Goal: Task Accomplishment & Management: Manage account settings

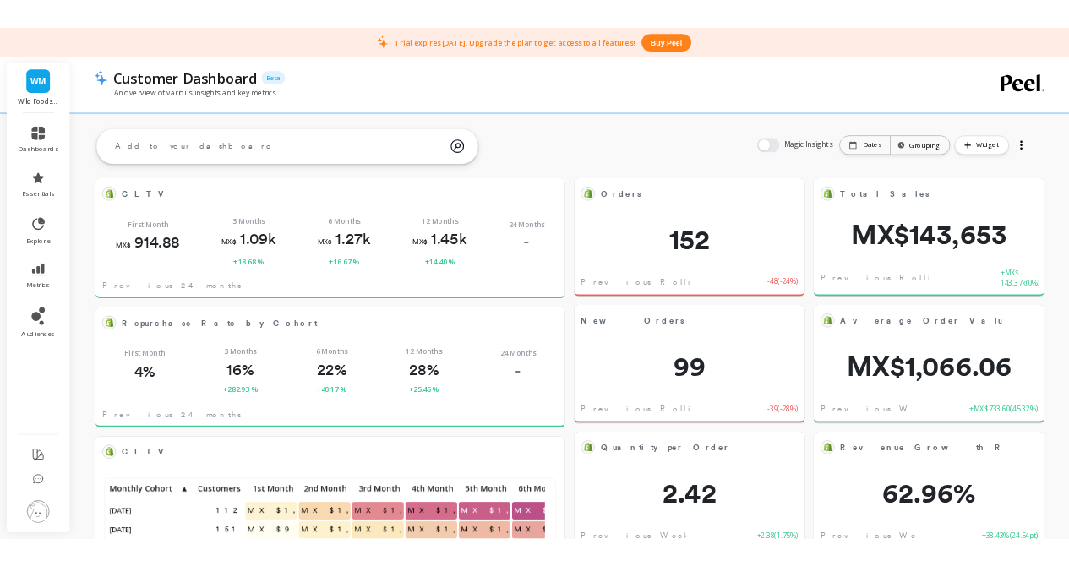
scroll to position [452, 646]
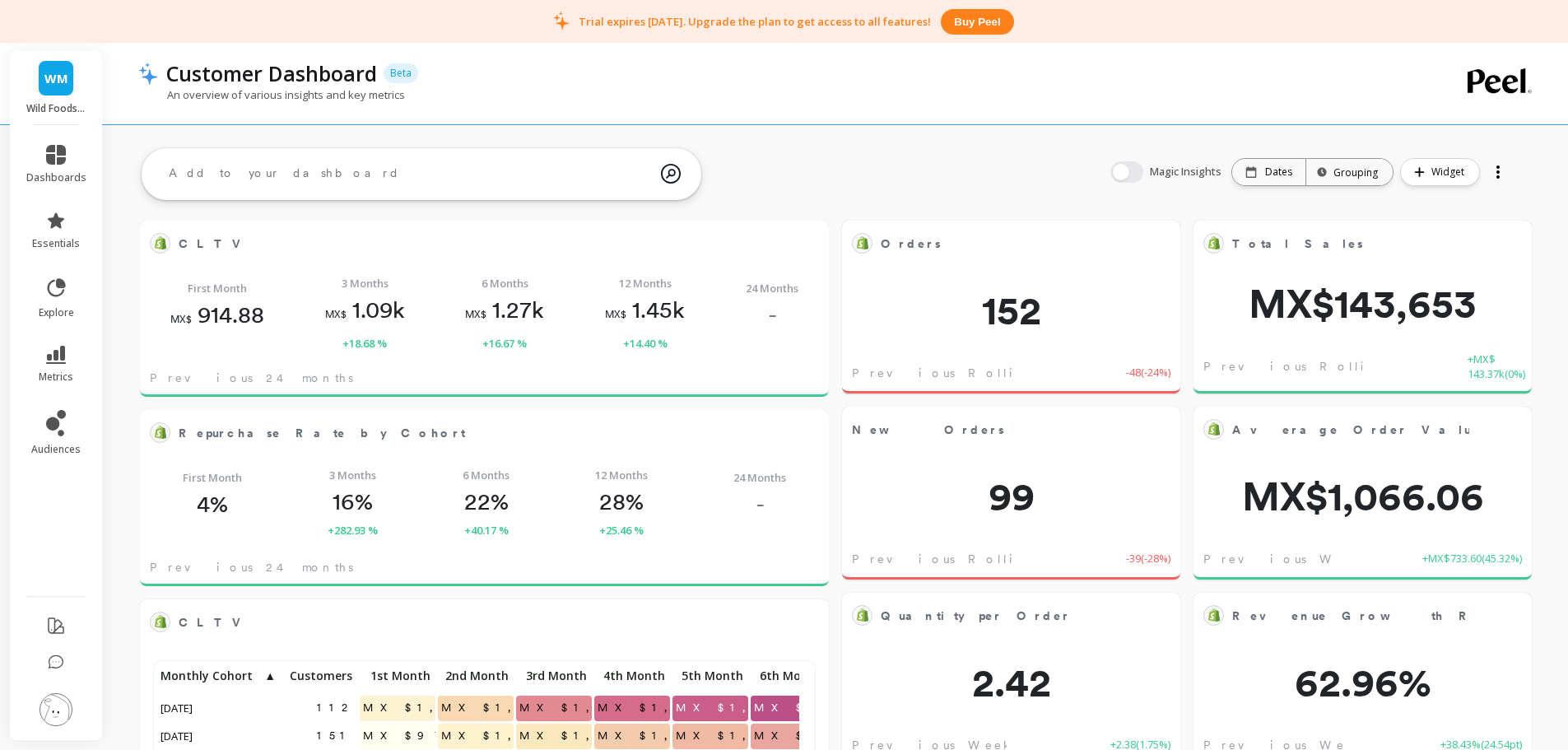
drag, startPoint x: 30, startPoint y: 722, endPoint x: 42, endPoint y: 719, distance: 12.4
click at [31, 722] on li at bounding box center [56, 711] width 93 height 58
click at [65, 711] on img at bounding box center [56, 709] width 33 height 33
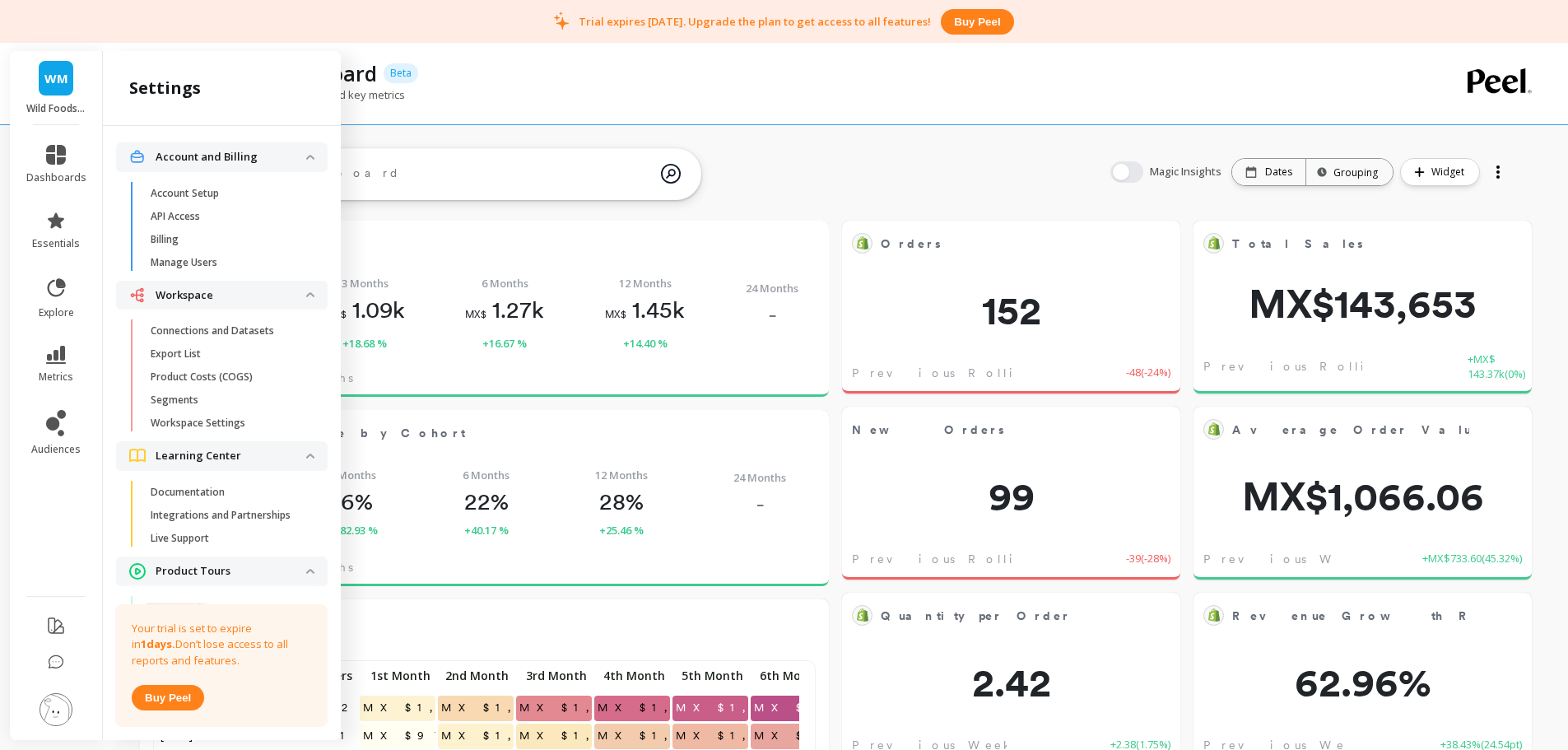
click at [201, 327] on p "Connections and Datasets" at bounding box center [212, 331] width 124 height 14
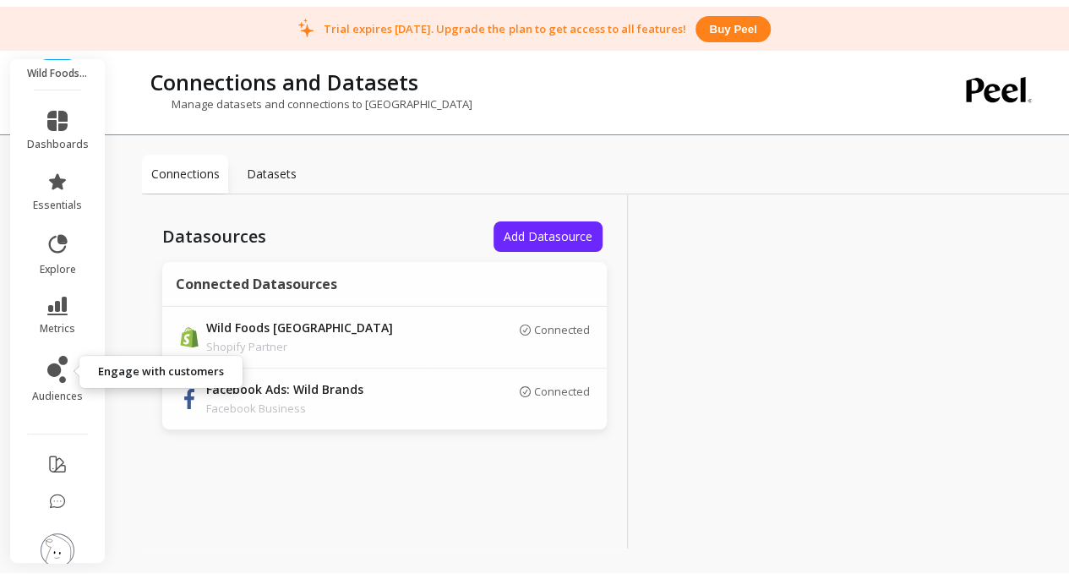
scroll to position [63, 0]
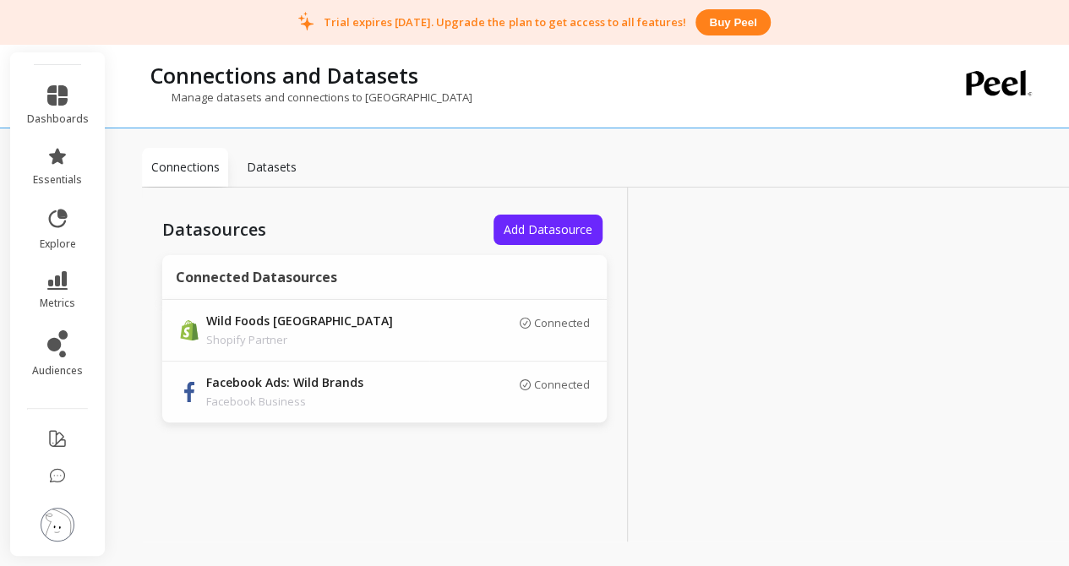
click at [53, 515] on img at bounding box center [58, 525] width 34 height 34
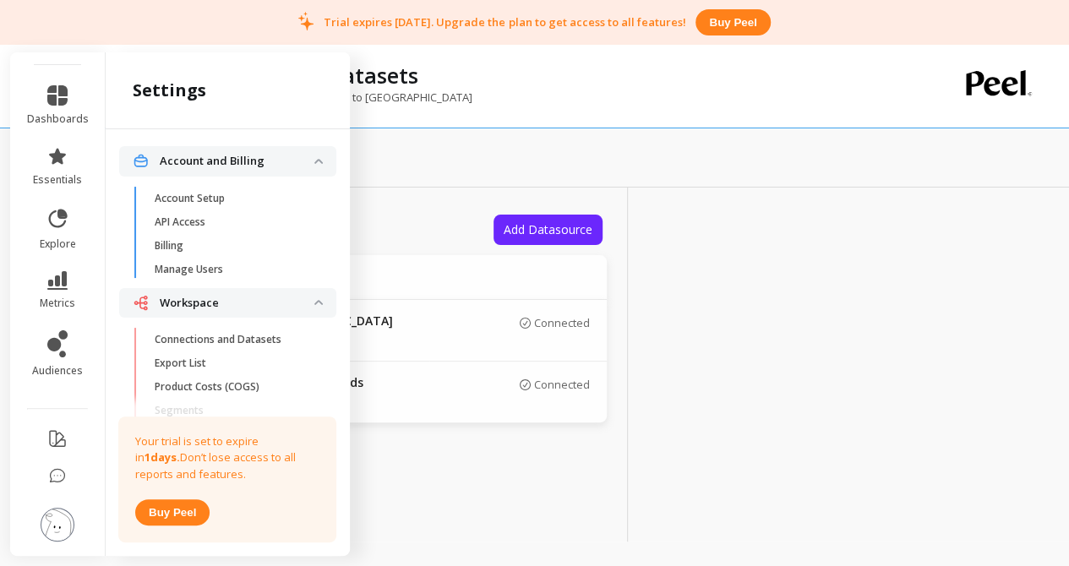
click at [238, 241] on span "Billing" at bounding box center [235, 246] width 161 height 14
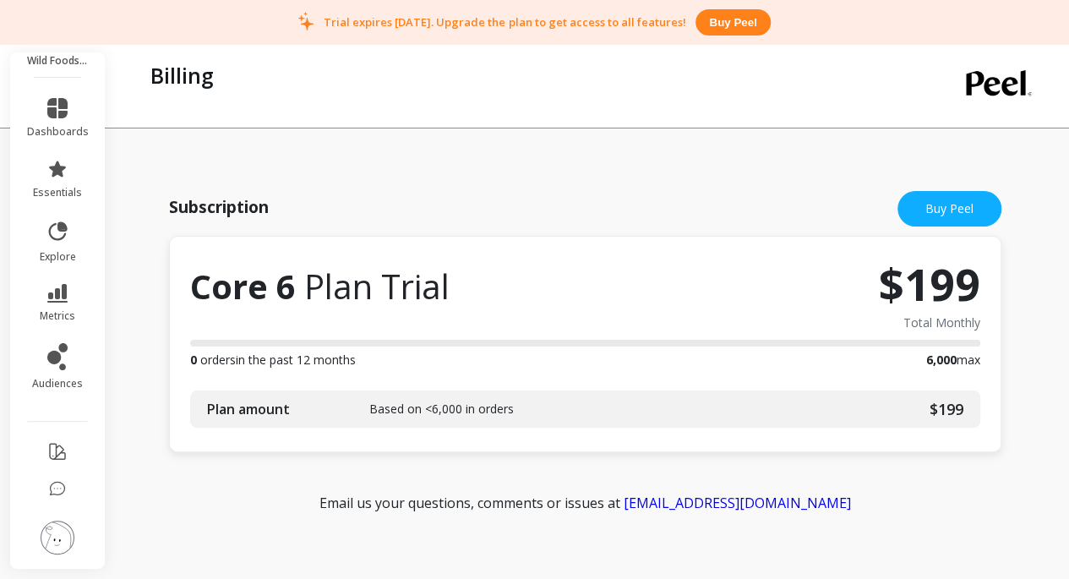
click at [43, 532] on img at bounding box center [58, 538] width 34 height 34
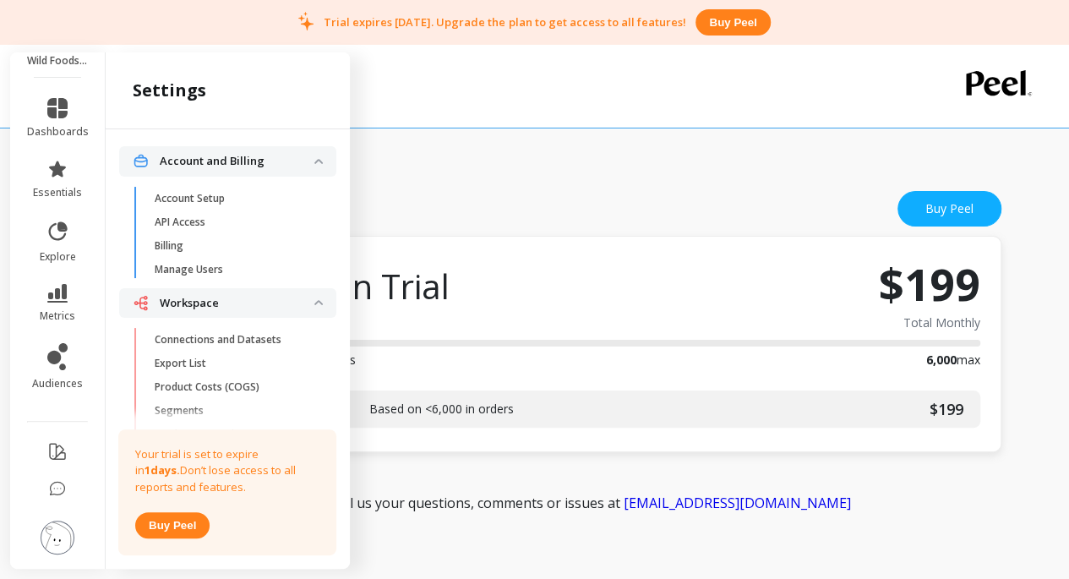
click at [226, 266] on span "Manage Users" at bounding box center [235, 270] width 161 height 14
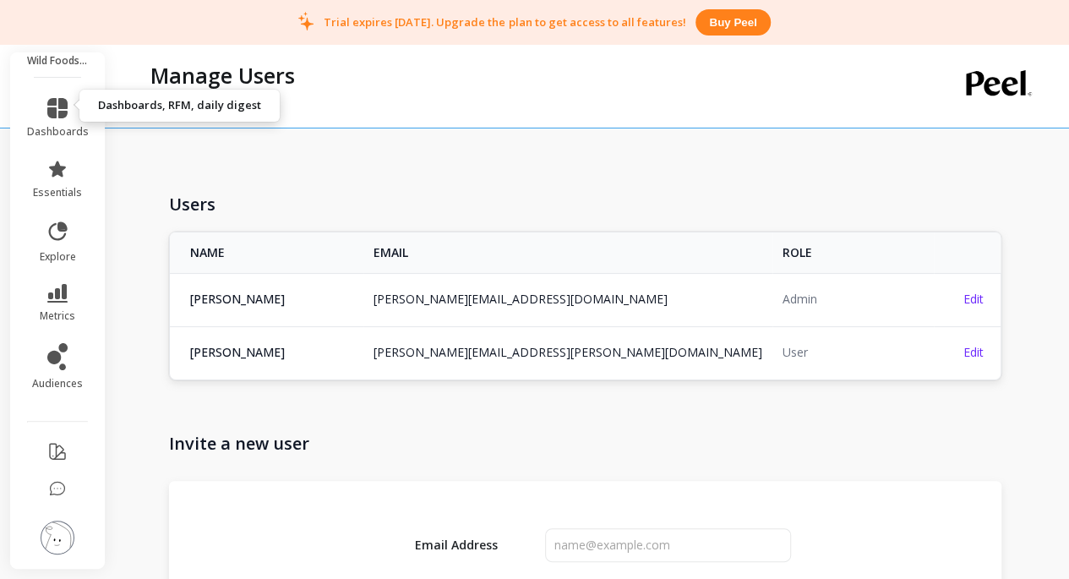
click at [57, 111] on link "dashboards" at bounding box center [58, 118] width 62 height 41
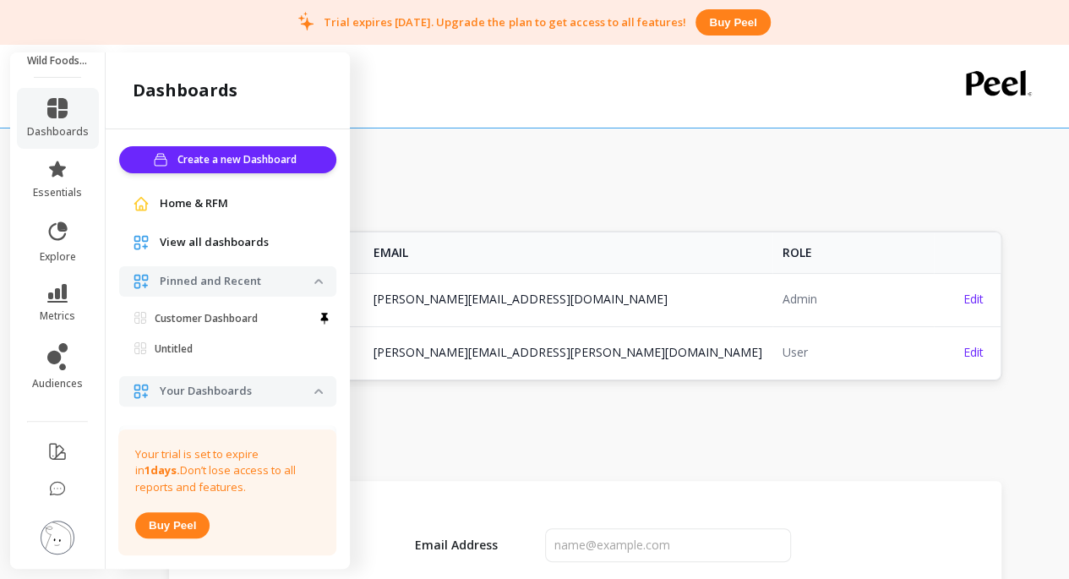
click at [221, 237] on span "View all dashboards" at bounding box center [214, 242] width 109 height 17
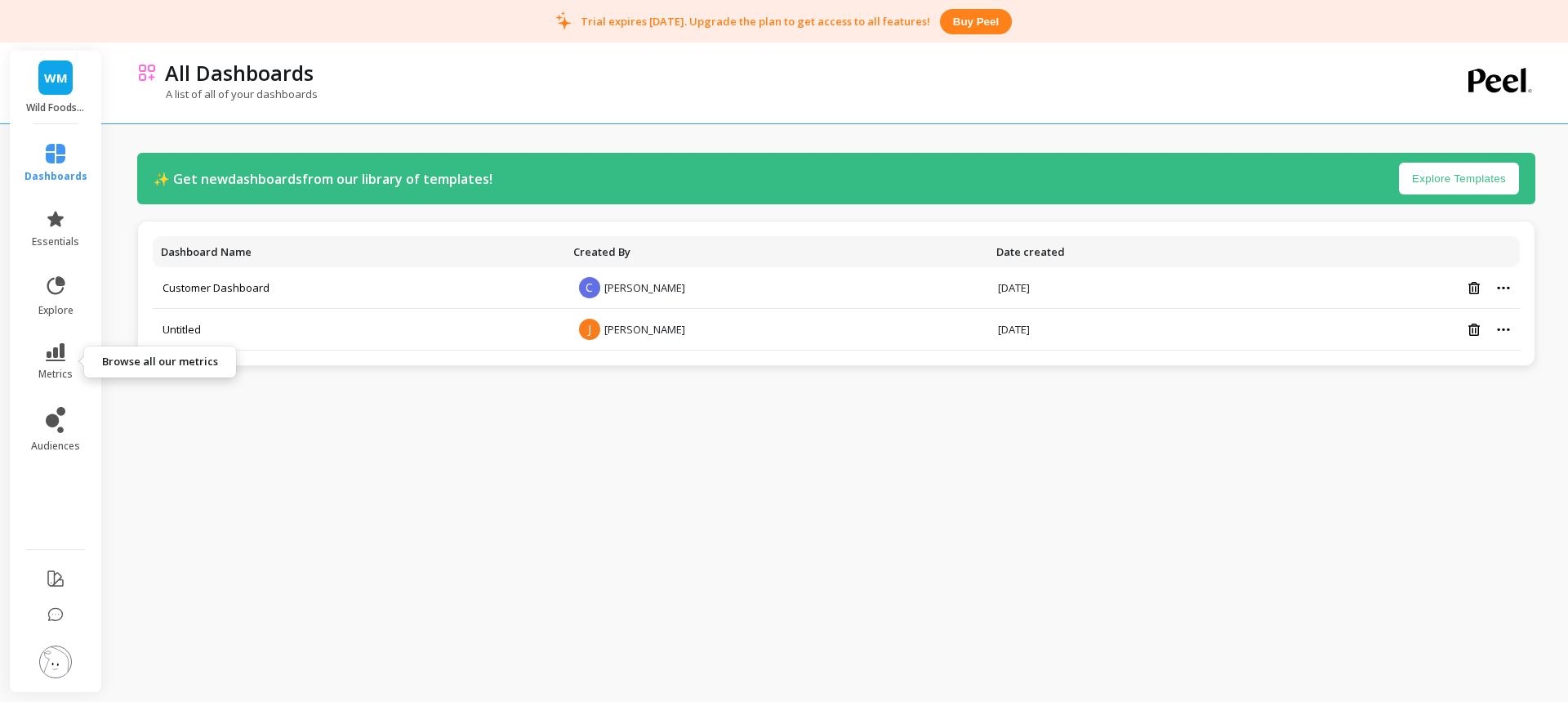
click at [56, 349] on icon at bounding box center [55, 352] width 19 height 18
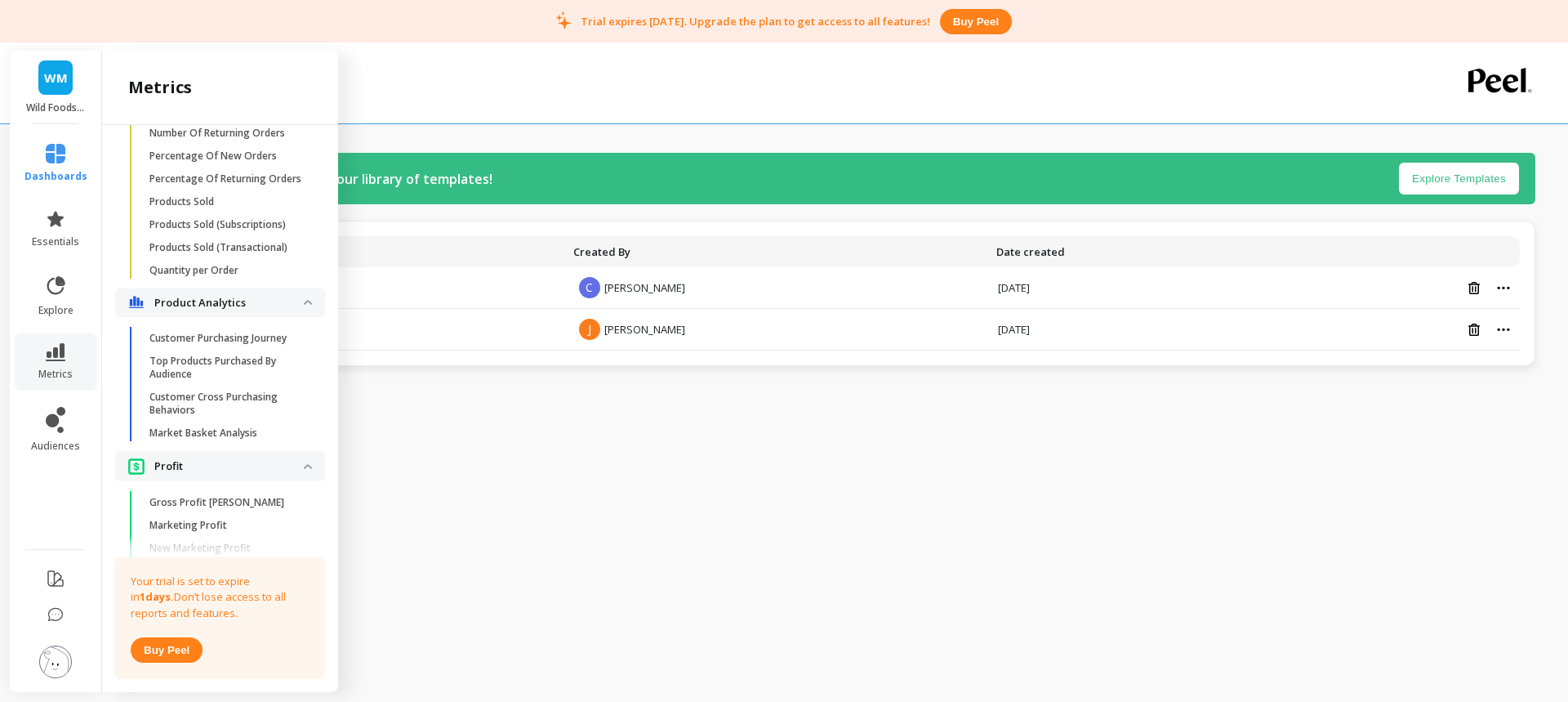
scroll to position [2962, 0]
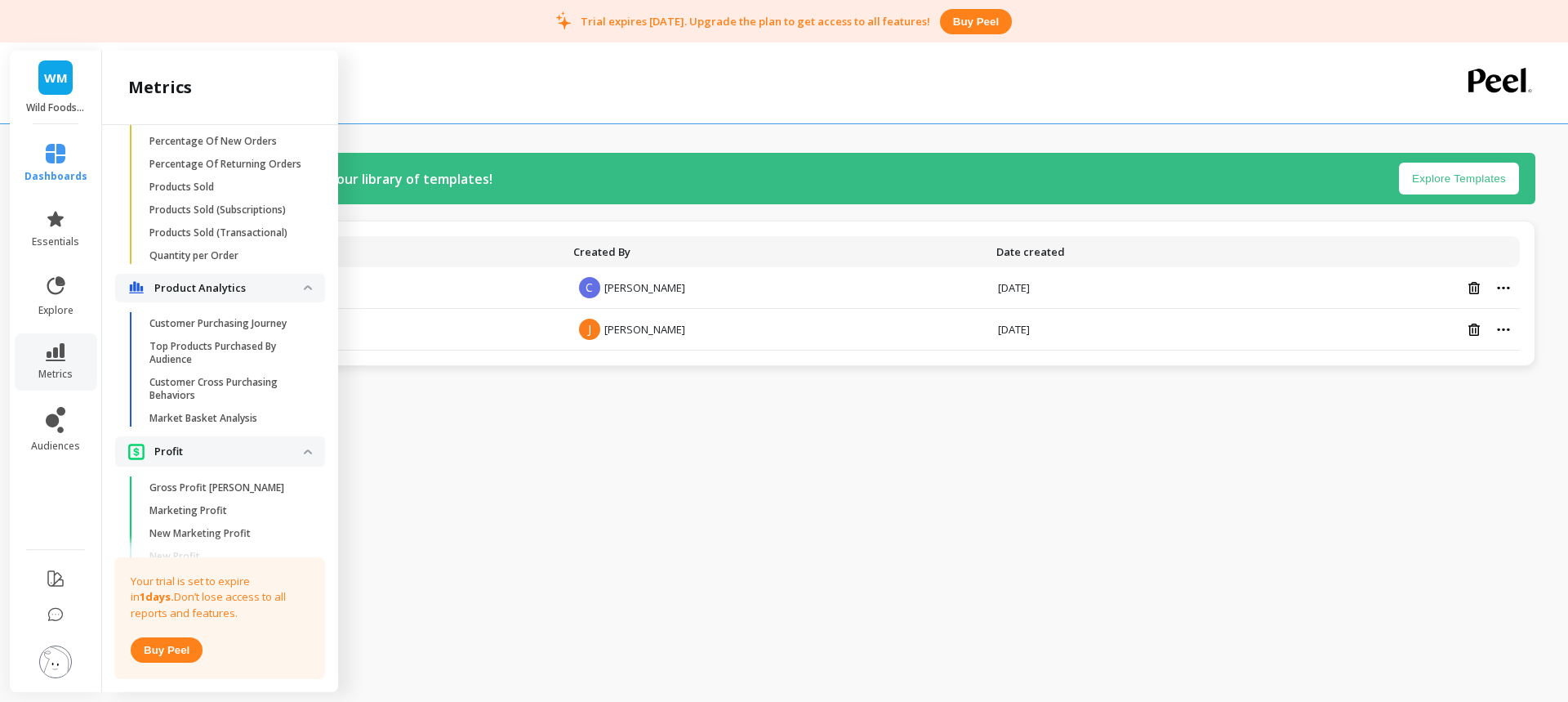
click at [218, 424] on p "Market Basket Analysis" at bounding box center [204, 419] width 108 height 14
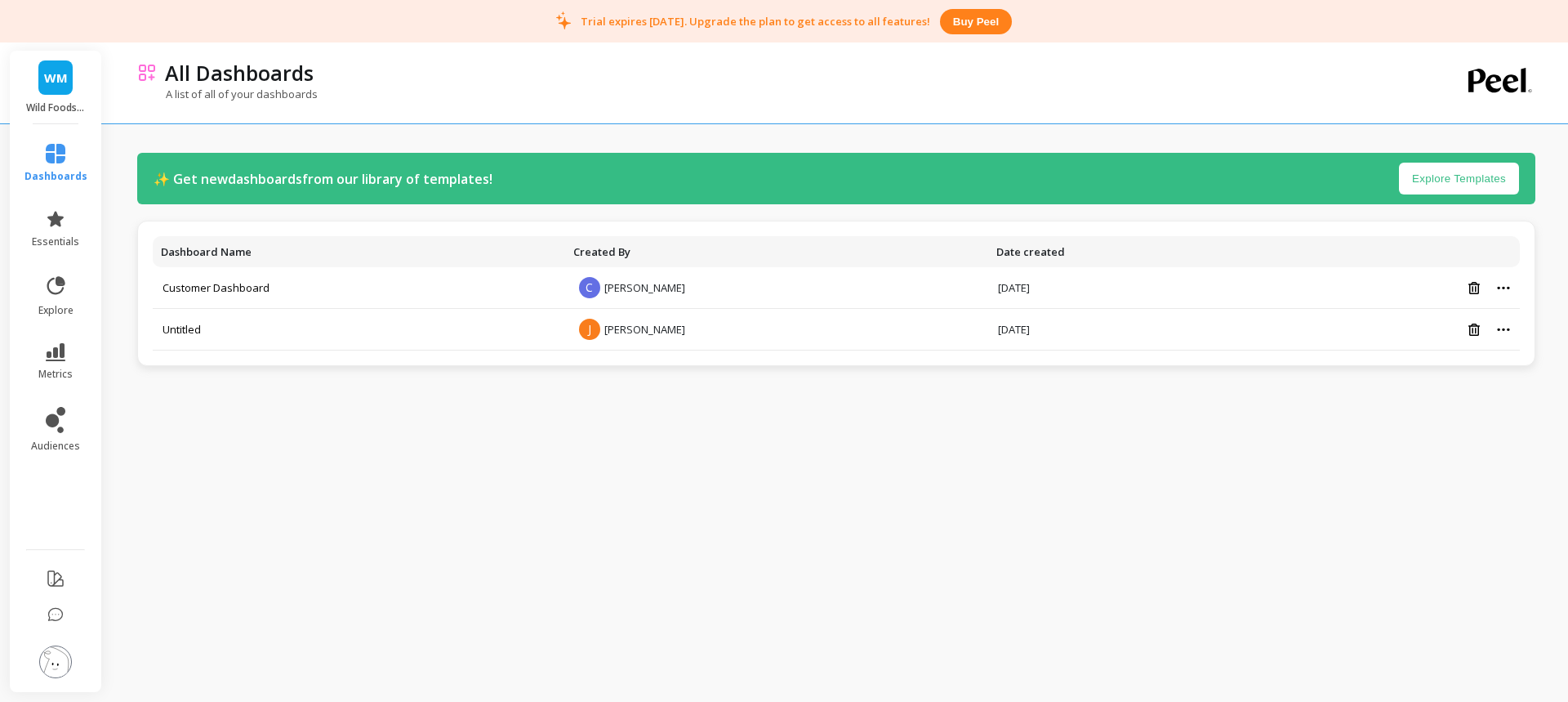
scroll to position [0, 0]
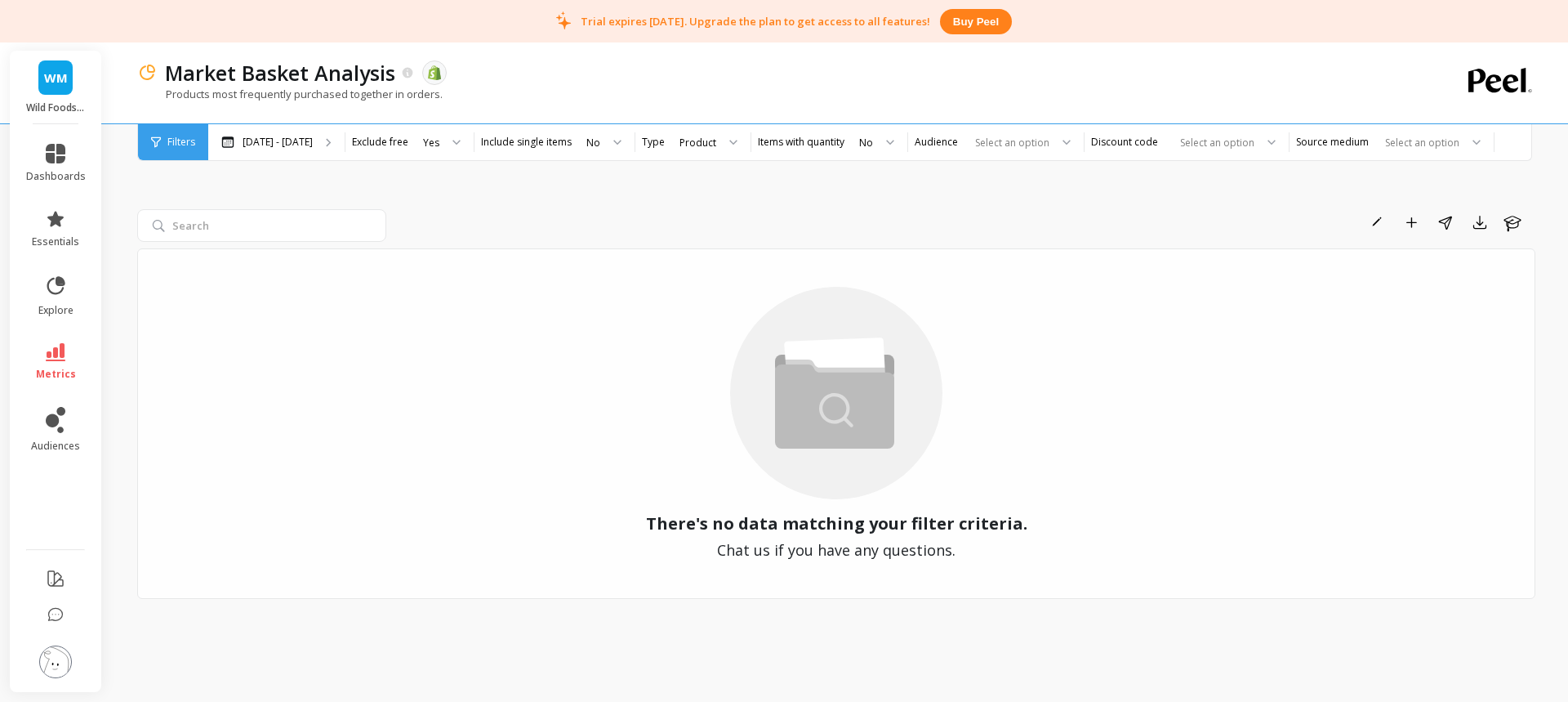
click at [296, 148] on p "Feb 26 - Aug 26" at bounding box center [277, 142] width 71 height 14
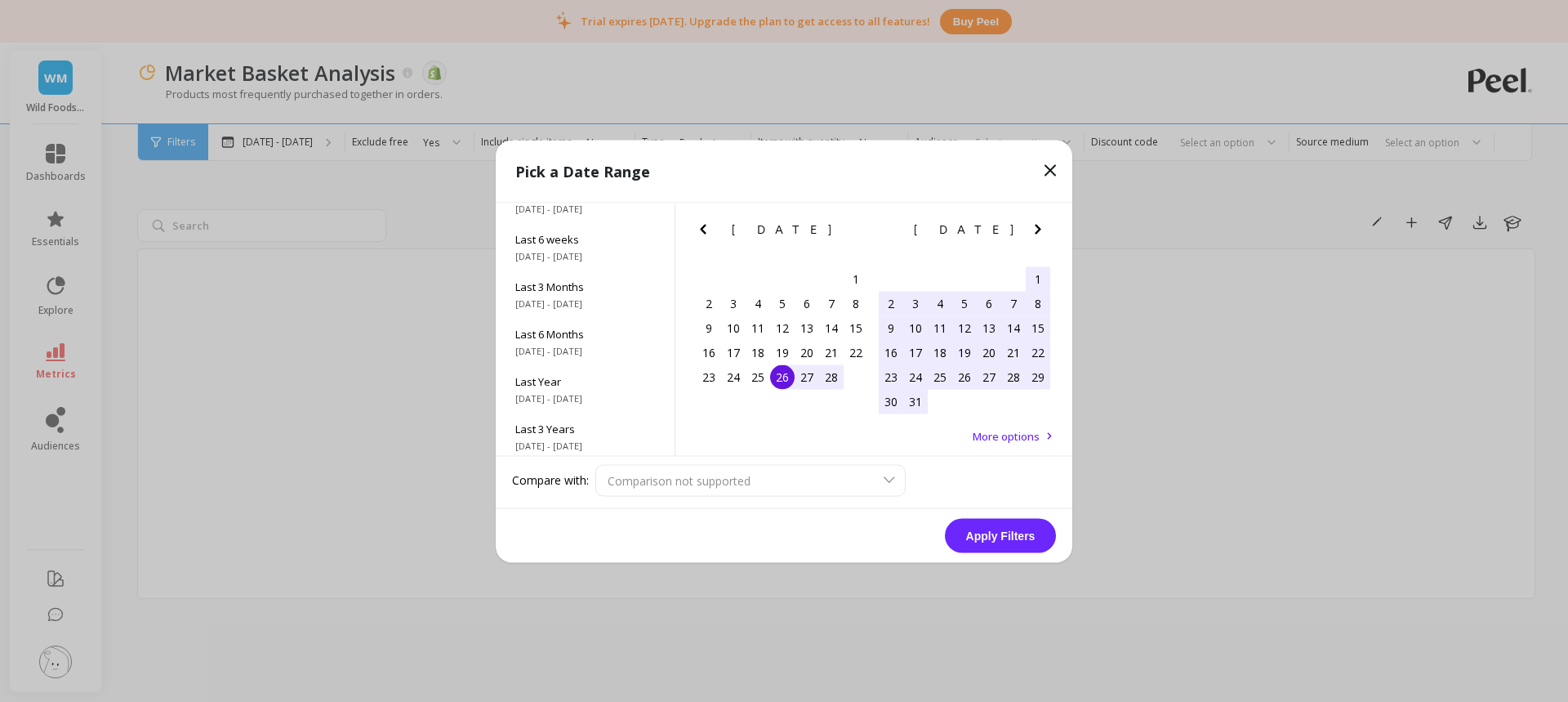
scroll to position [221, 0]
click at [594, 422] on span "All Data" at bounding box center [585, 423] width 139 height 15
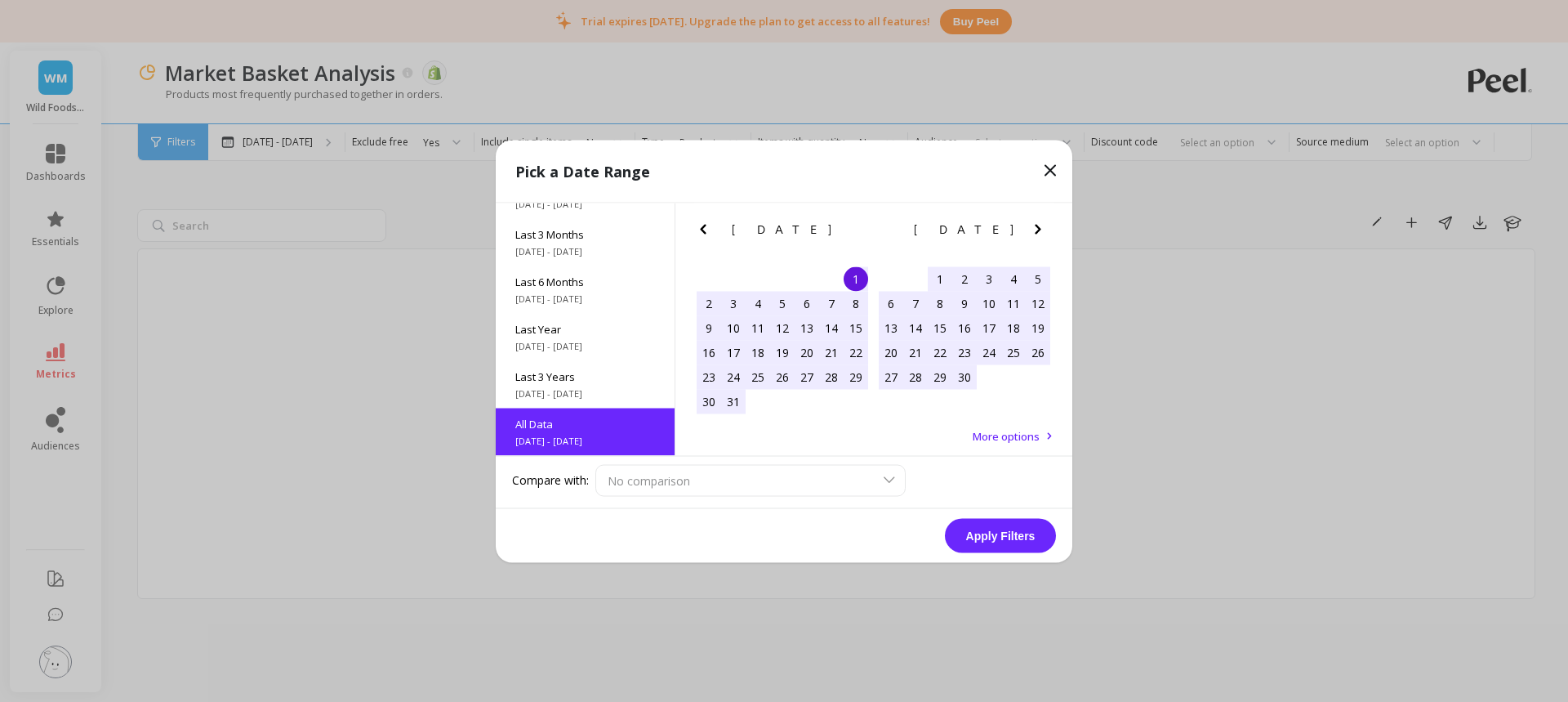
scroll to position [1, 0]
click at [973, 525] on button "Apply Filters" at bounding box center [1001, 535] width 111 height 34
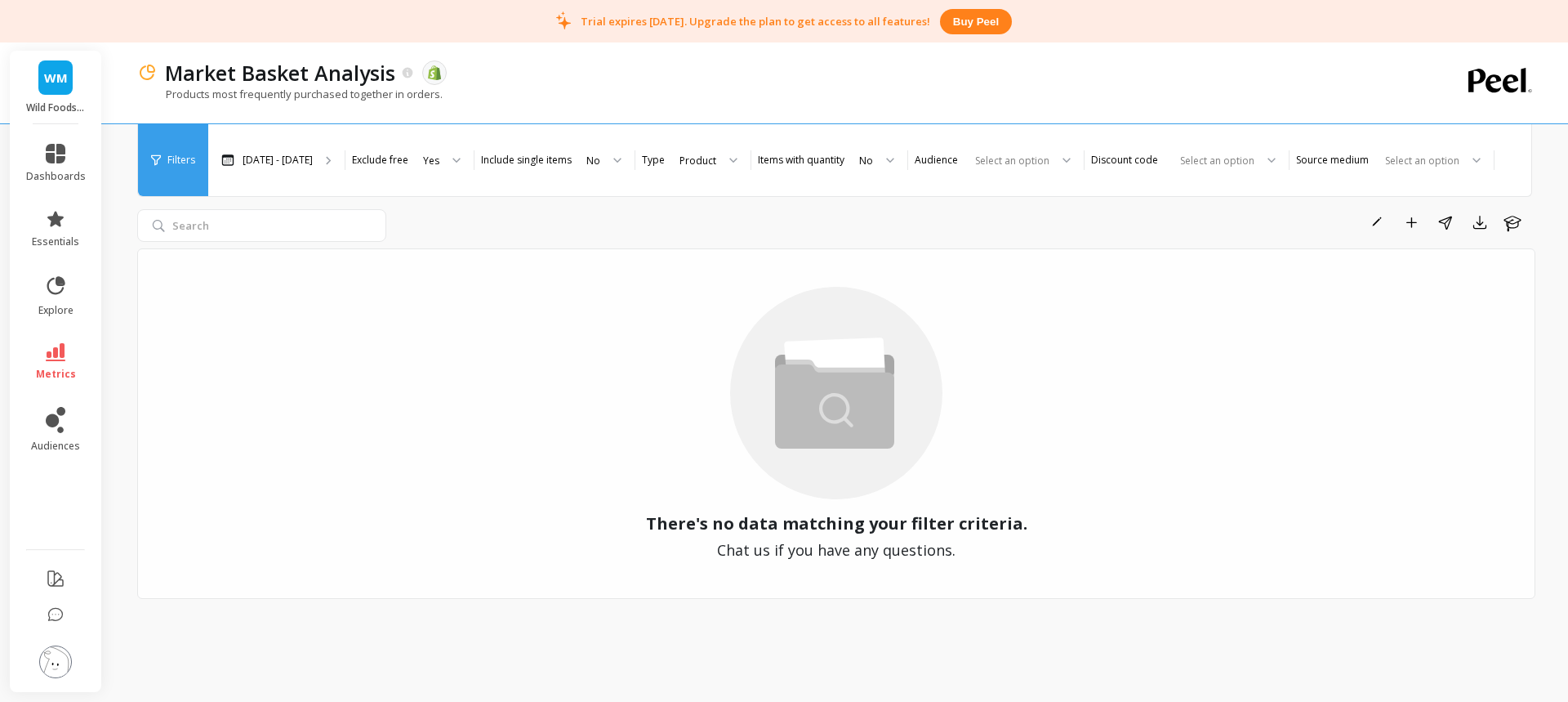
click at [718, 151] on div "Product" at bounding box center [697, 160] width 40 height 18
click at [730, 197] on div "Variant" at bounding box center [708, 205] width 65 height 15
click at [712, 153] on div "Variant" at bounding box center [696, 161] width 33 height 15
click at [736, 276] on div "Product" at bounding box center [706, 283] width 61 height 15
click at [313, 154] on p "Aug 1, 2015 - Aug 26, 2025" at bounding box center [277, 161] width 71 height 14
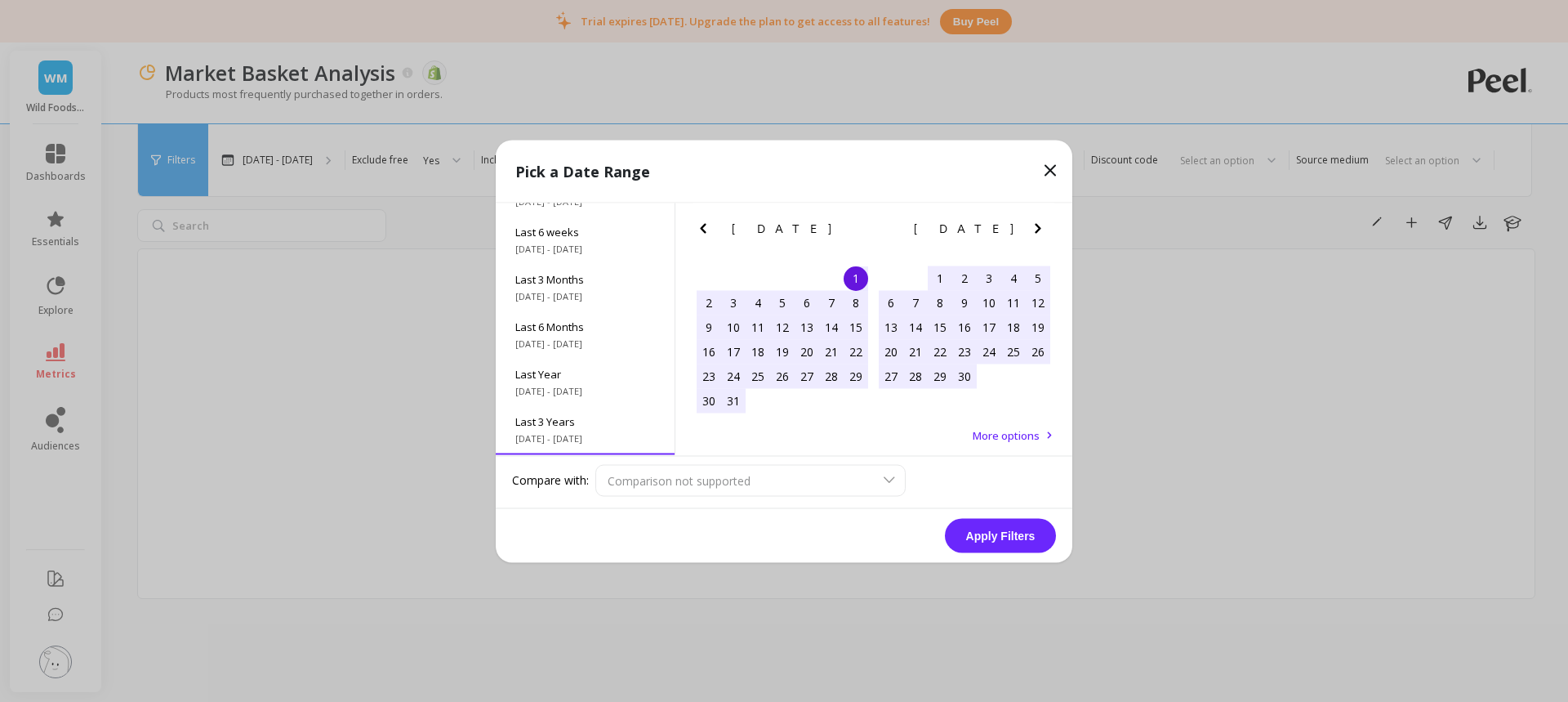
scroll to position [221, 0]
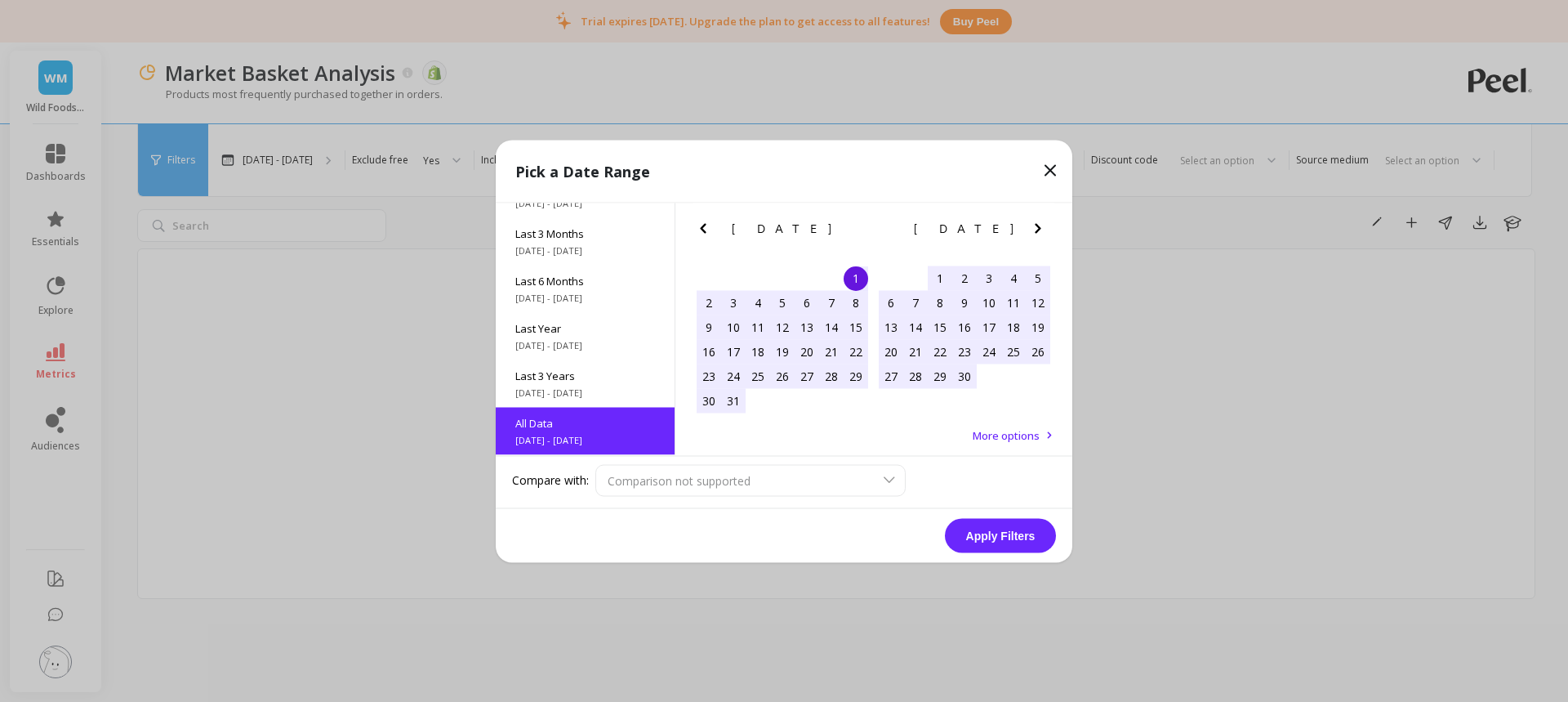
click at [1053, 169] on icon at bounding box center [1051, 170] width 19 height 19
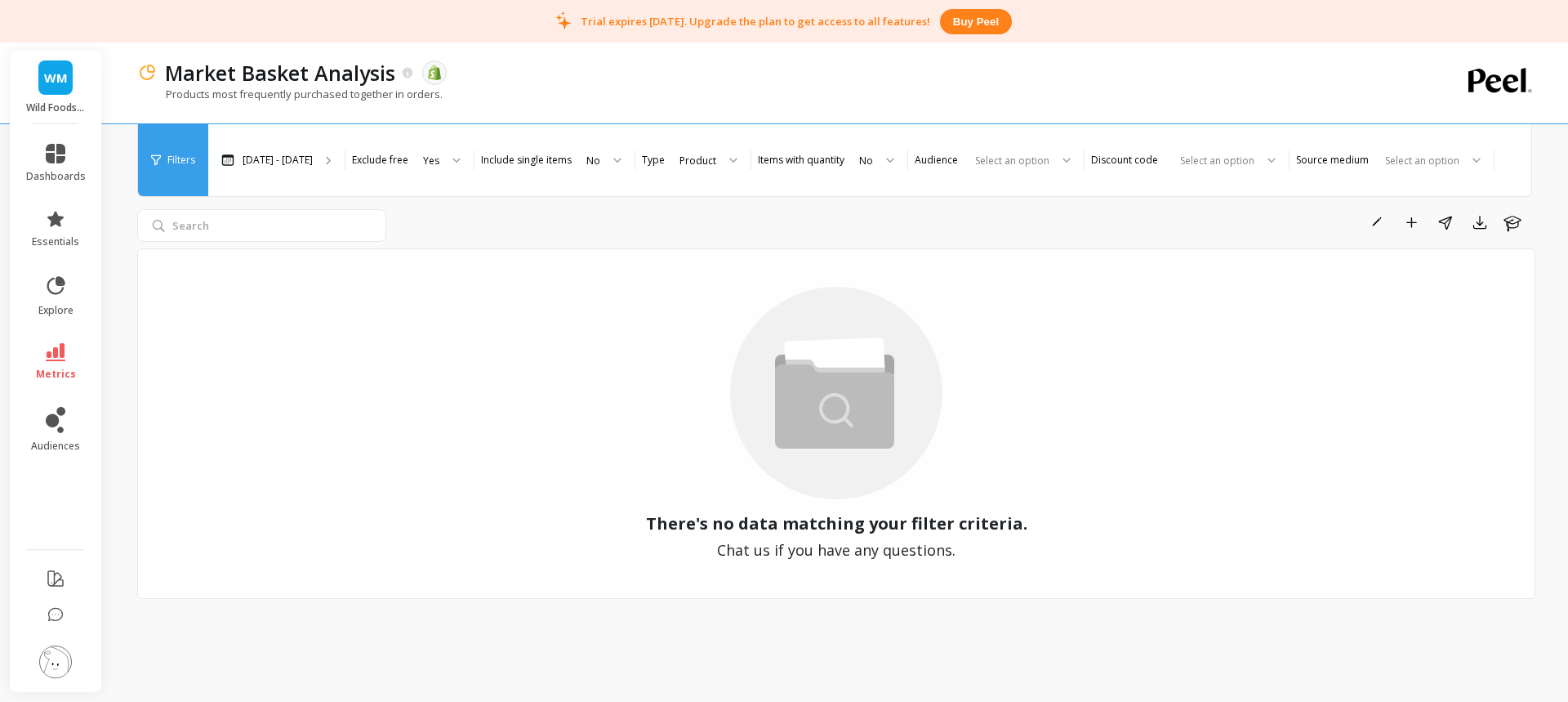
click at [64, 367] on span "metrics" at bounding box center [55, 374] width 40 height 14
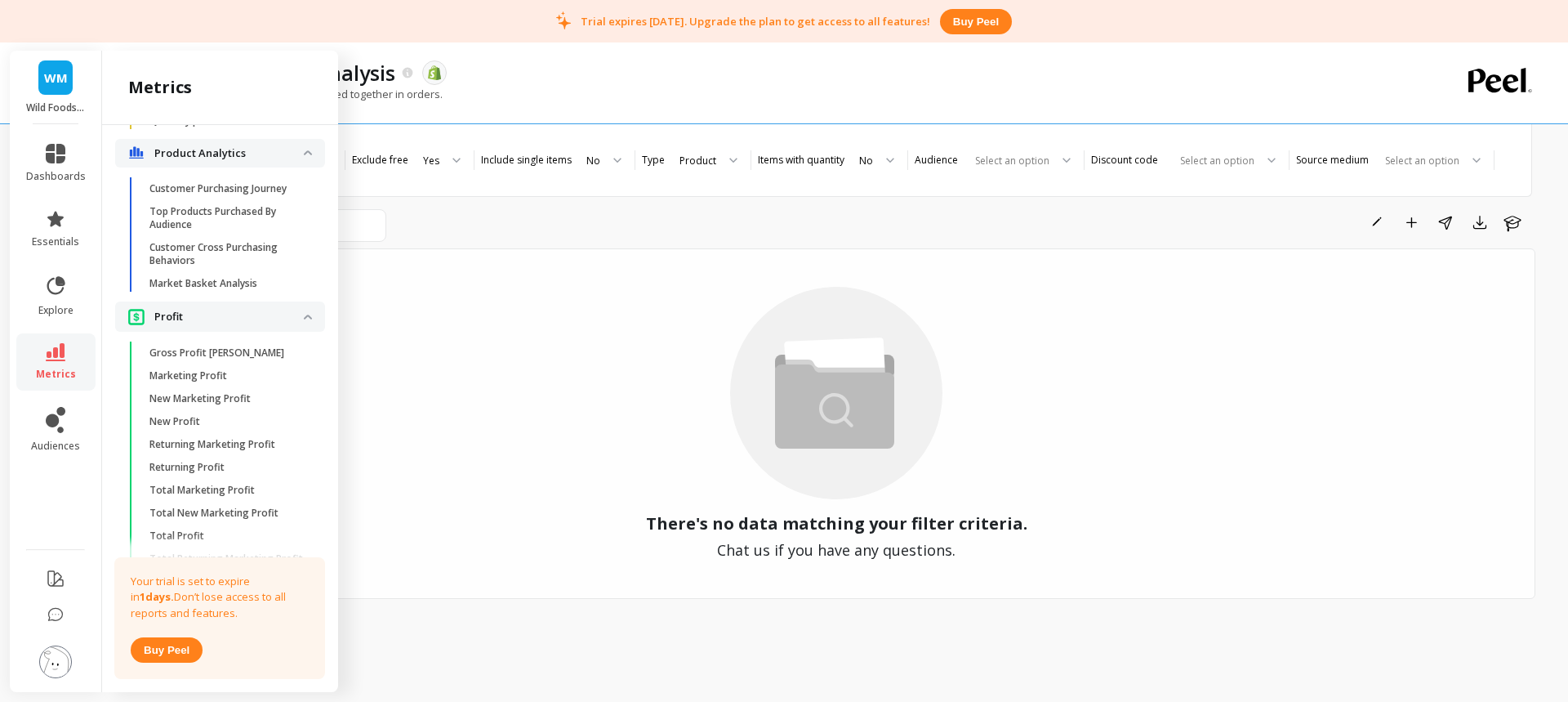
scroll to position [2938, 0]
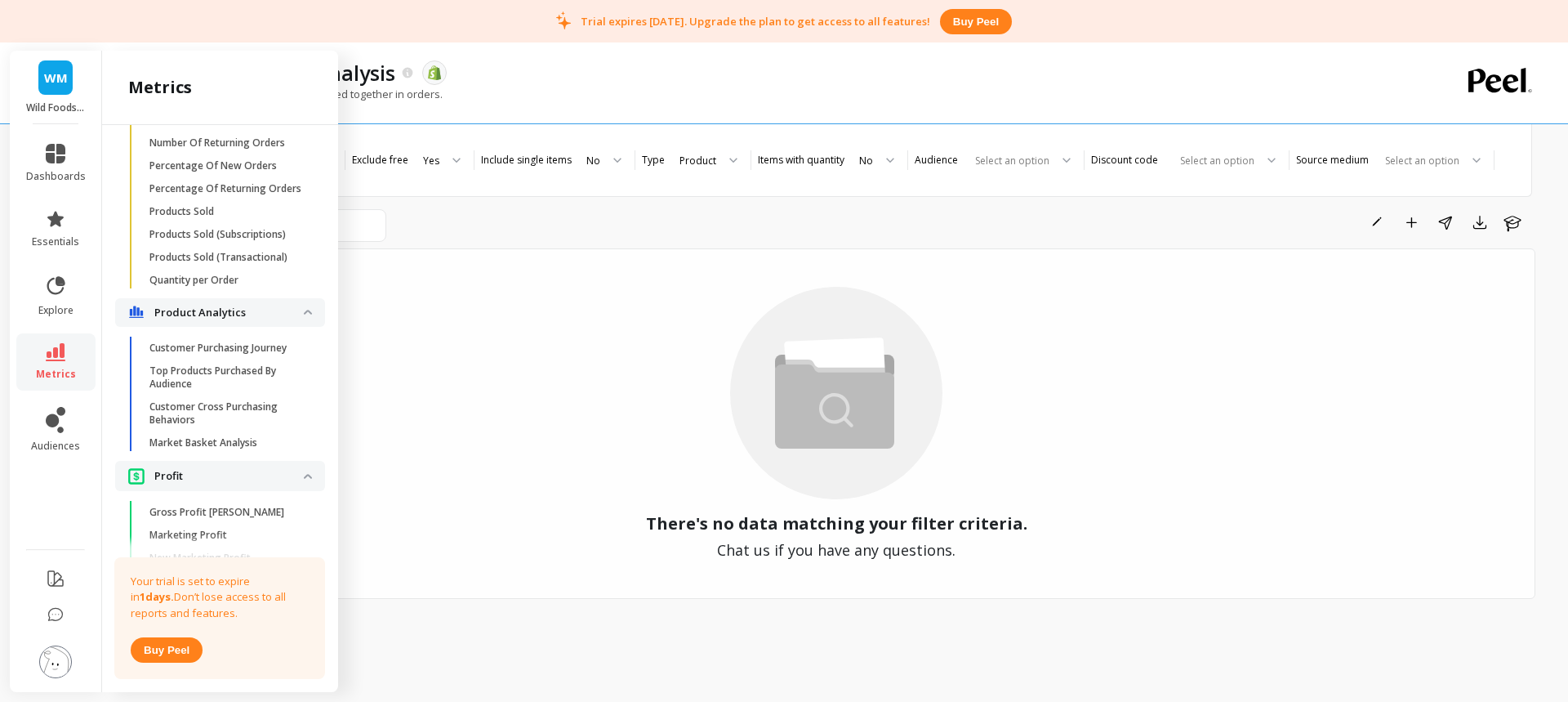
click at [240, 355] on p "Customer Purchasing Journey" at bounding box center [218, 348] width 137 height 14
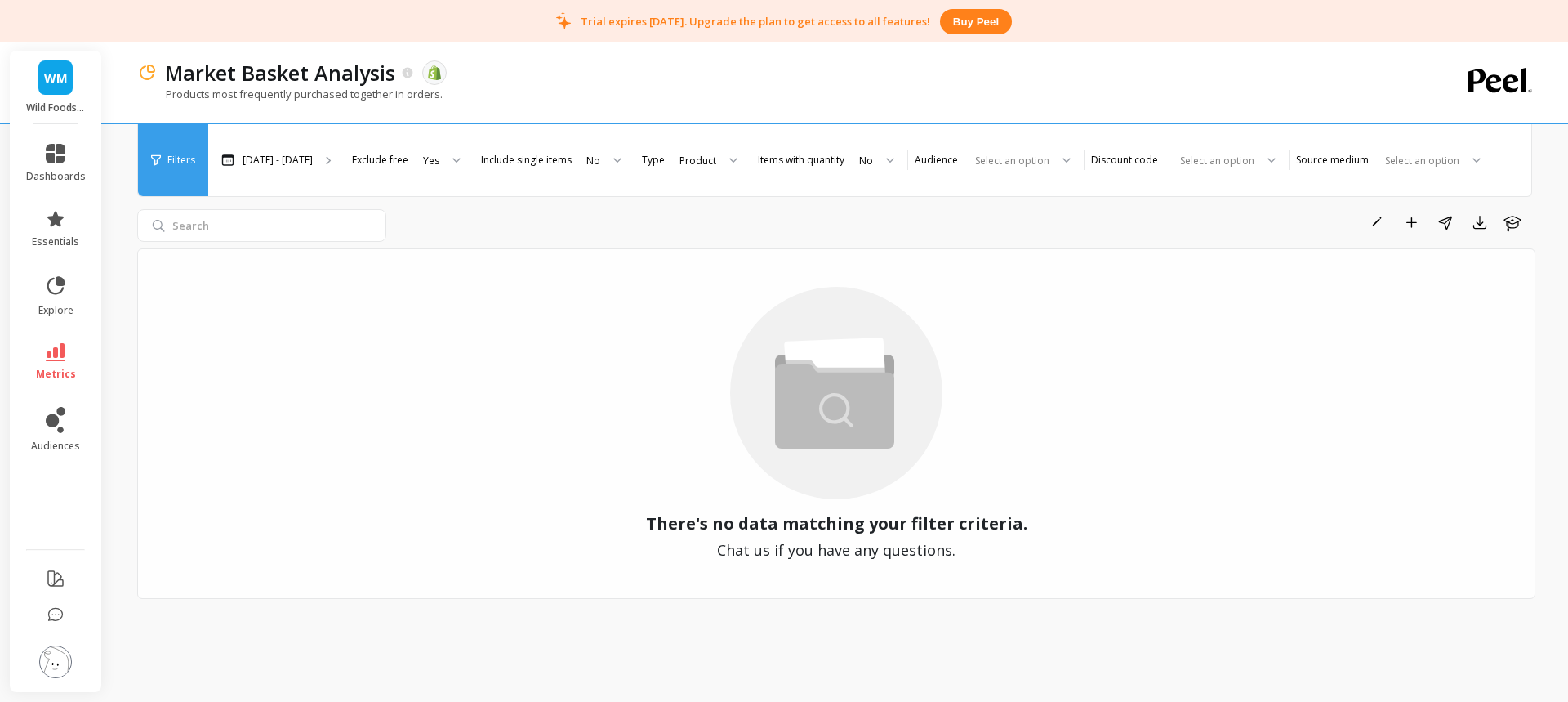
scroll to position [0, 0]
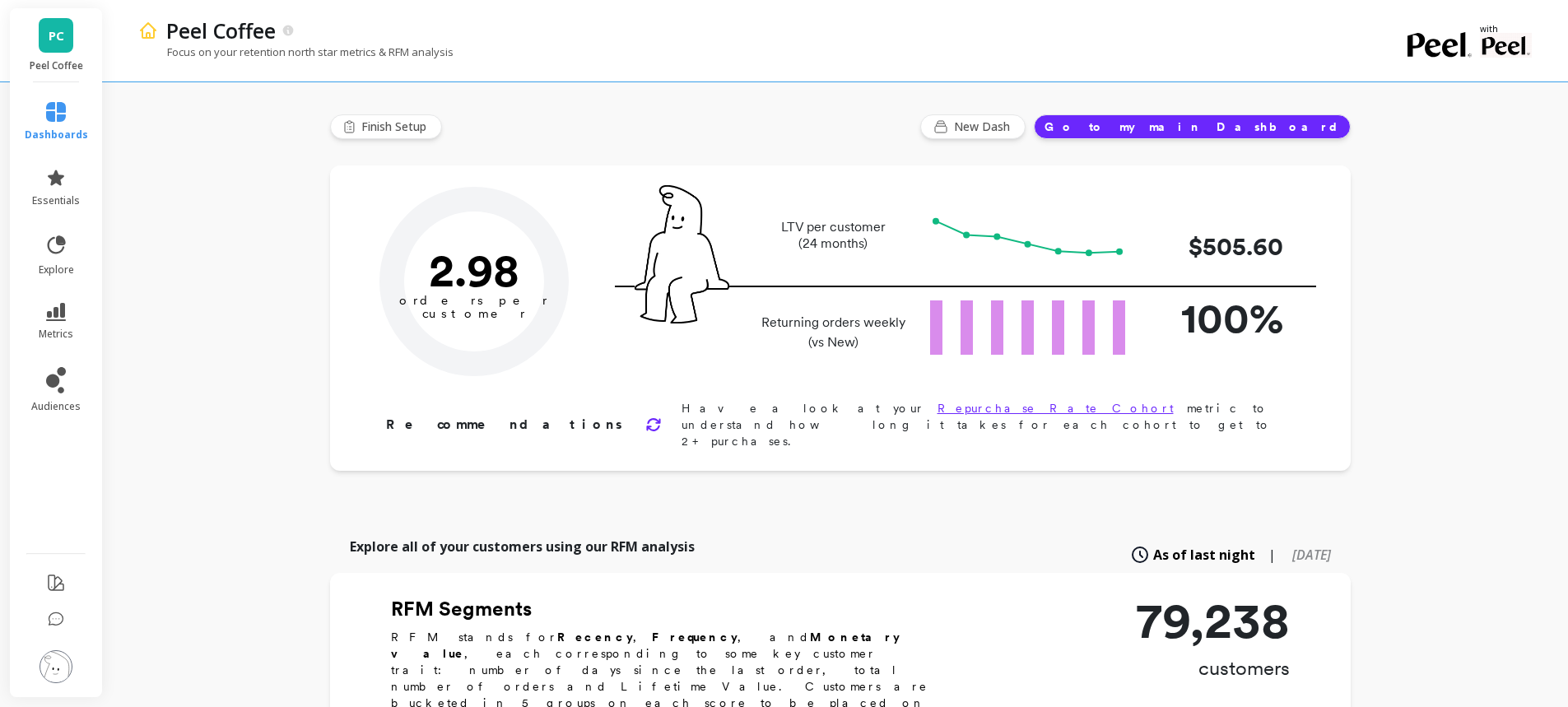
type input "Champions"
type input "8868"
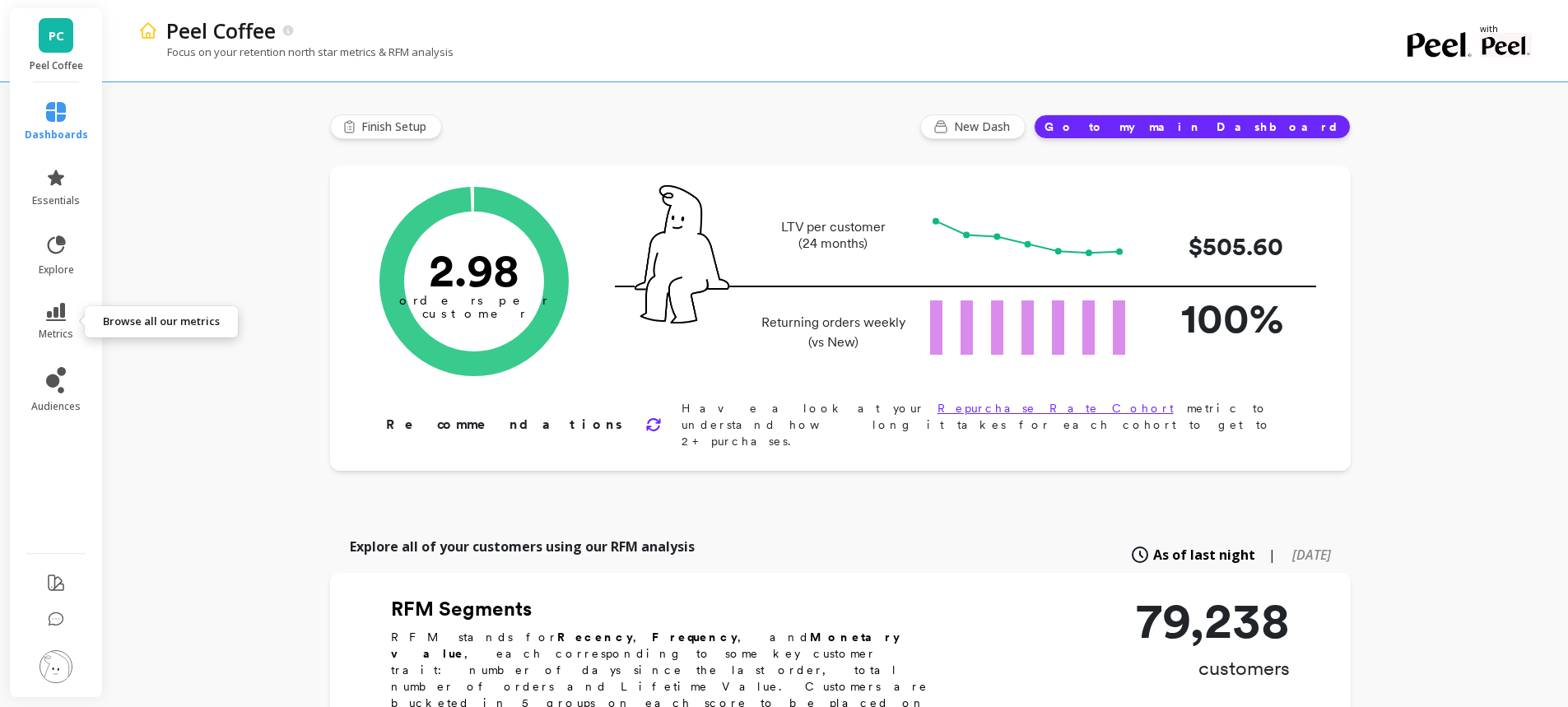
click at [76, 323] on link "metrics" at bounding box center [56, 321] width 63 height 38
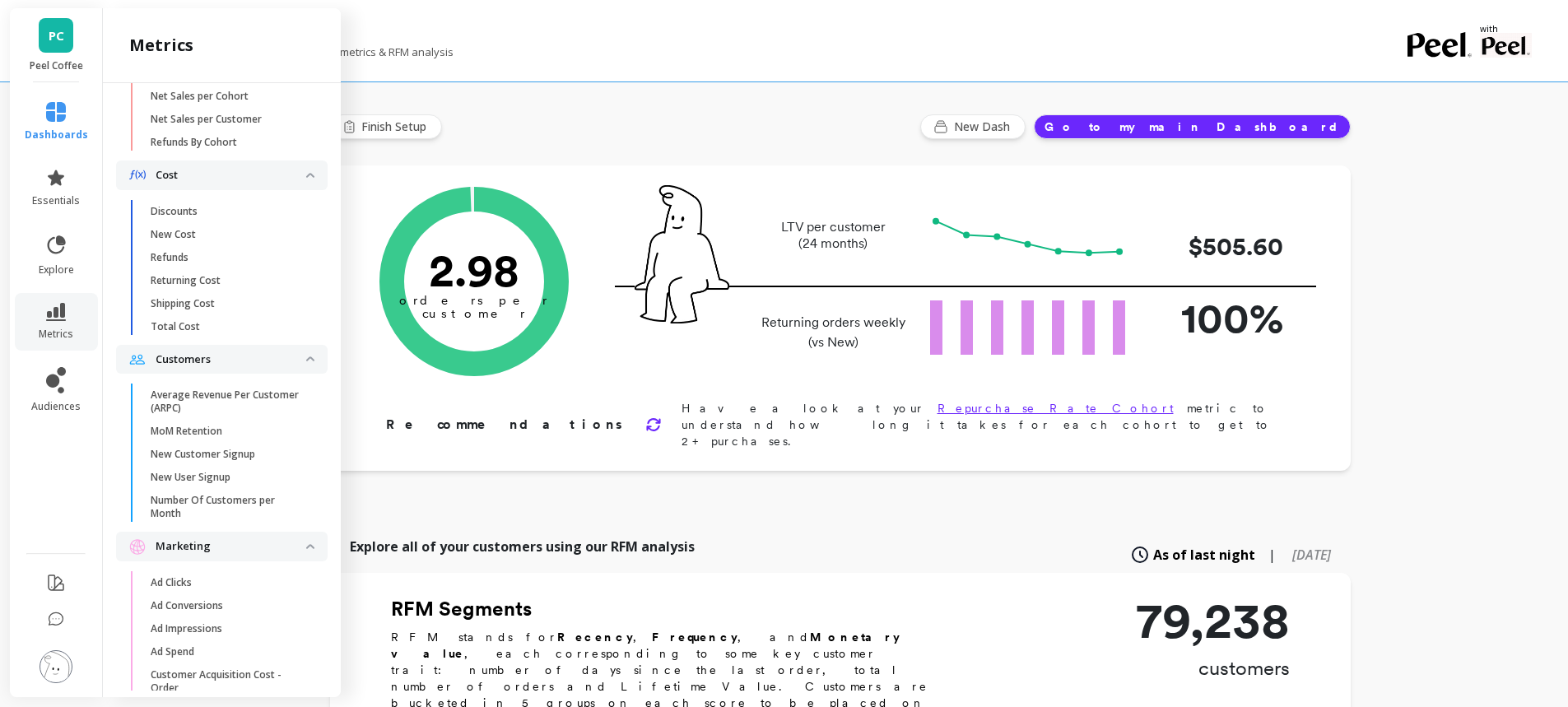
scroll to position [3288, 0]
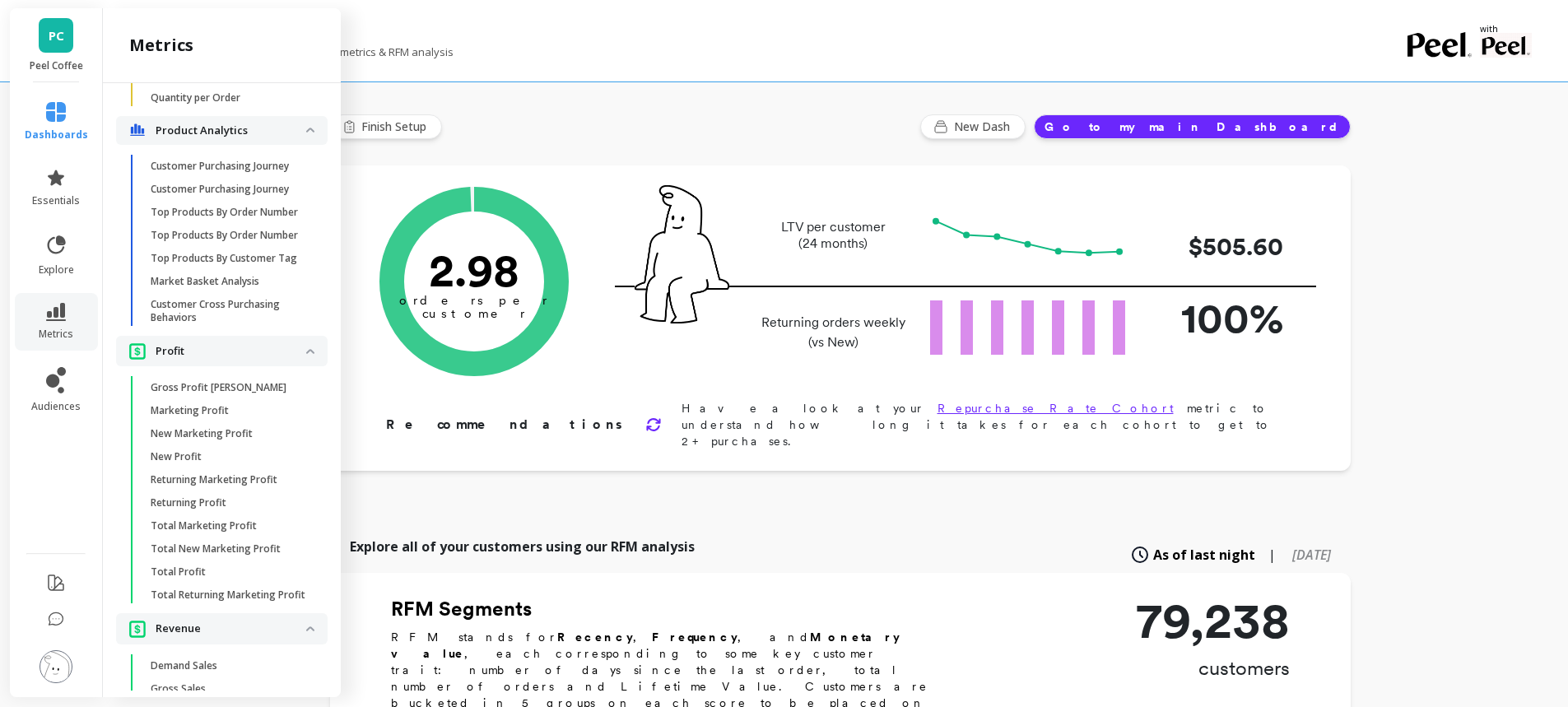
click at [233, 270] on link "Top Products By Customer Tag" at bounding box center [235, 258] width 185 height 23
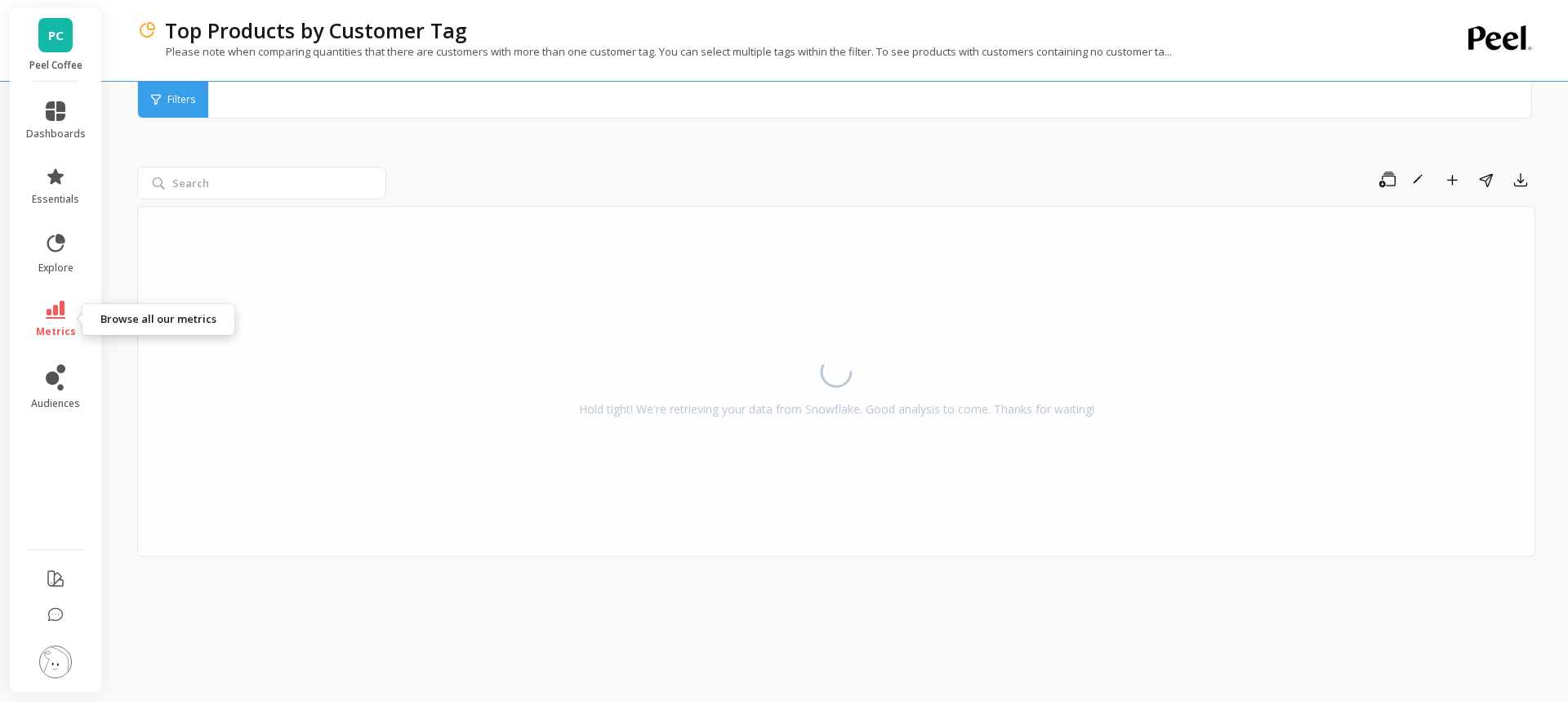
click at [58, 322] on link "metrics" at bounding box center [56, 319] width 60 height 38
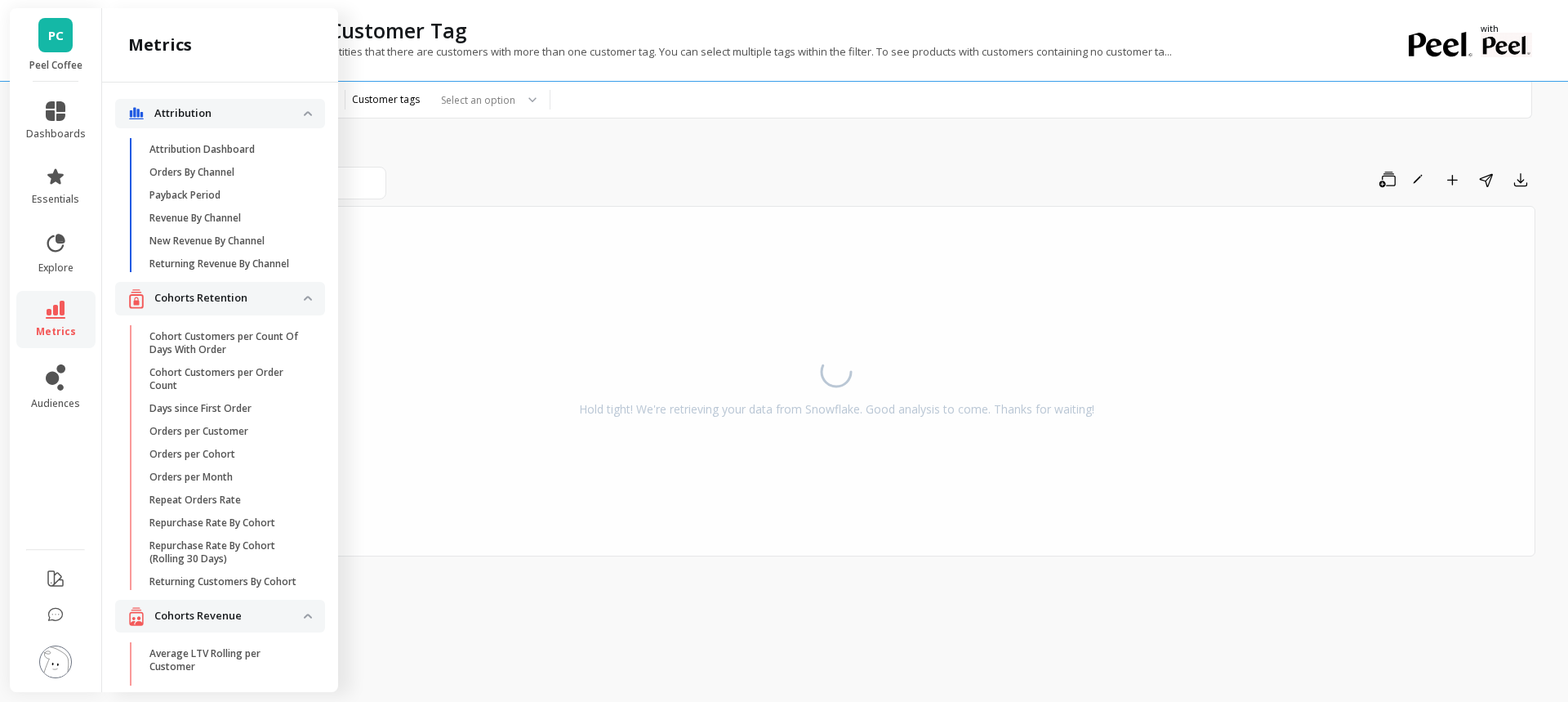
scroll to position [3264, 0]
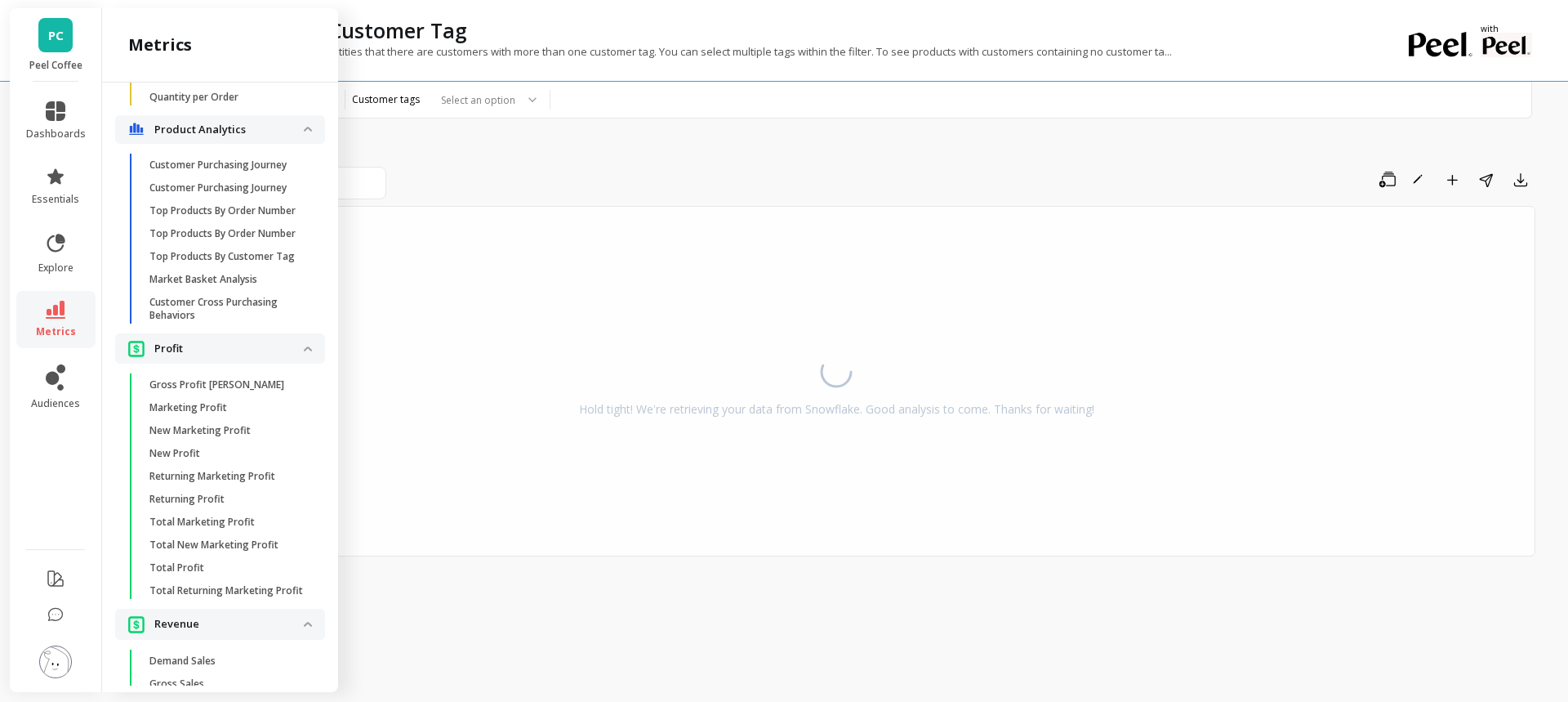
click at [218, 286] on p "Market Basket Analysis" at bounding box center [204, 279] width 108 height 14
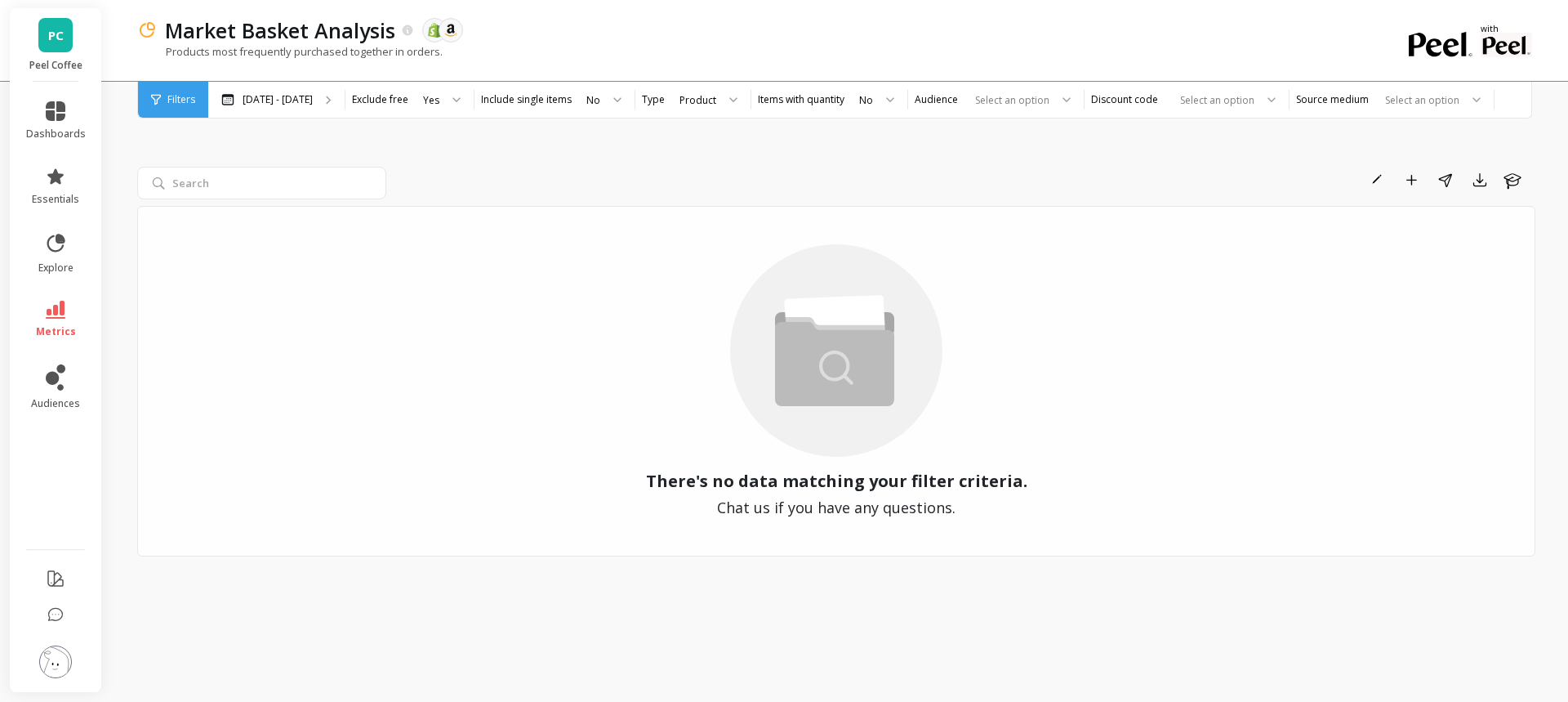
click at [704, 145] on div "Rename Add to Dashboard Share Export Learn There's no data matching your filter…" at bounding box center [836, 384] width 1399 height 596
click at [312, 104] on p "Feb 26 - Aug 26" at bounding box center [277, 100] width 71 height 14
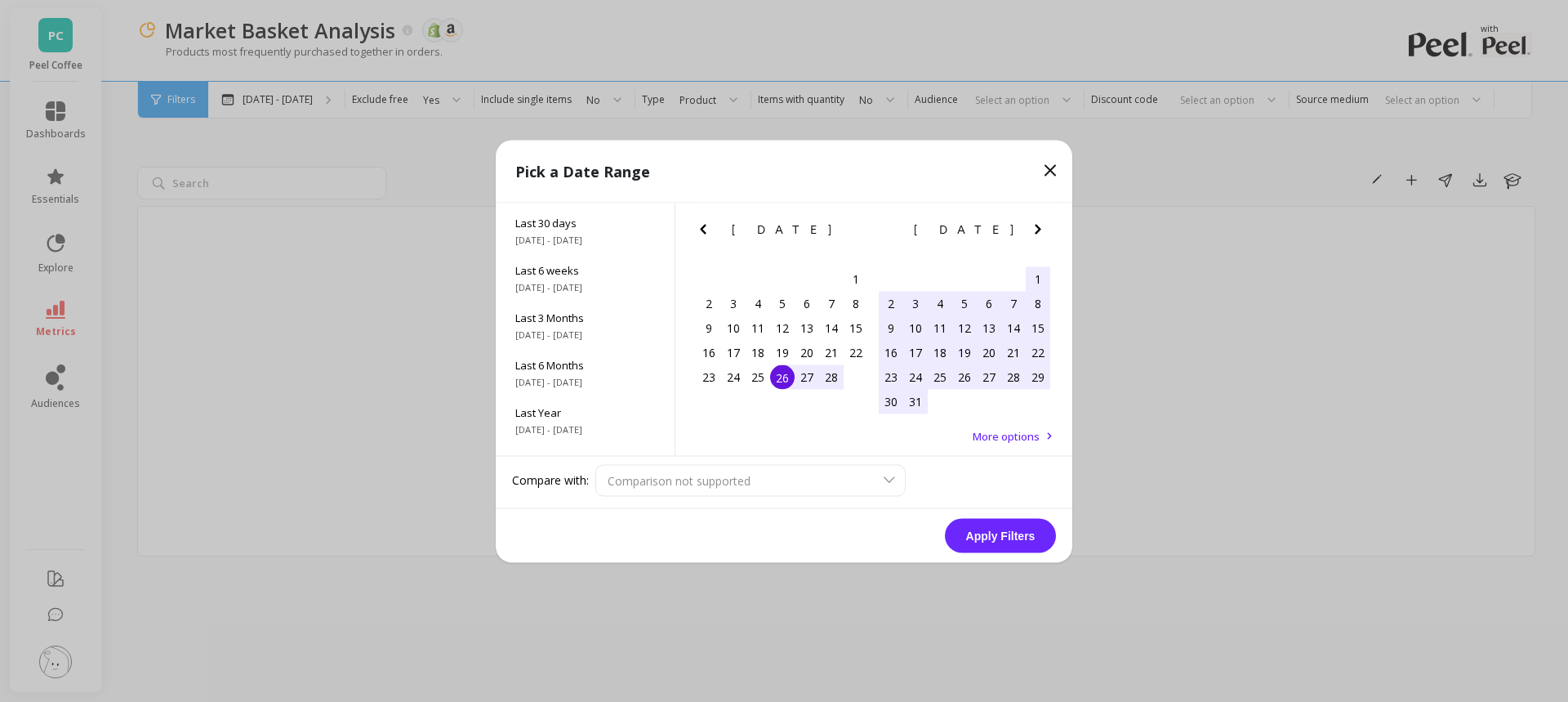
scroll to position [221, 0]
click at [598, 393] on span "1/1/2022 - 12/31/2024" at bounding box center [585, 394] width 139 height 14
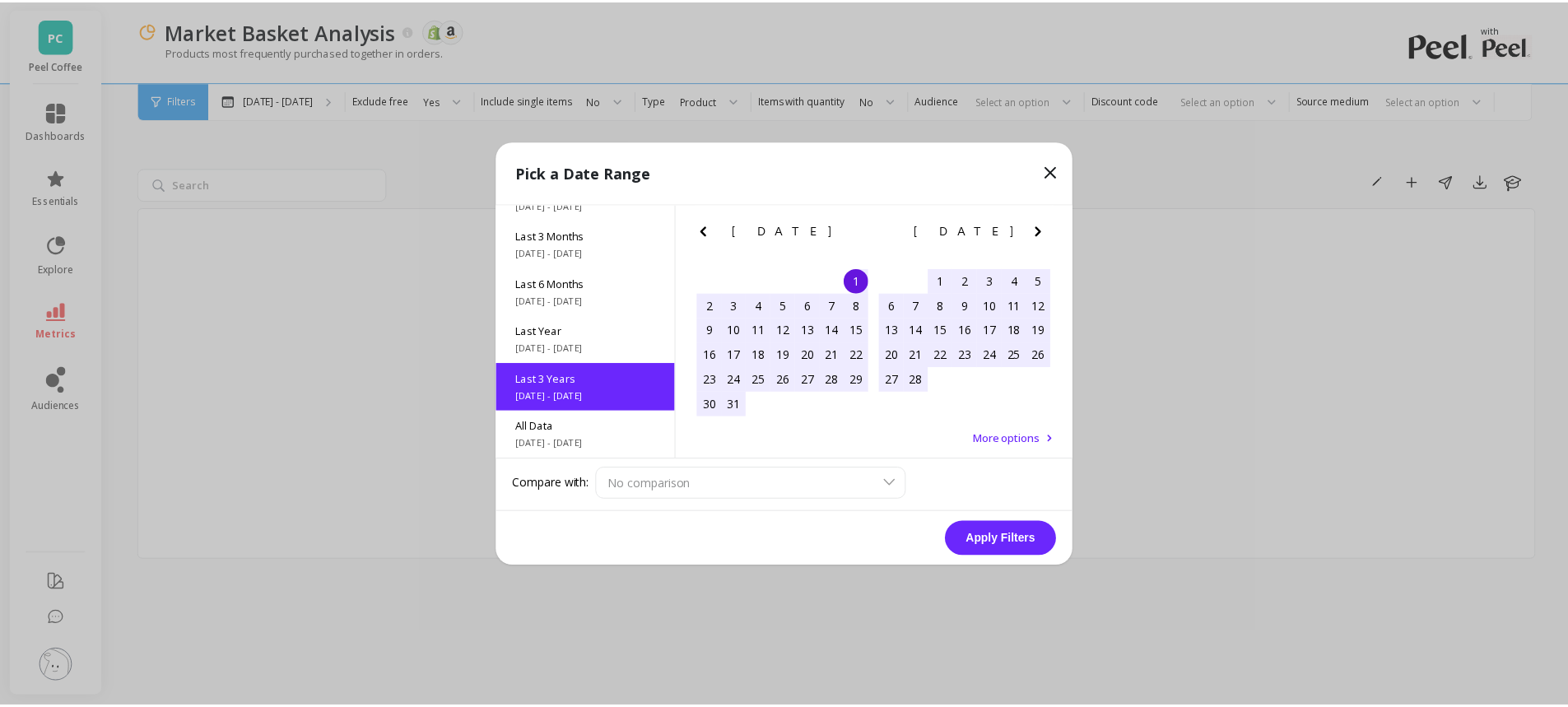
scroll to position [1, 0]
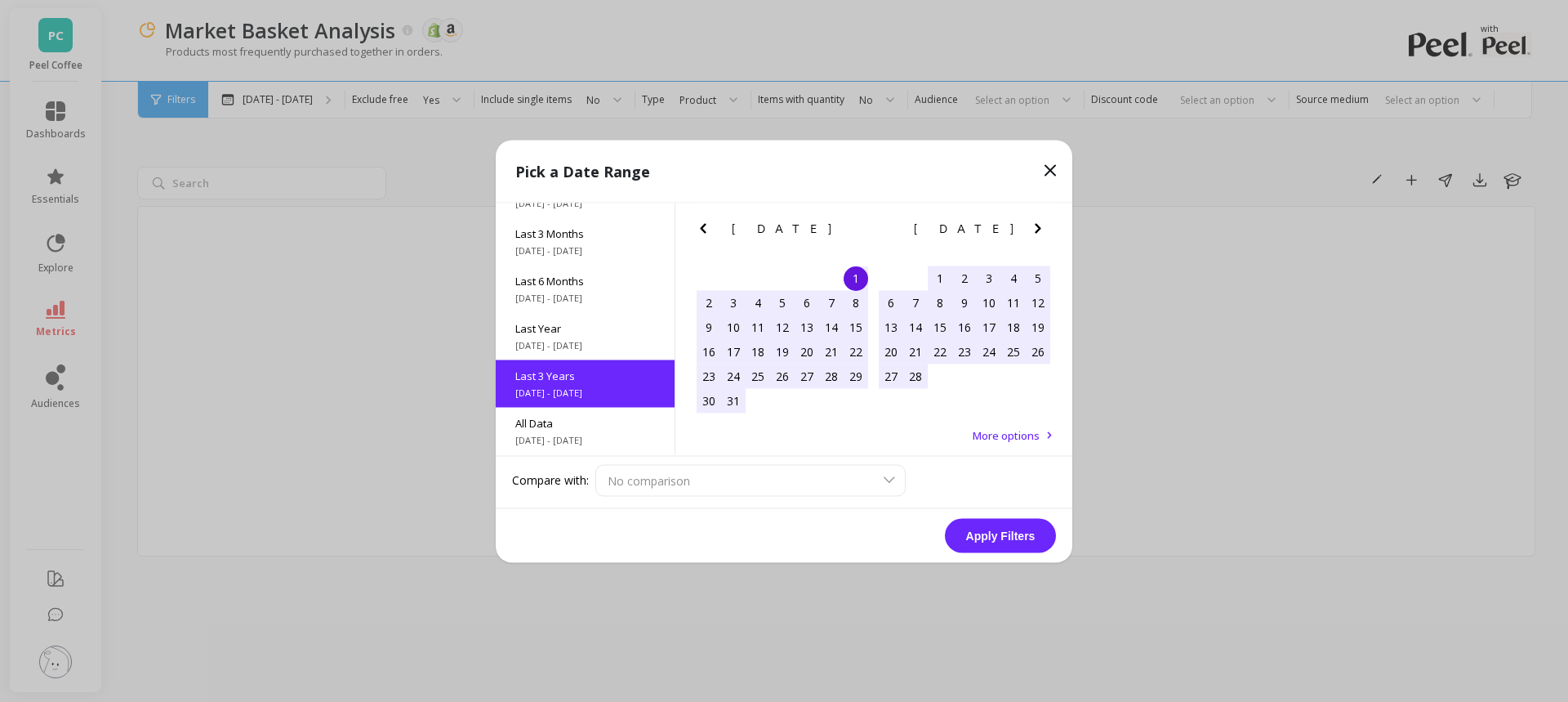
click at [999, 533] on button "Apply Filters" at bounding box center [1001, 535] width 111 height 34
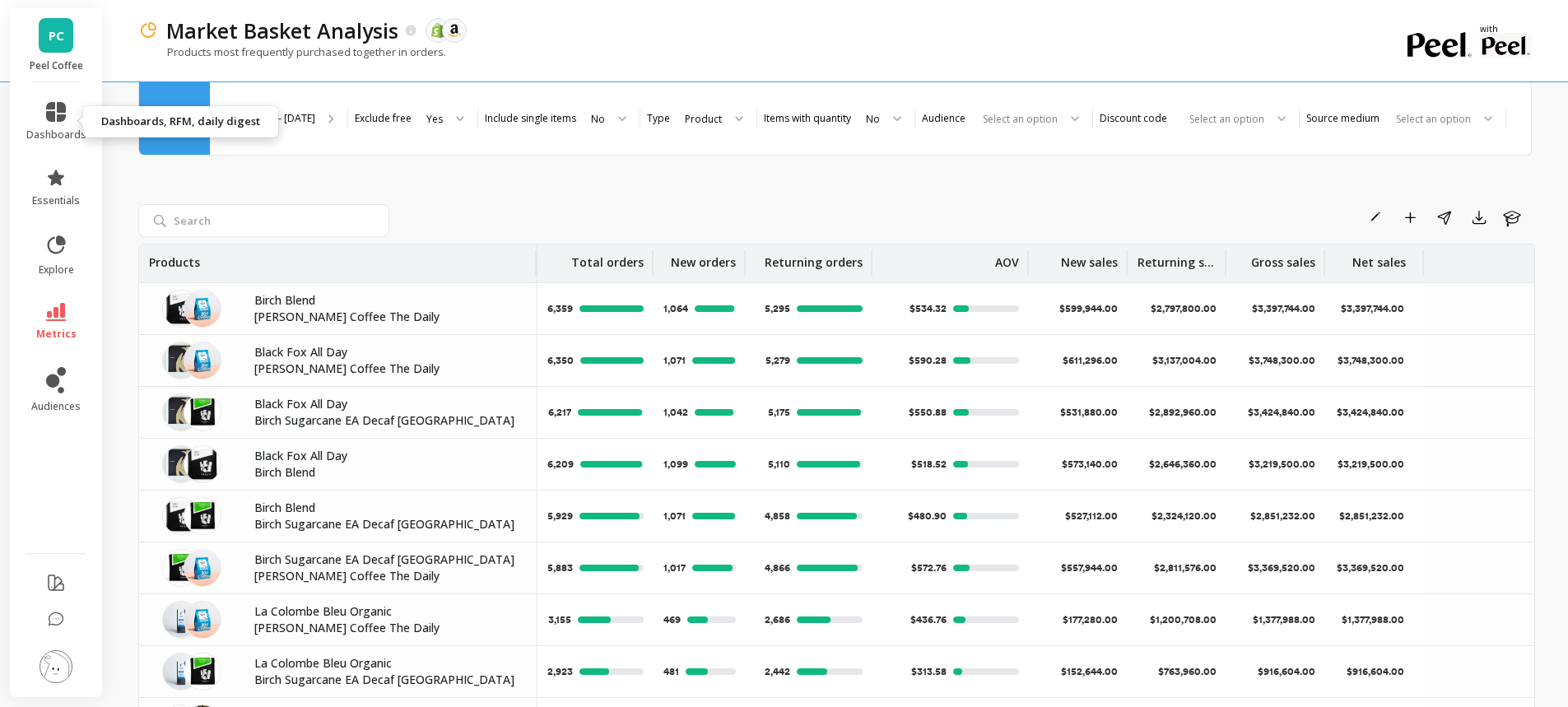
click at [63, 178] on icon at bounding box center [56, 177] width 19 height 19
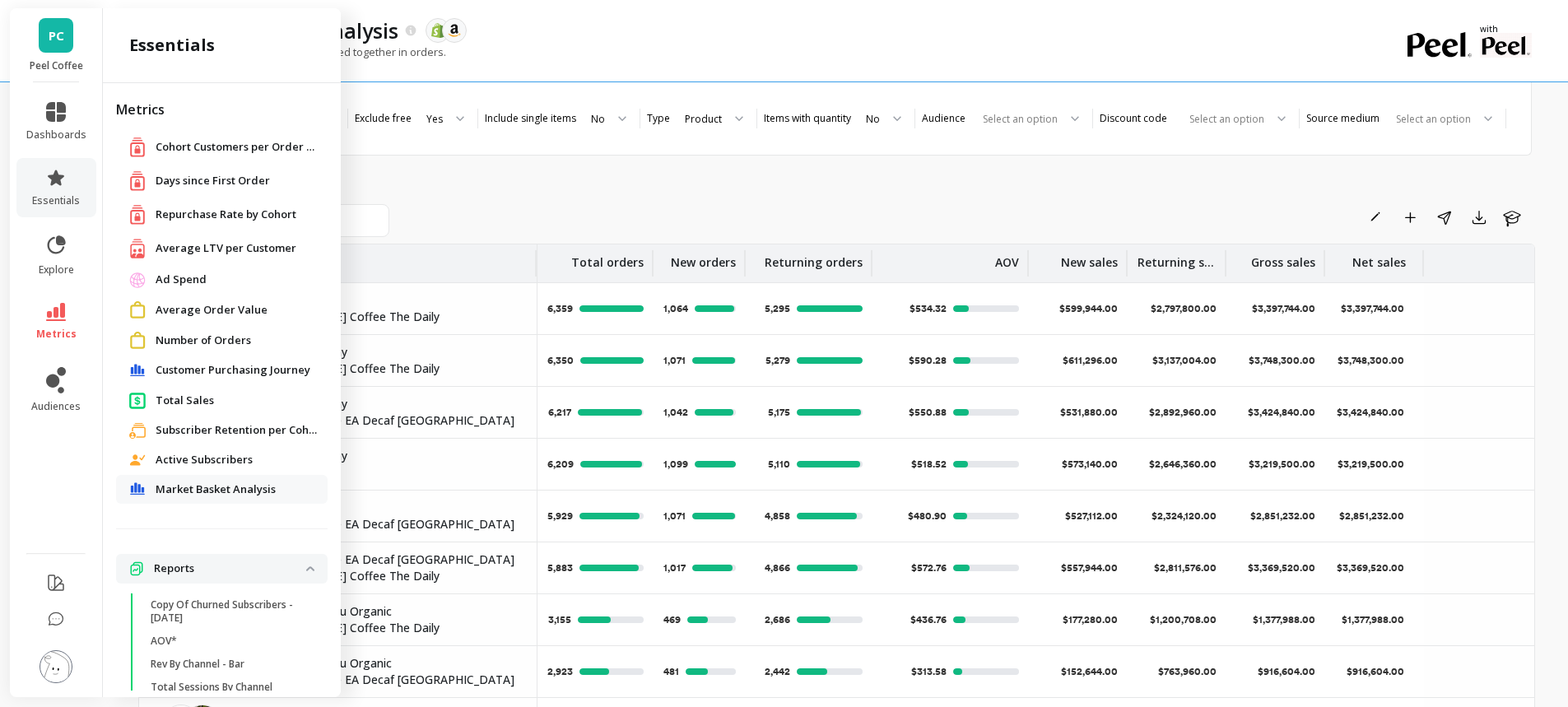
scroll to position [74, 0]
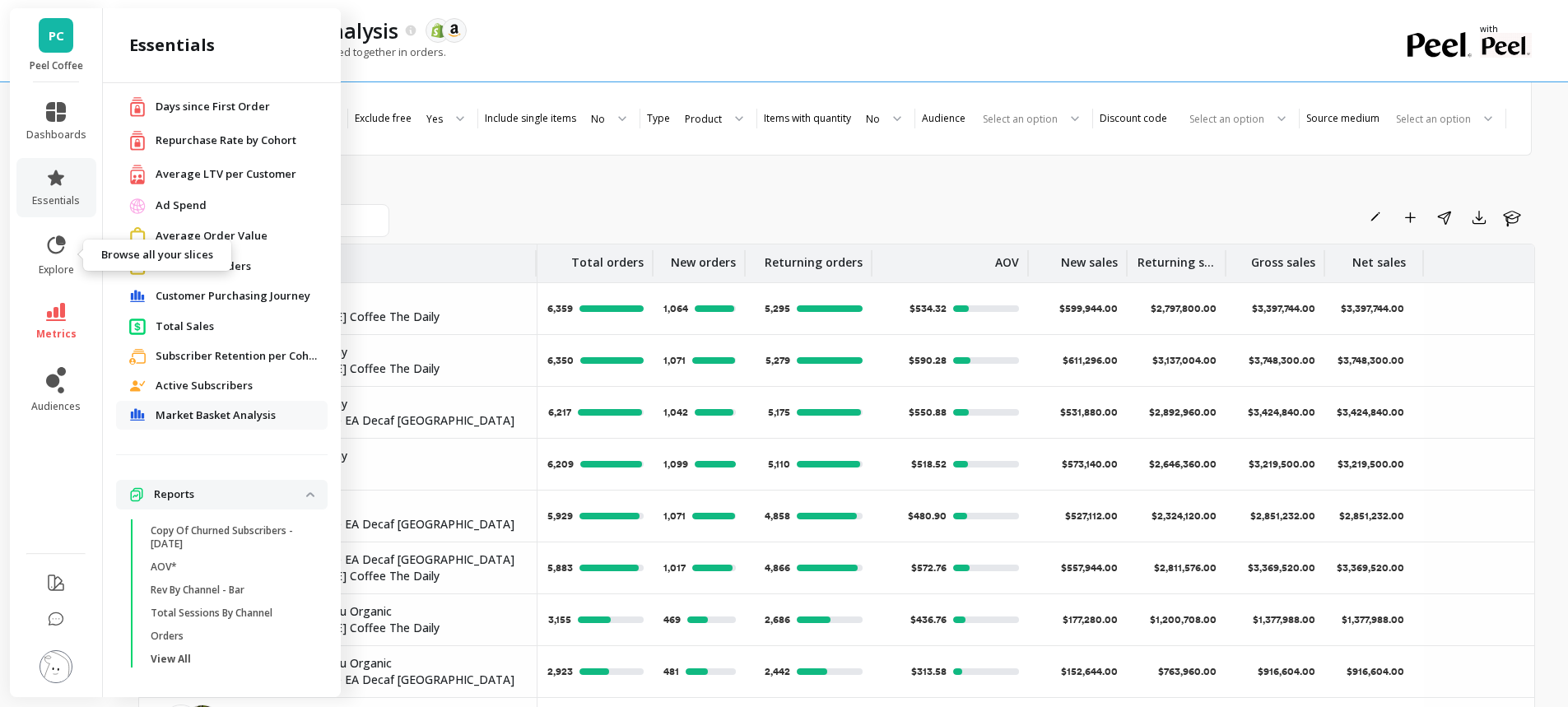
click at [56, 266] on span "explore" at bounding box center [56, 270] width 35 height 14
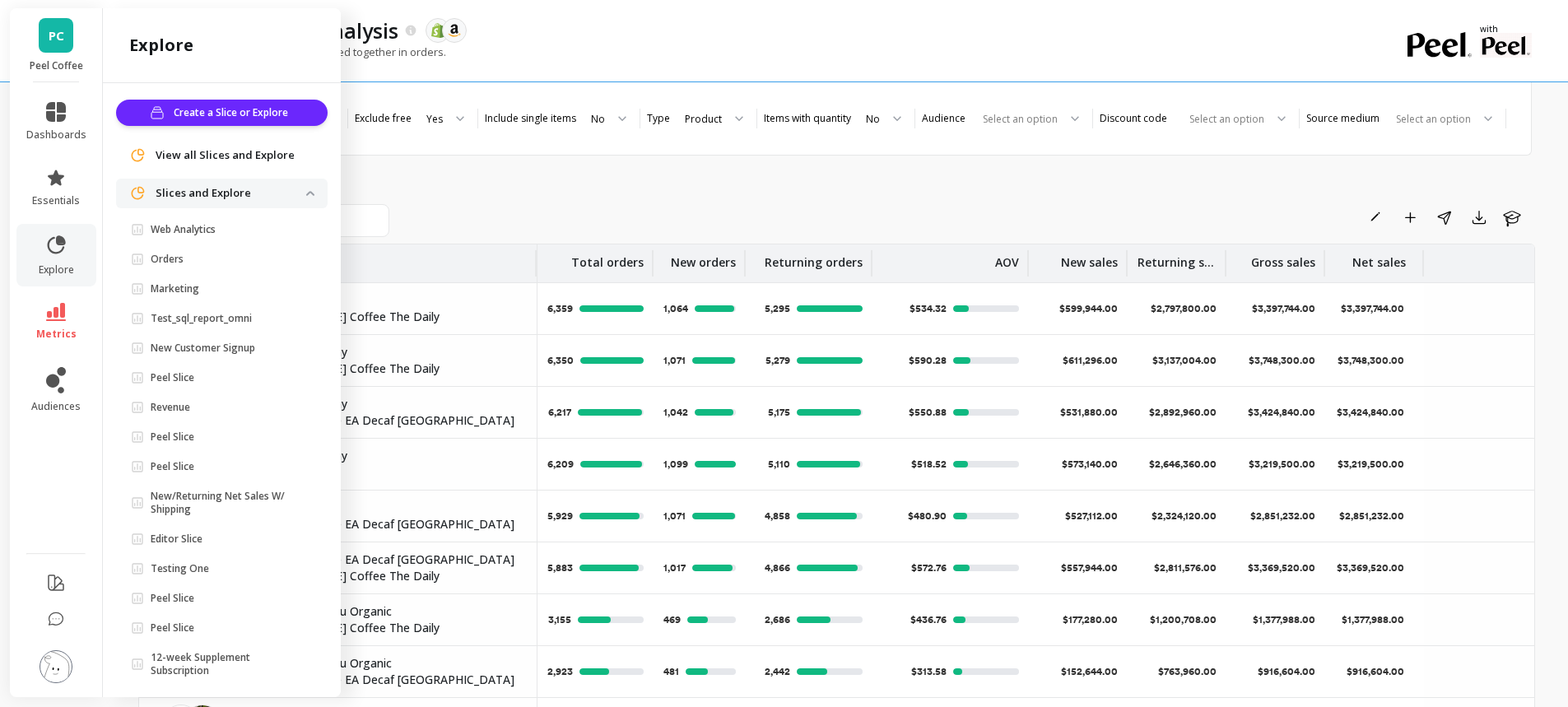
click at [198, 255] on span "Orders" at bounding box center [218, 259] width 175 height 14
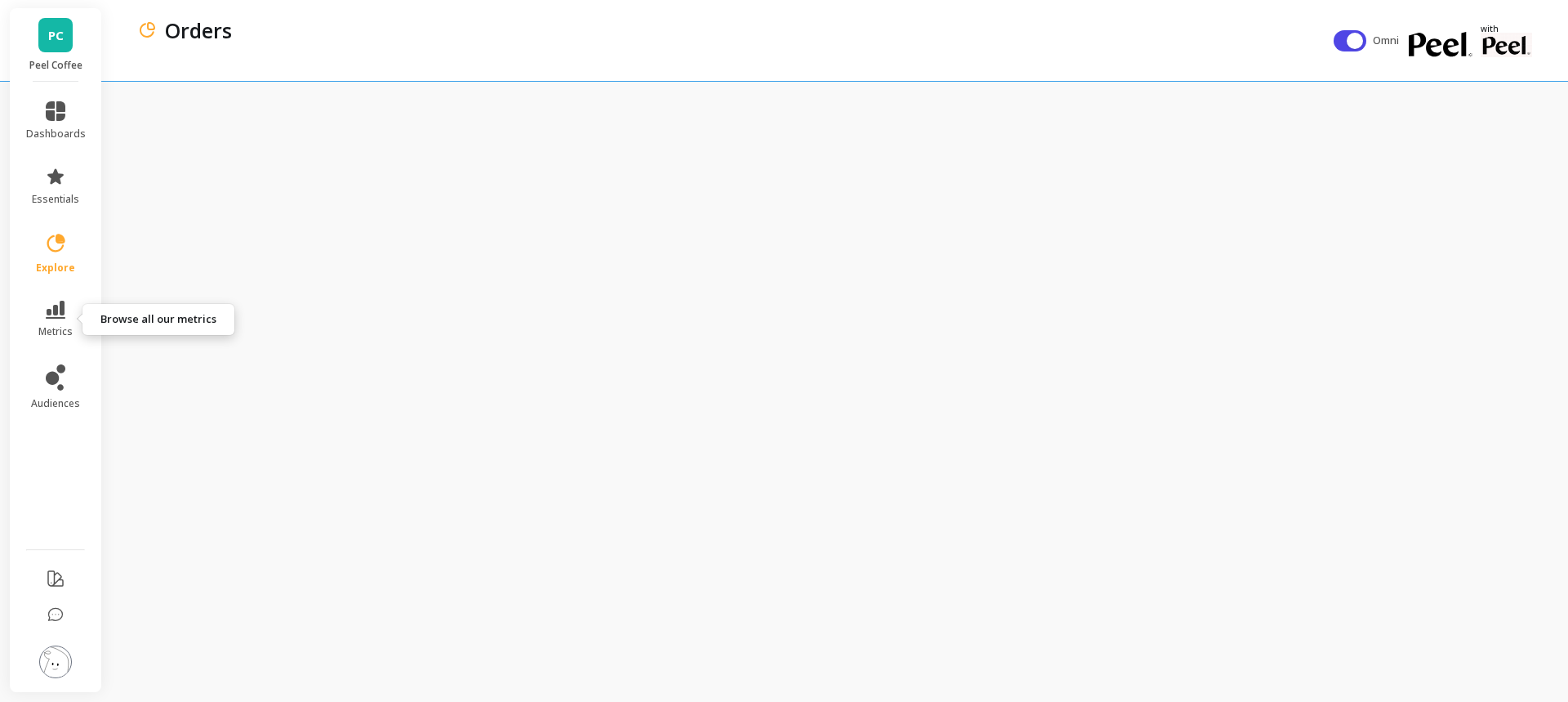
click at [50, 318] on icon at bounding box center [55, 309] width 19 height 18
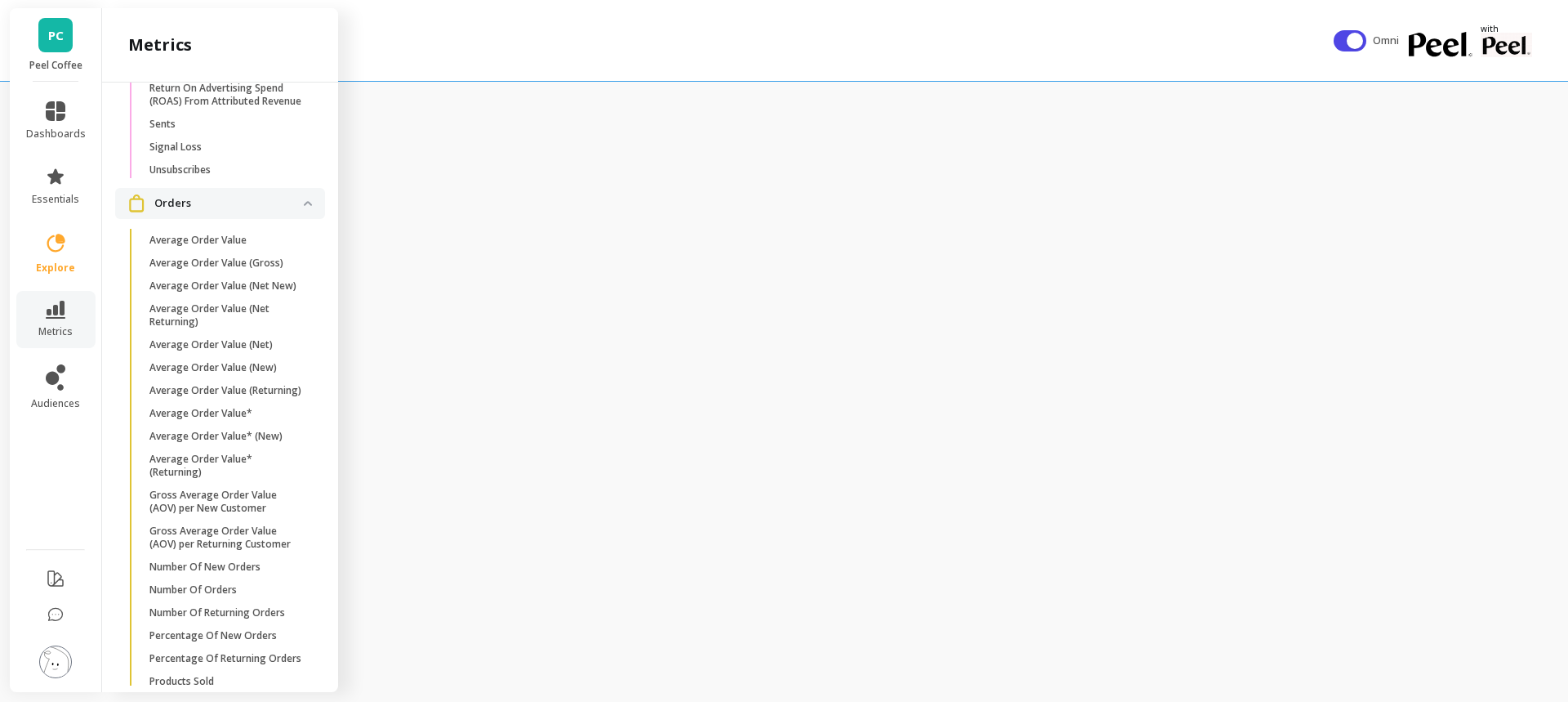
scroll to position [2775, 0]
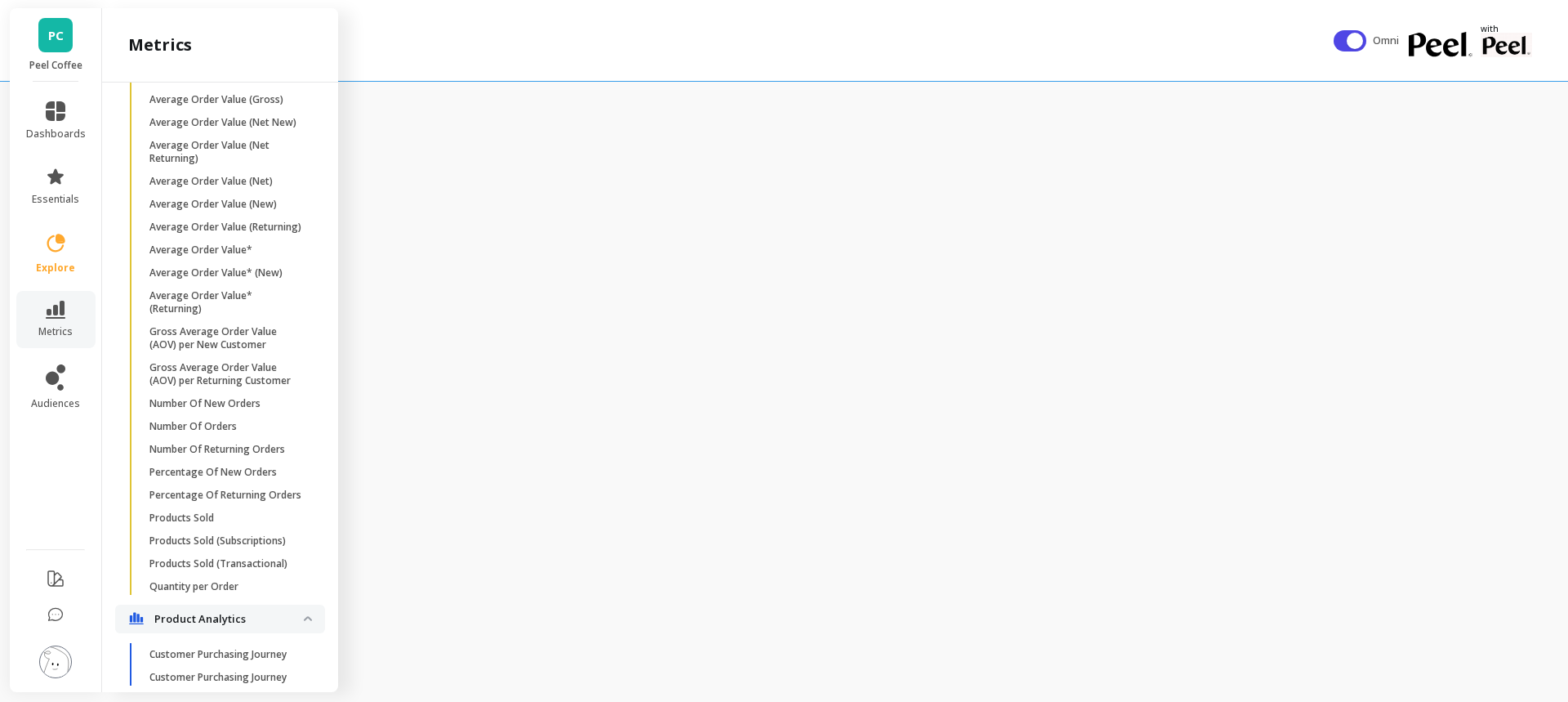
click at [846, 54] on div "Orders" at bounding box center [736, 41] width 1197 height 81
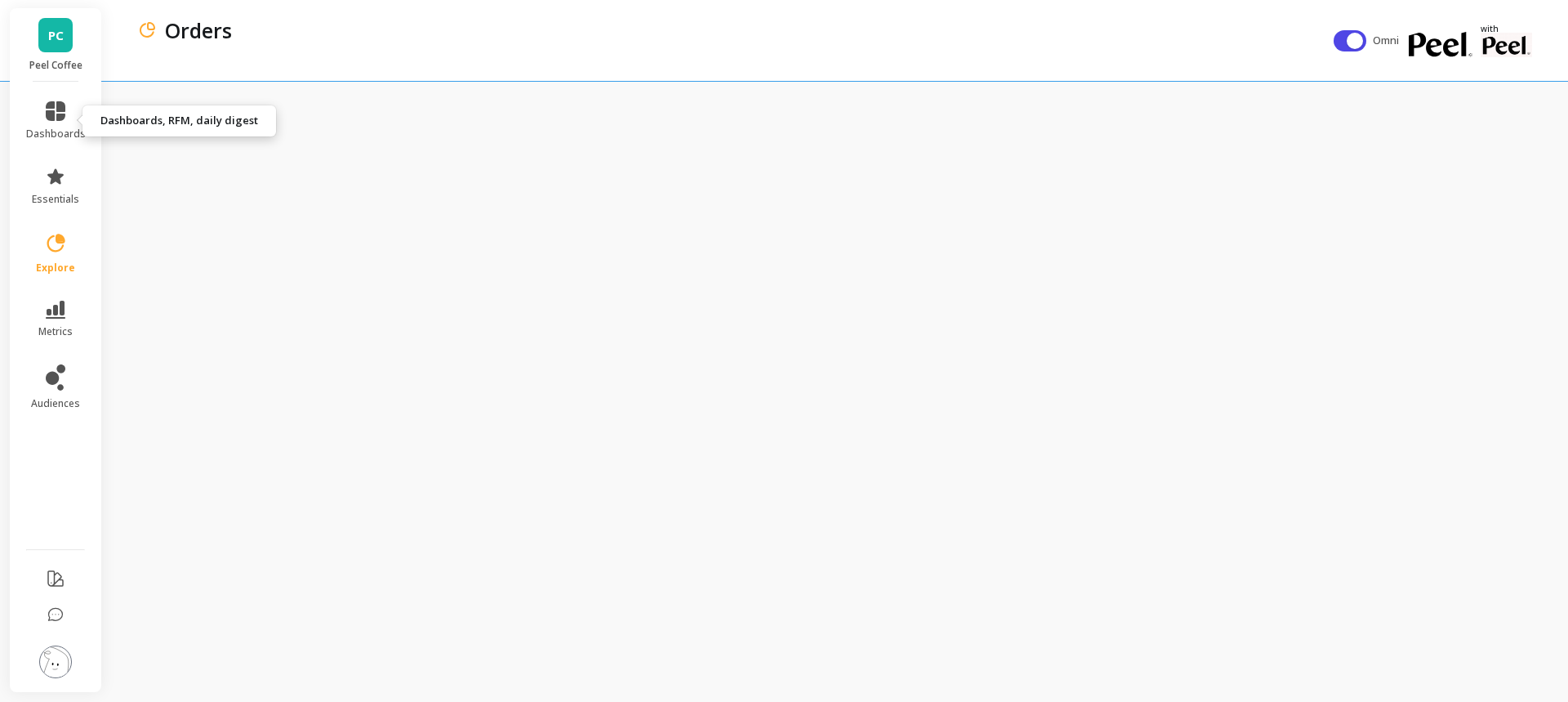
click at [61, 136] on span "dashboards" at bounding box center [56, 134] width 60 height 14
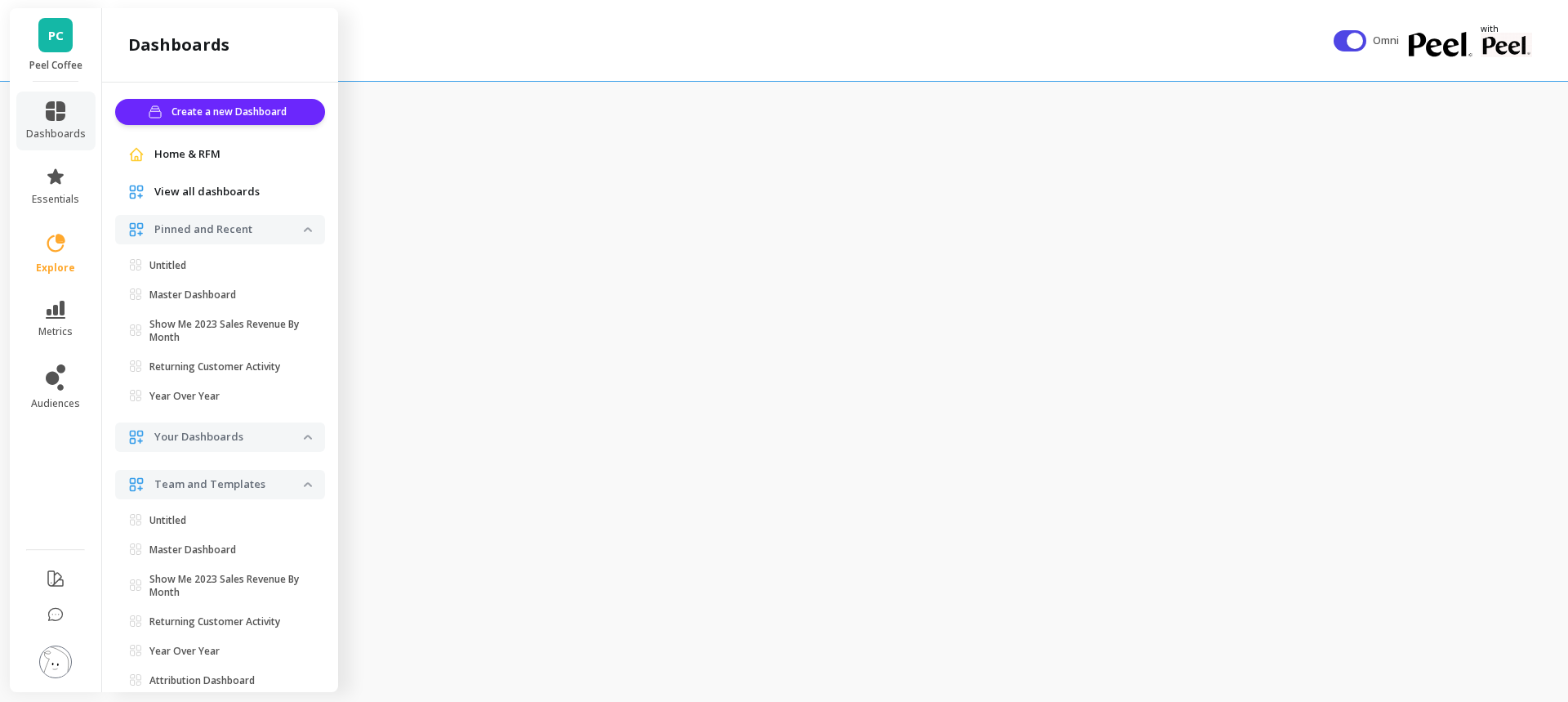
click at [207, 158] on span "Home & RFM" at bounding box center [188, 154] width 66 height 16
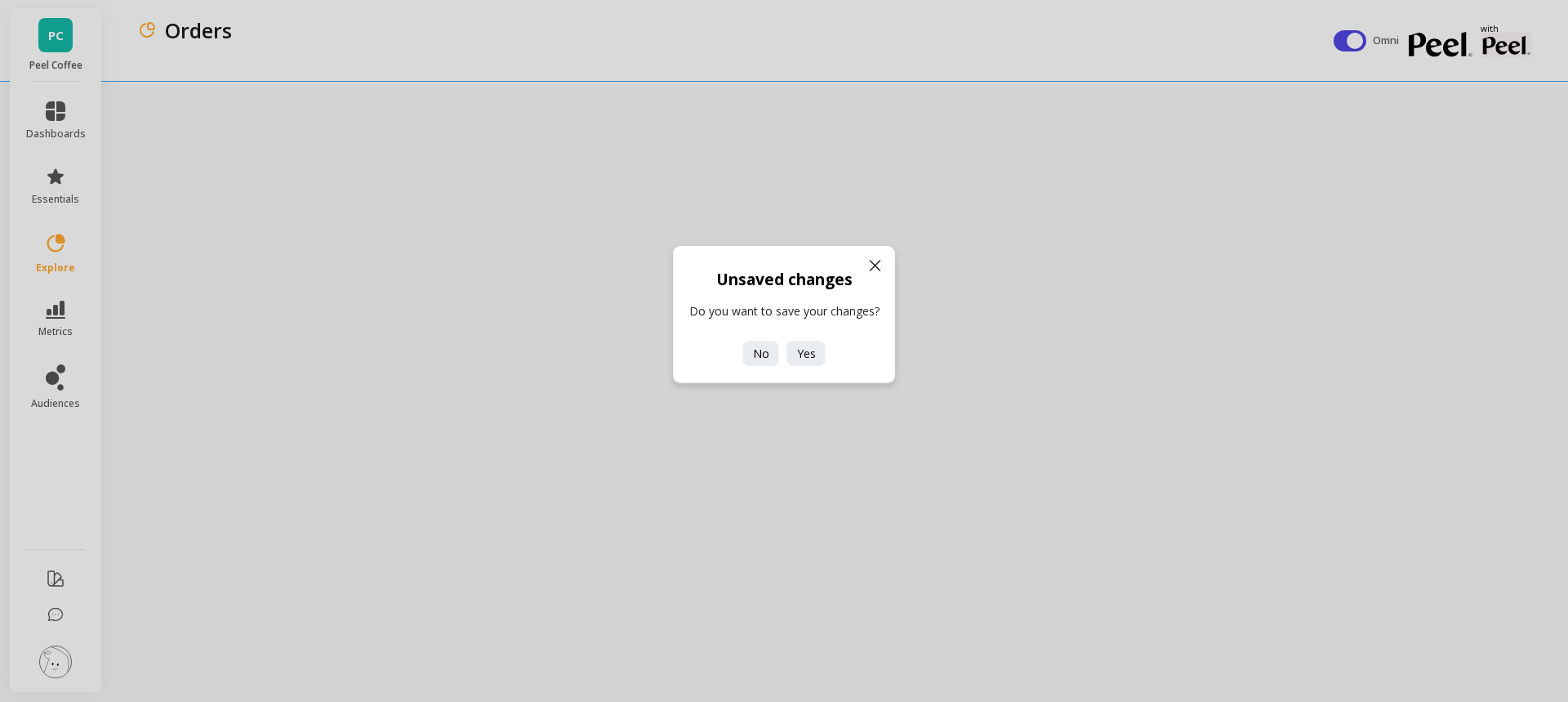
click at [751, 356] on button "No" at bounding box center [761, 353] width 36 height 25
click at [759, 354] on span "No" at bounding box center [761, 353] width 16 height 15
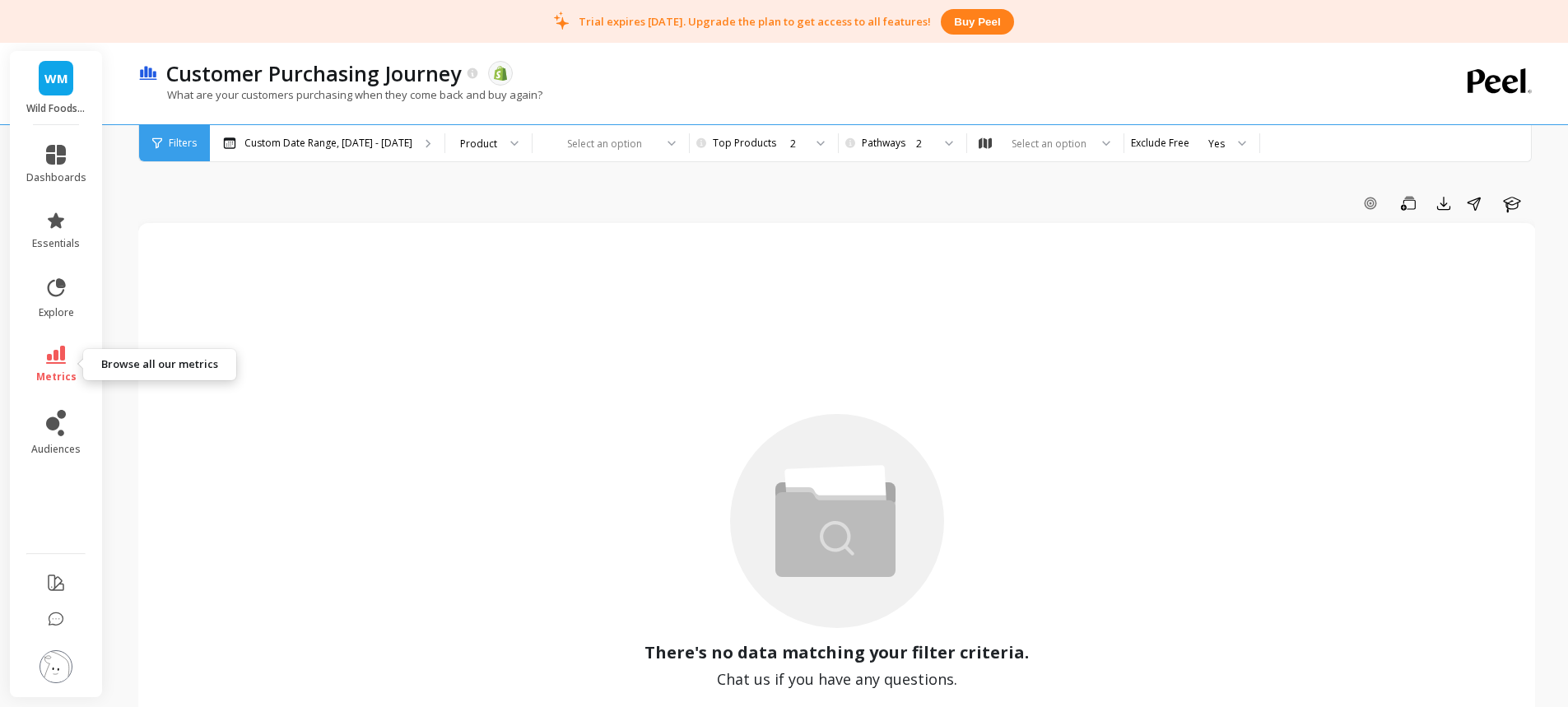
click at [63, 354] on icon at bounding box center [56, 354] width 19 height 19
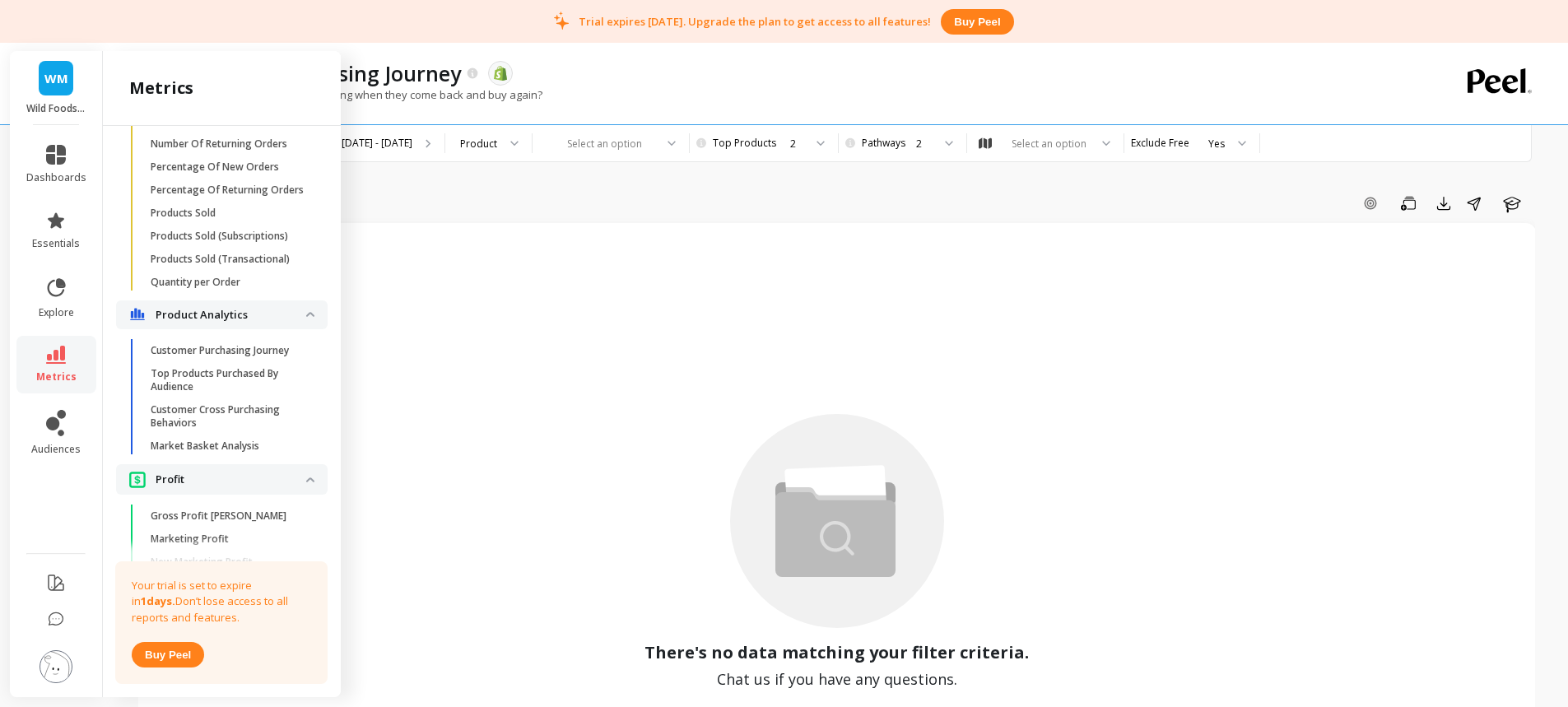
scroll to position [3040, 0]
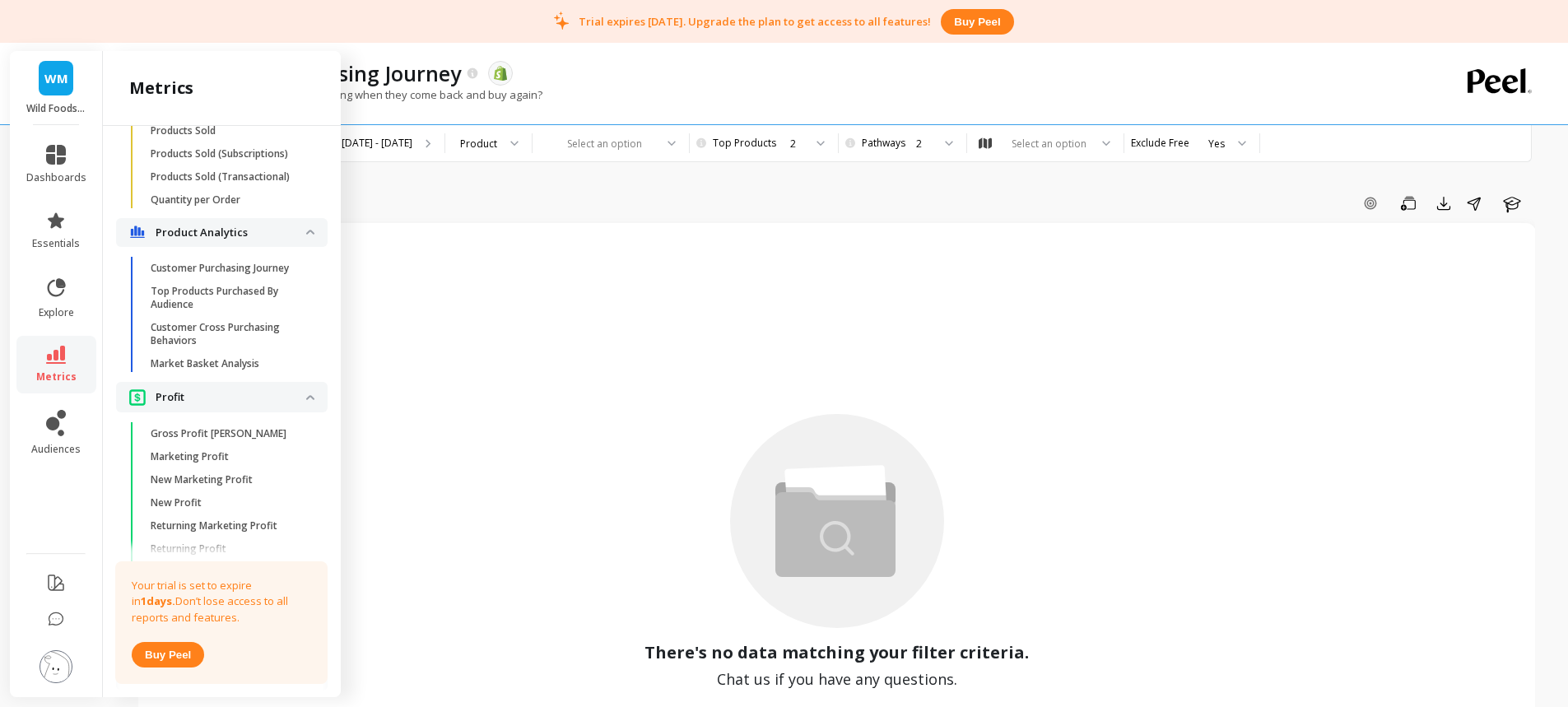
click at [56, 228] on icon at bounding box center [56, 220] width 19 height 19
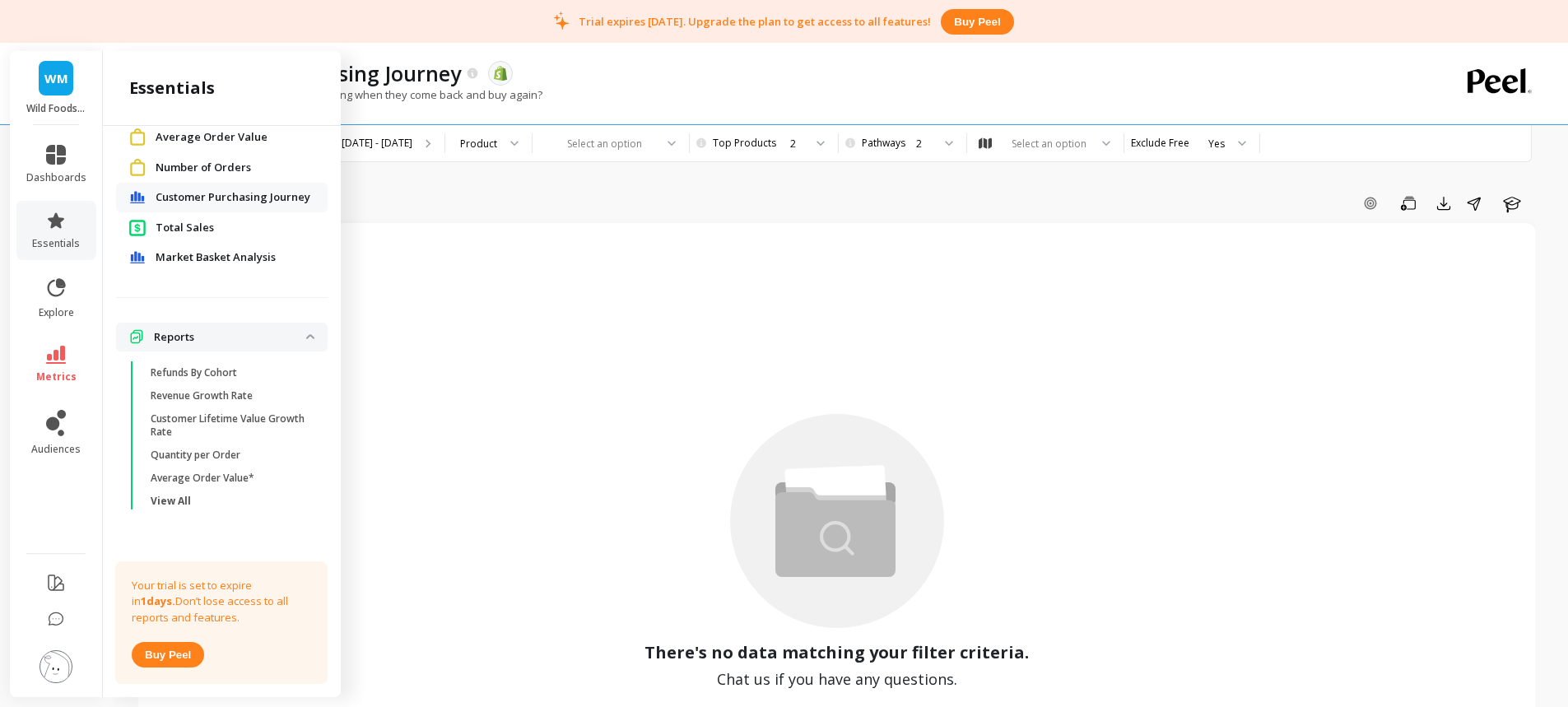
scroll to position [74, 0]
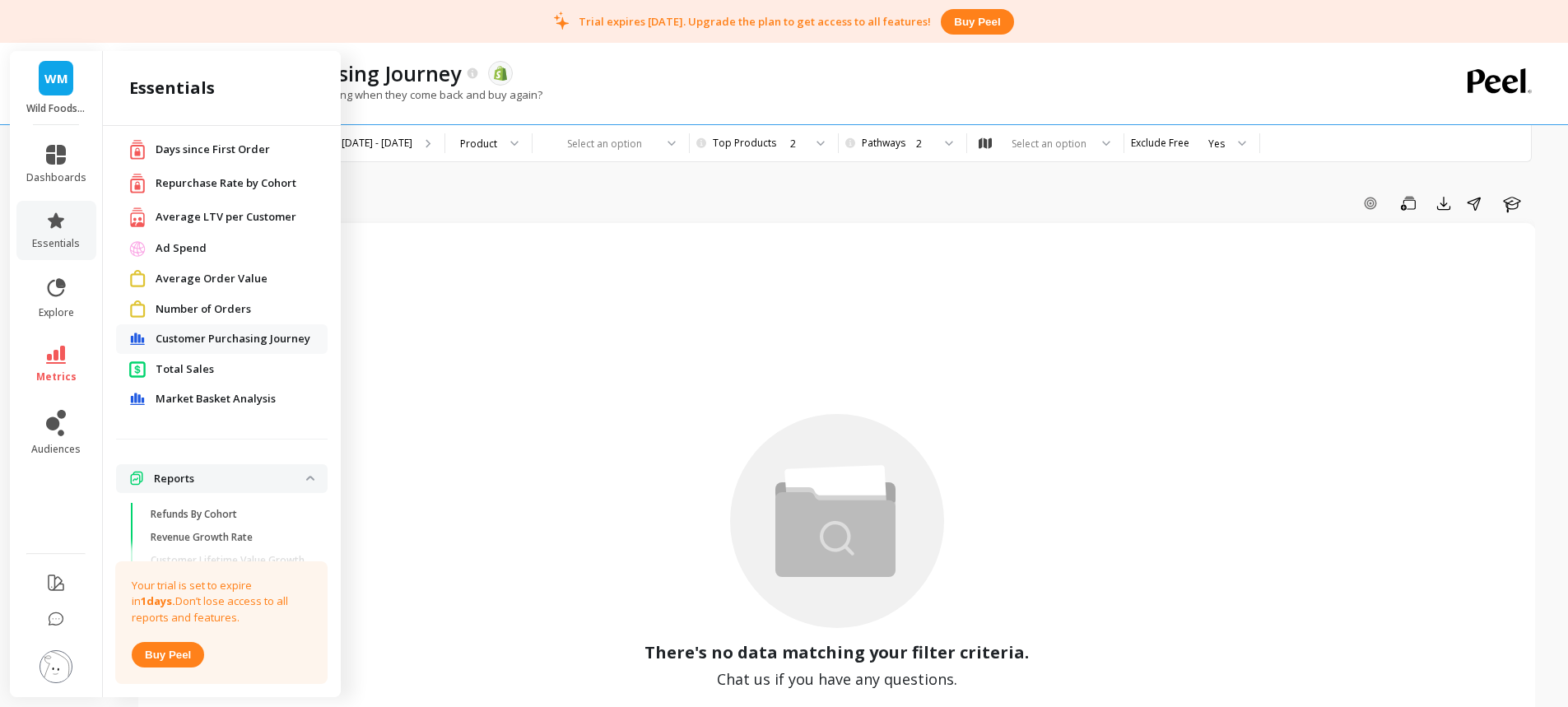
click at [205, 364] on span "Total Sales" at bounding box center [185, 369] width 58 height 17
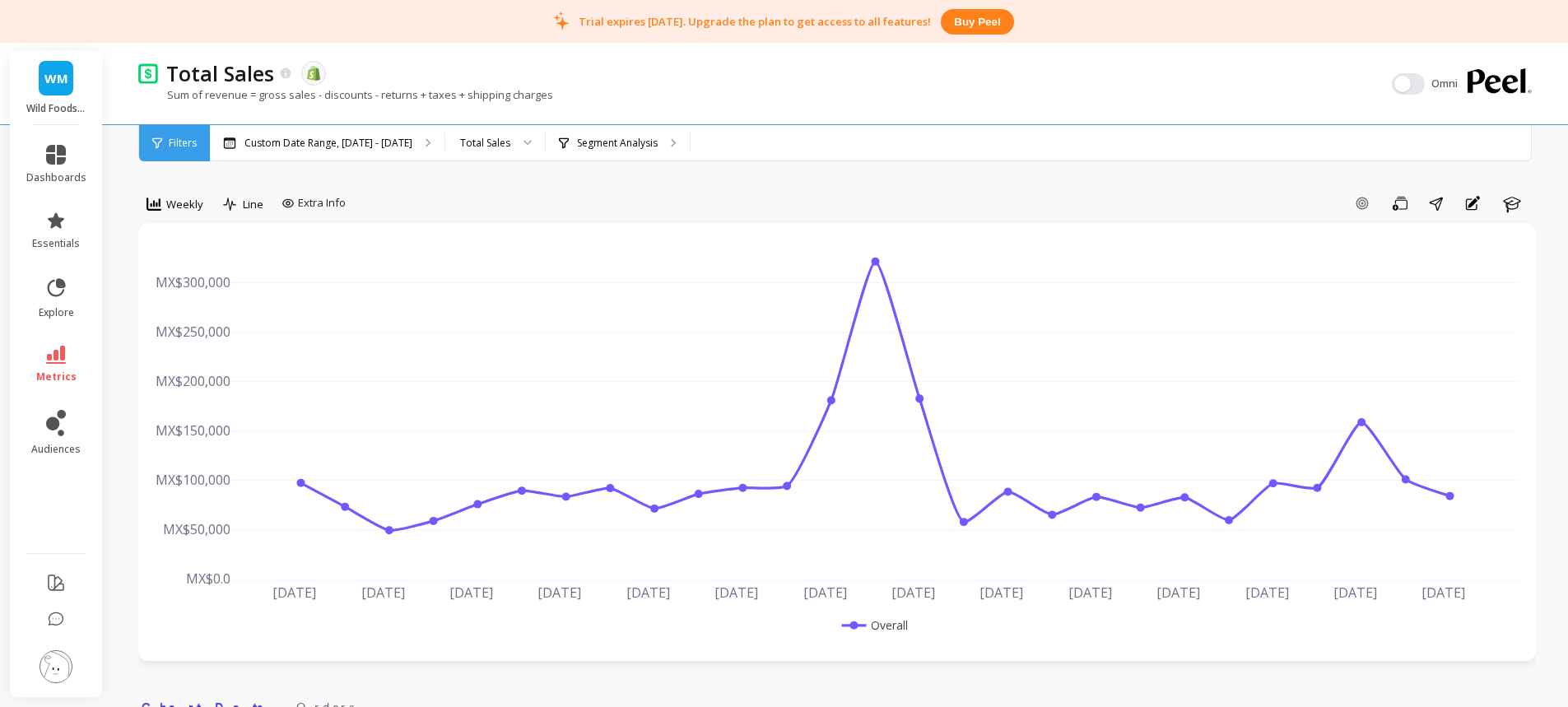
click at [56, 666] on img at bounding box center [56, 667] width 33 height 33
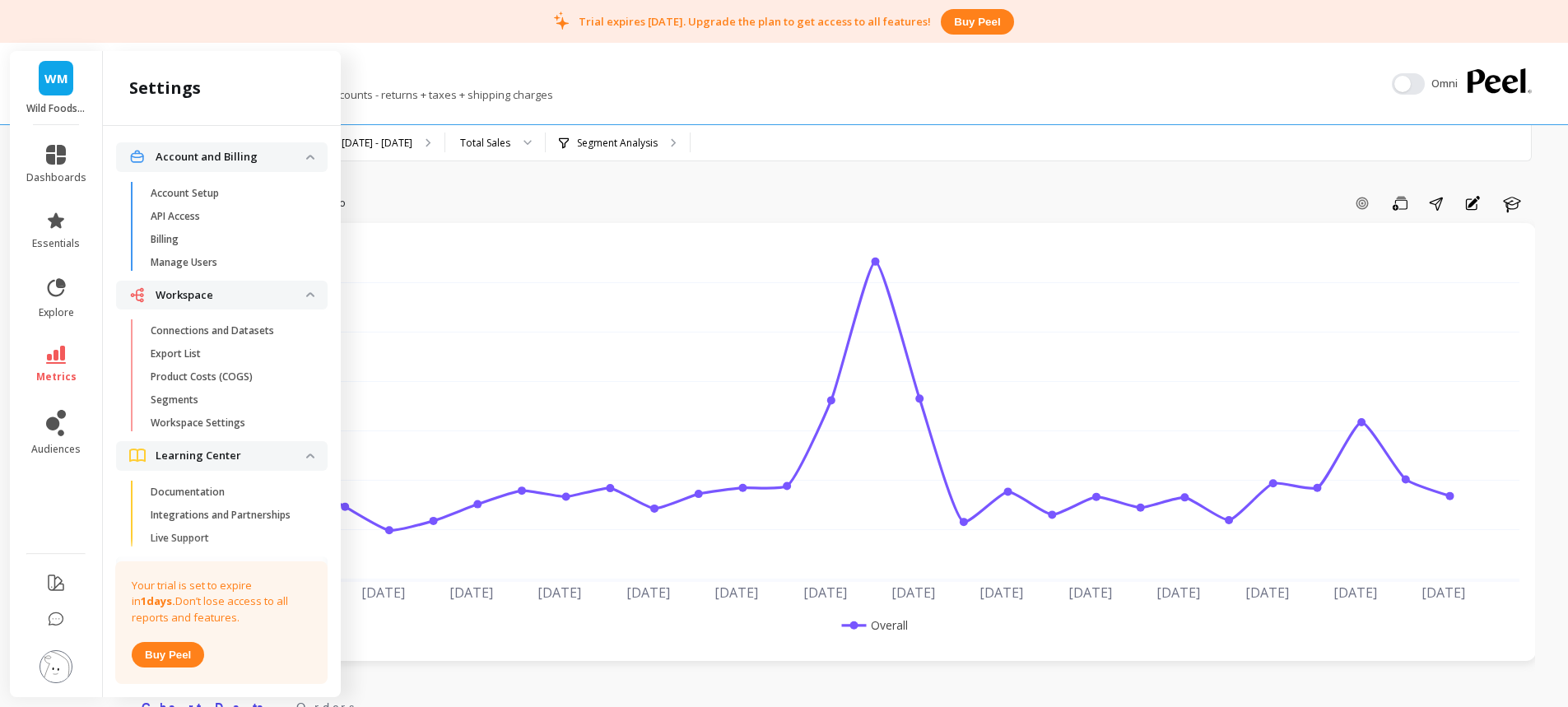
click at [220, 334] on p "Connections and Datasets" at bounding box center [212, 331] width 124 height 14
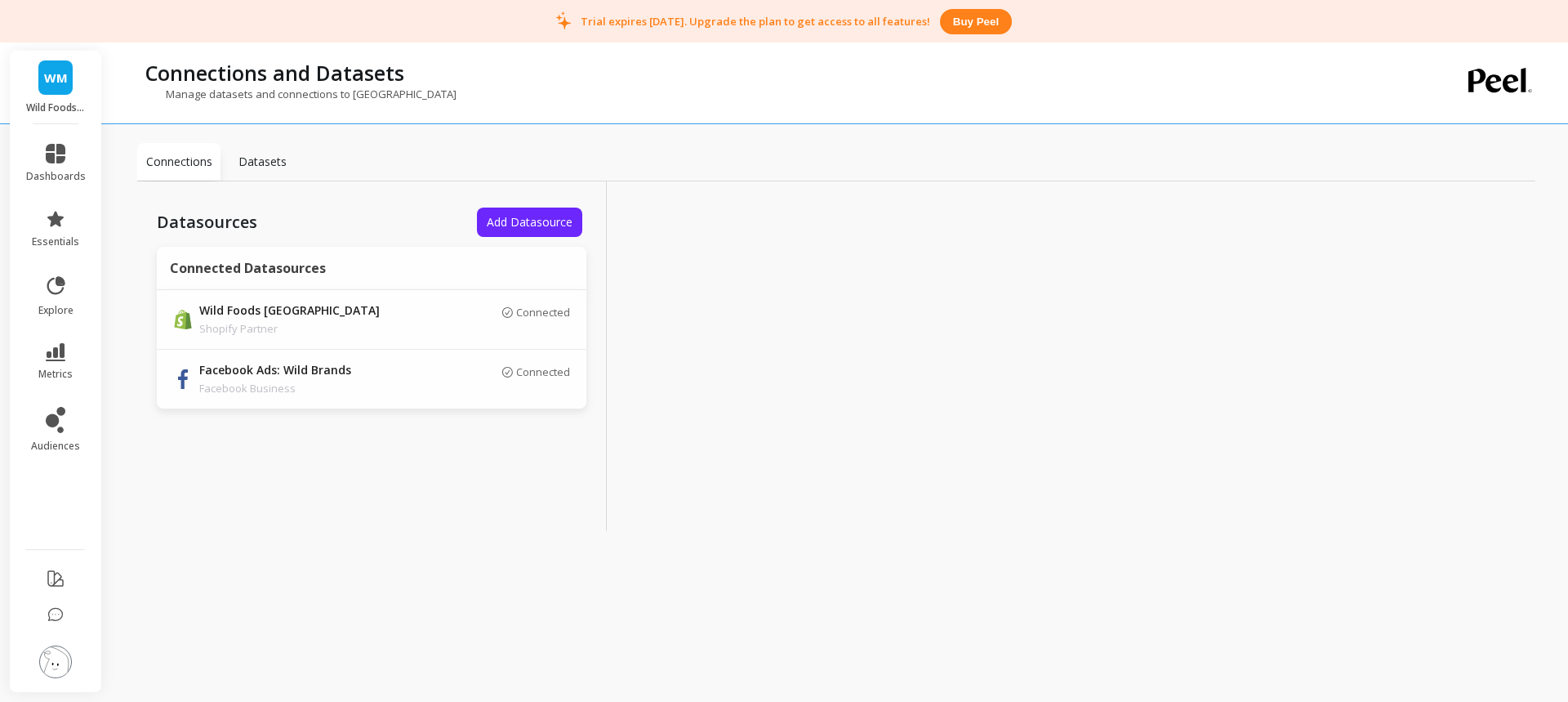
click at [534, 225] on span "Add Datasource" at bounding box center [530, 221] width 86 height 15
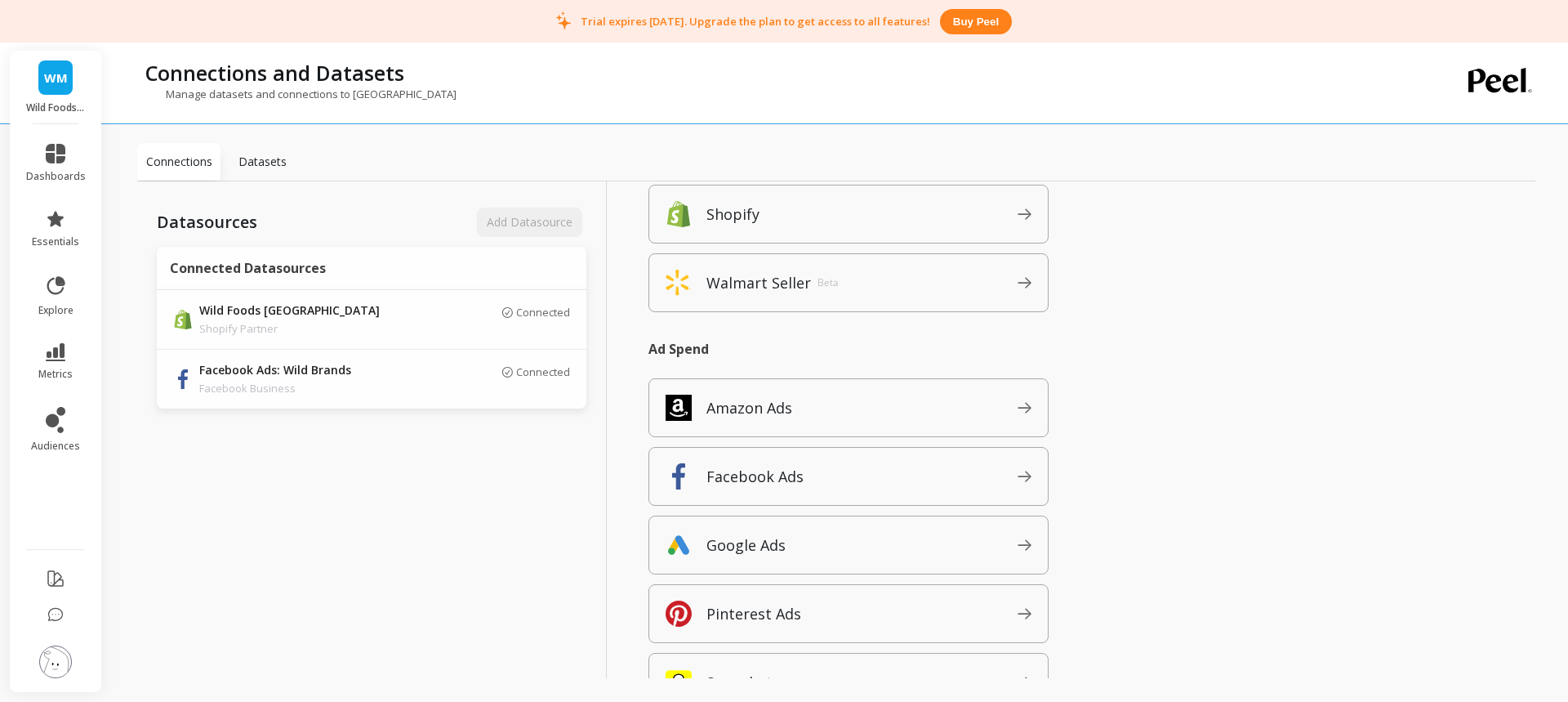
scroll to position [279, 0]
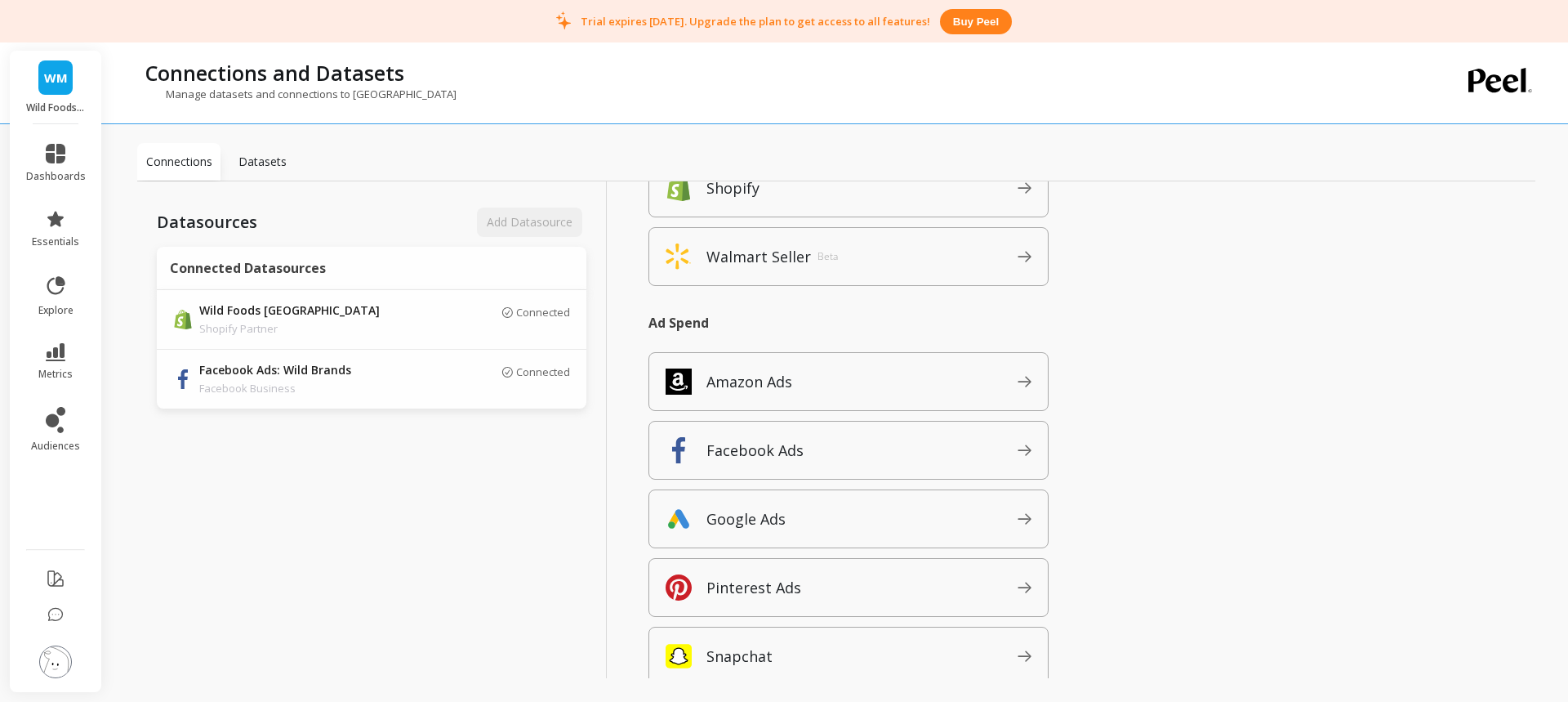
click at [955, 523] on span "Google Ads" at bounding box center [862, 518] width 311 height 26
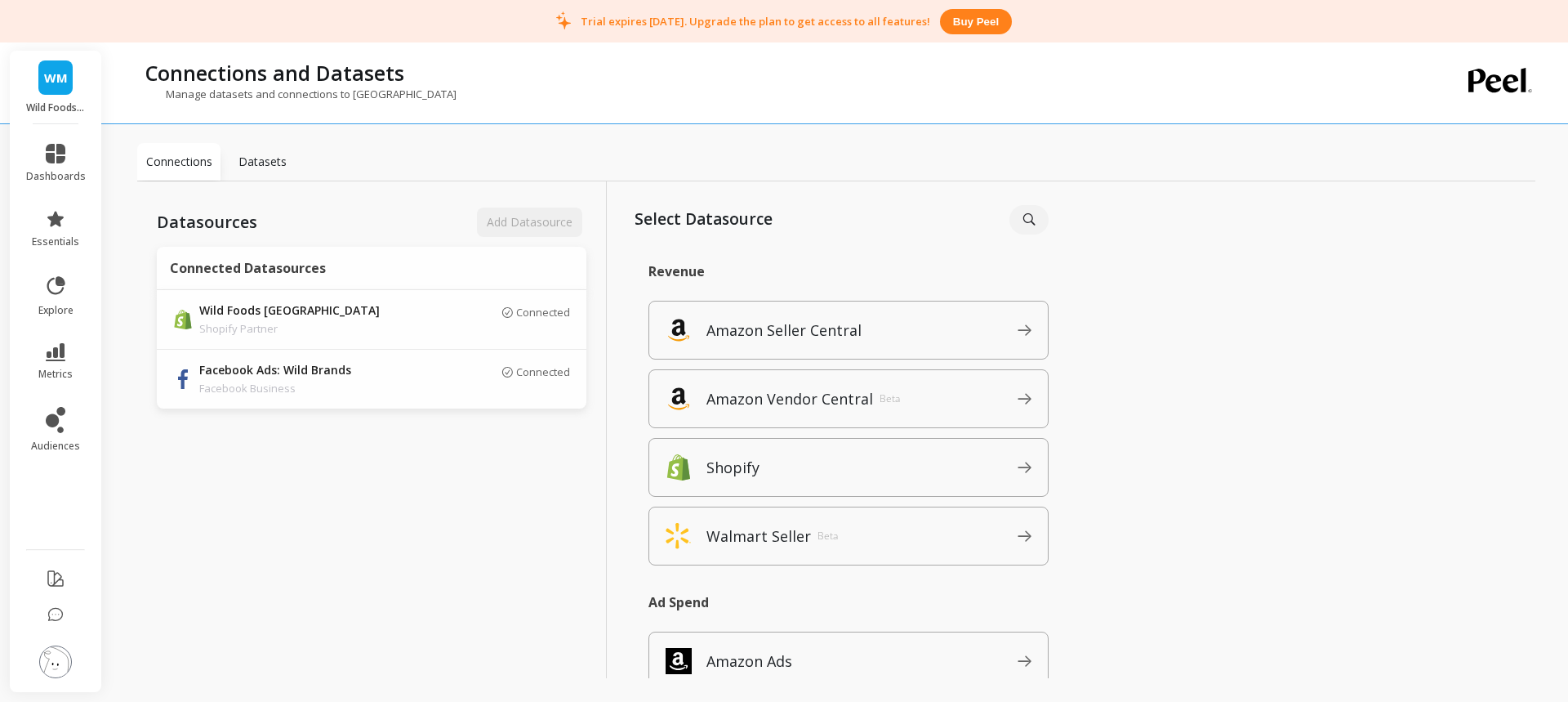
click at [54, 65] on link "WM" at bounding box center [55, 77] width 34 height 34
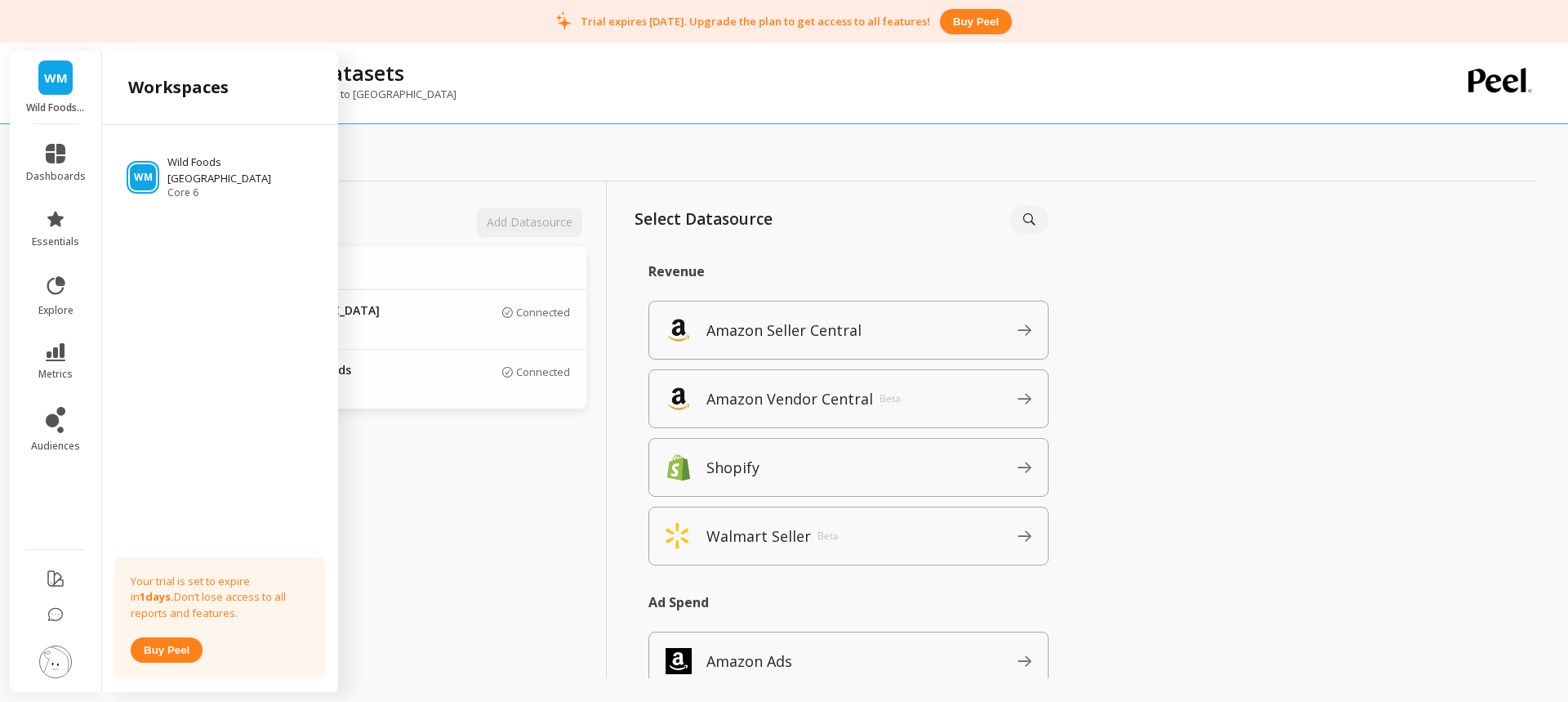
click at [161, 217] on div "WM Wild Foods Mexico Core 6 Your trial is set to expire in 1 days. Don’t lose a…" at bounding box center [220, 405] width 236 height 561
click at [170, 203] on div "WM Wild Foods Mexico Core 6 Your trial is set to expire in 1 days. Don’t lose a…" at bounding box center [220, 405] width 236 height 561
click at [188, 266] on div "WM Wild Foods Mexico Core 6 Your trial is set to expire in 1 days. Don’t lose a…" at bounding box center [220, 405] width 236 height 561
click at [228, 285] on div "WM Wild Foods Mexico Core 6 Your trial is set to expire in 1 days. Don’t lose a…" at bounding box center [220, 405] width 236 height 561
click at [291, 294] on div "WM Wild Foods Mexico Core 6 Your trial is set to expire in 1 days. Don’t lose a…" at bounding box center [220, 405] width 236 height 561
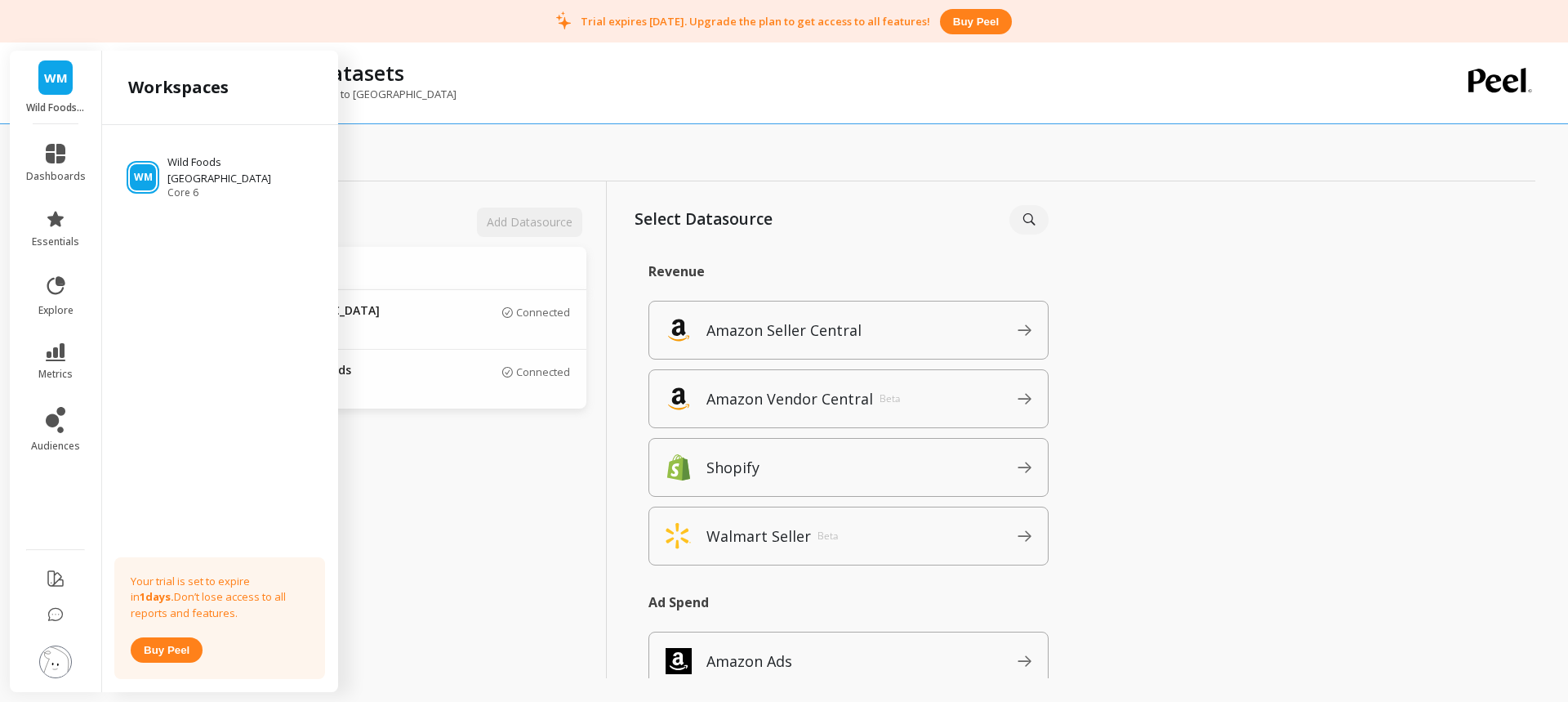
click at [160, 358] on div "WM Wild Foods Mexico Core 6 Your trial is set to expire in 1 days. Don’t lose a…" at bounding box center [220, 405] width 236 height 561
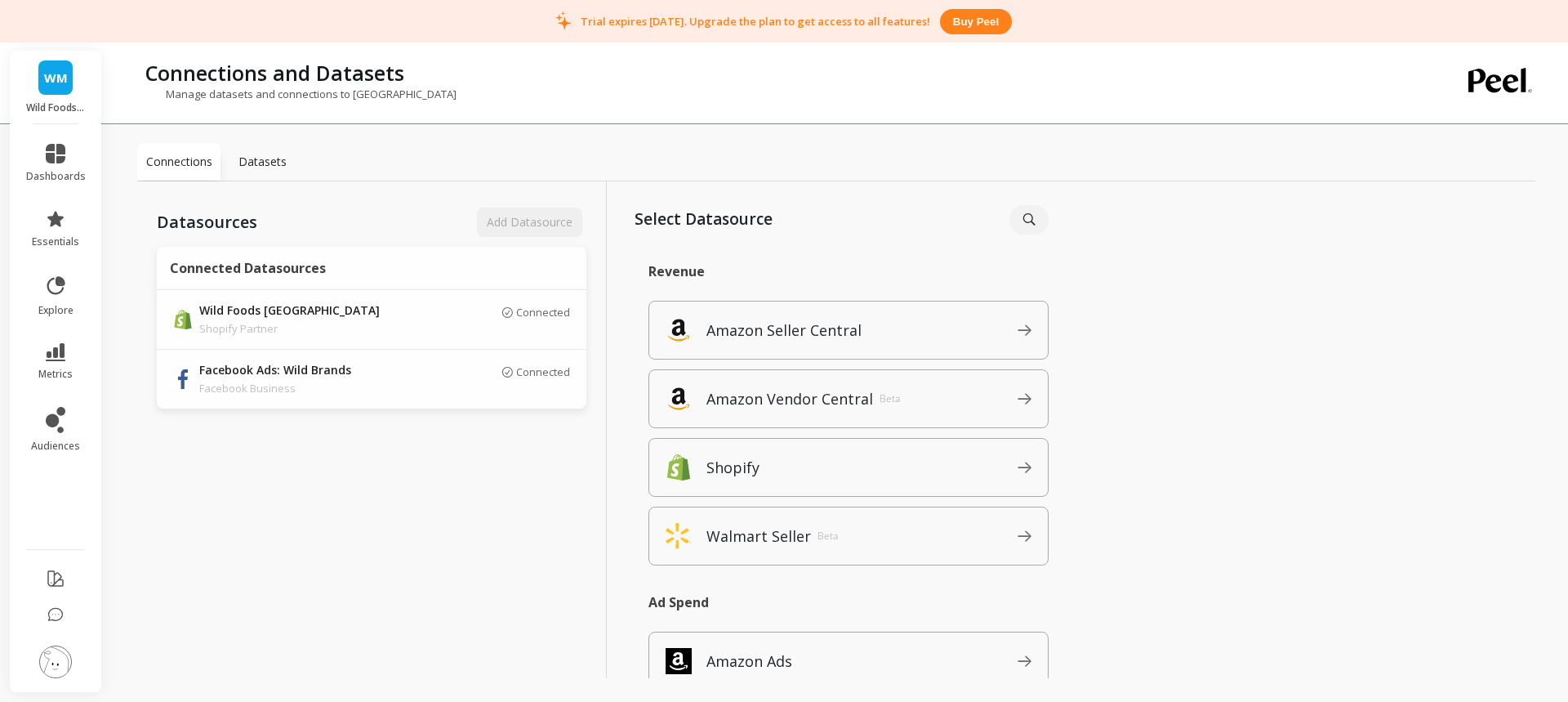
click at [473, 134] on div "Connections Datasets Datasources Add Datasource Connected Datasources Wild Food…" at bounding box center [836, 346] width 1399 height 665
click at [440, 158] on div "Connections Datasets" at bounding box center [836, 162] width 1399 height 39
click at [50, 356] on icon at bounding box center [55, 352] width 19 height 18
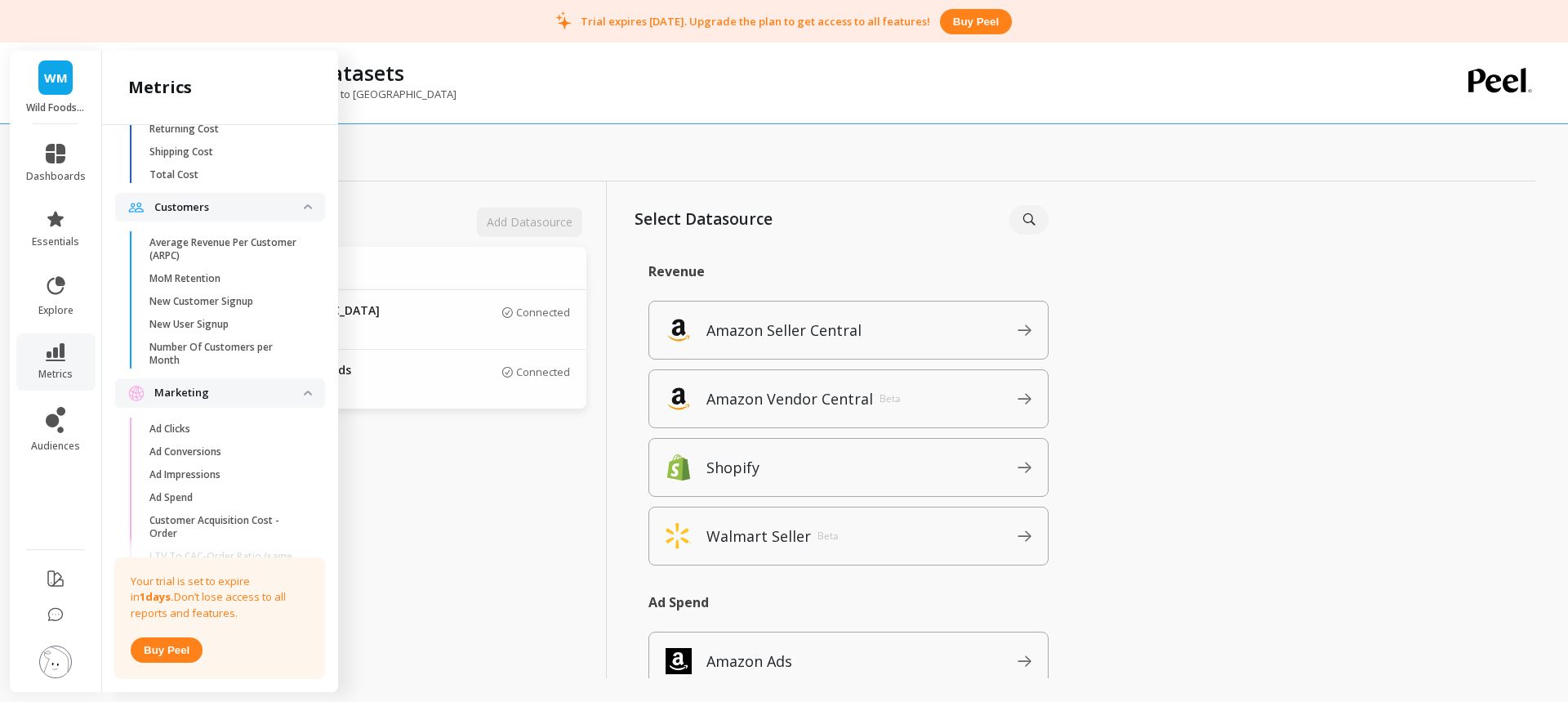
scroll to position [980, 0]
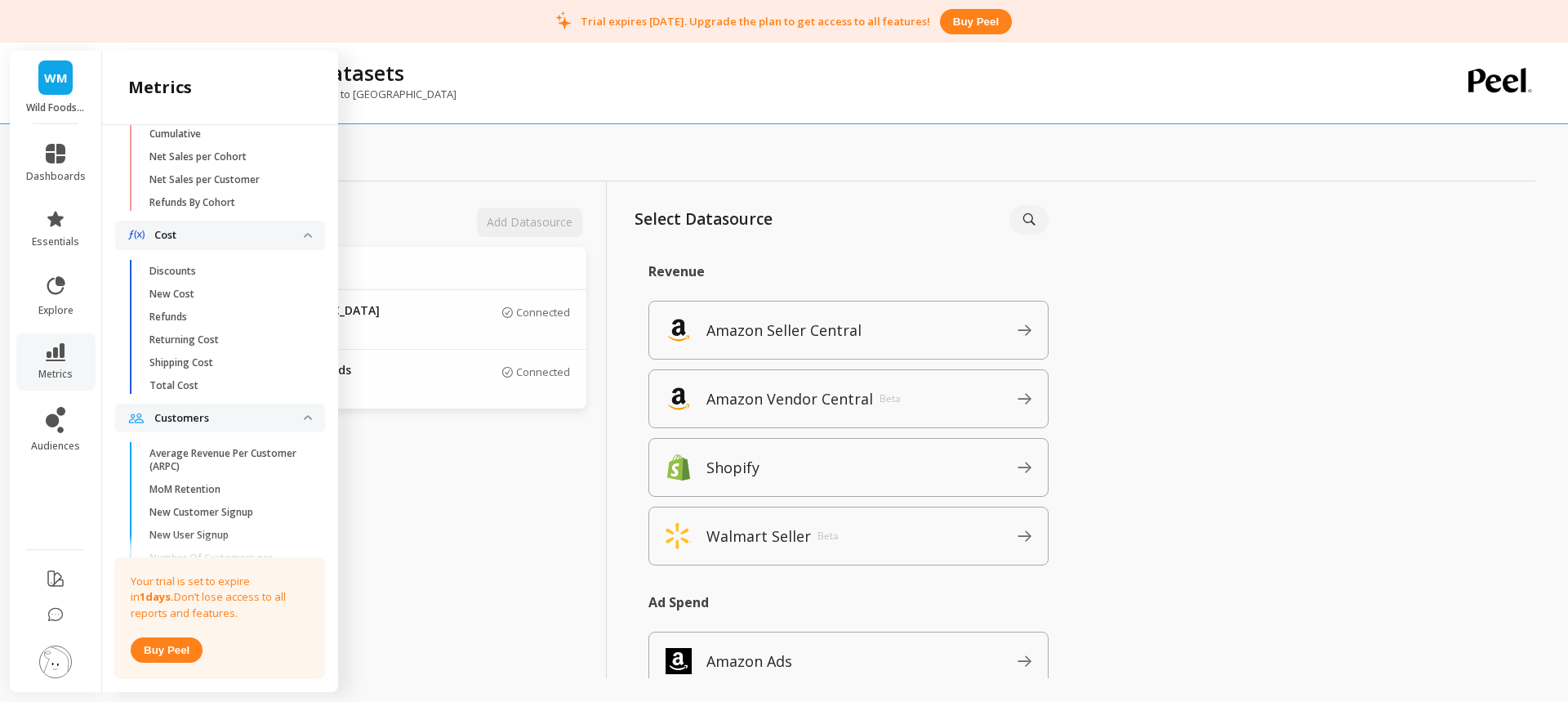
click at [477, 475] on div "Datasources Add Datasource Connected Datasources Wild Foods Mexico Shopify Part…" at bounding box center [372, 448] width 470 height 533
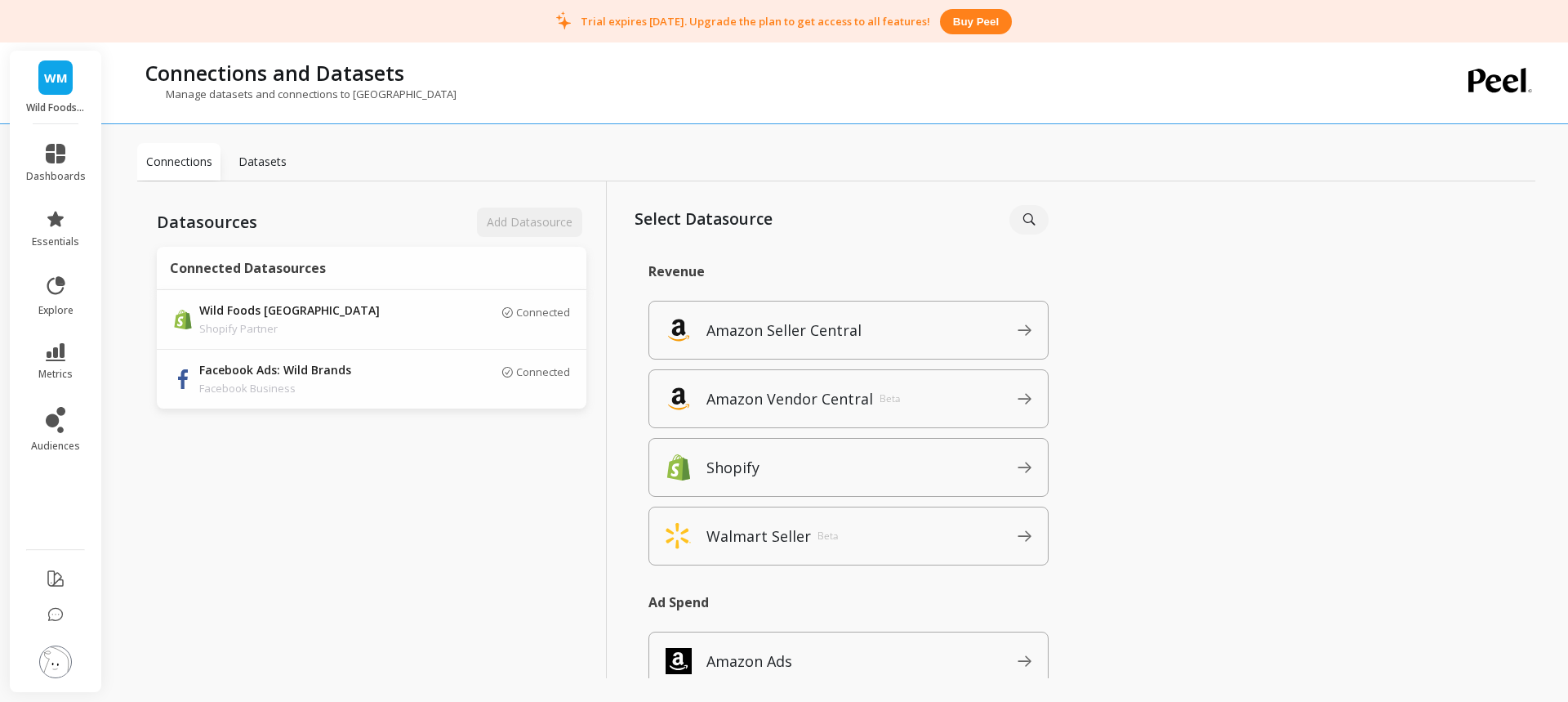
scroll to position [0, 0]
click at [63, 366] on link "metrics" at bounding box center [56, 362] width 60 height 38
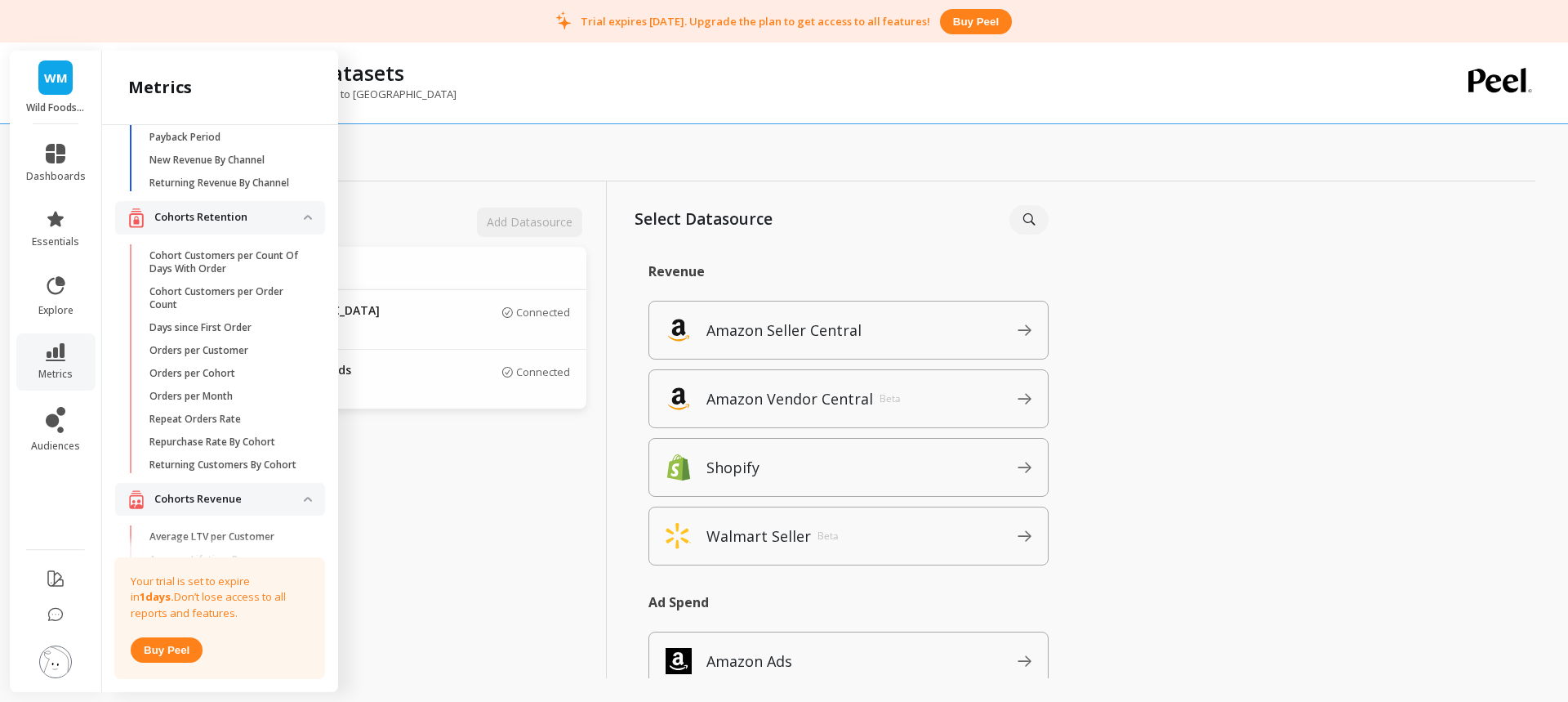
scroll to position [131, 0]
click at [500, 72] on div "Connections and Datasets" at bounding box center [769, 73] width 1264 height 28
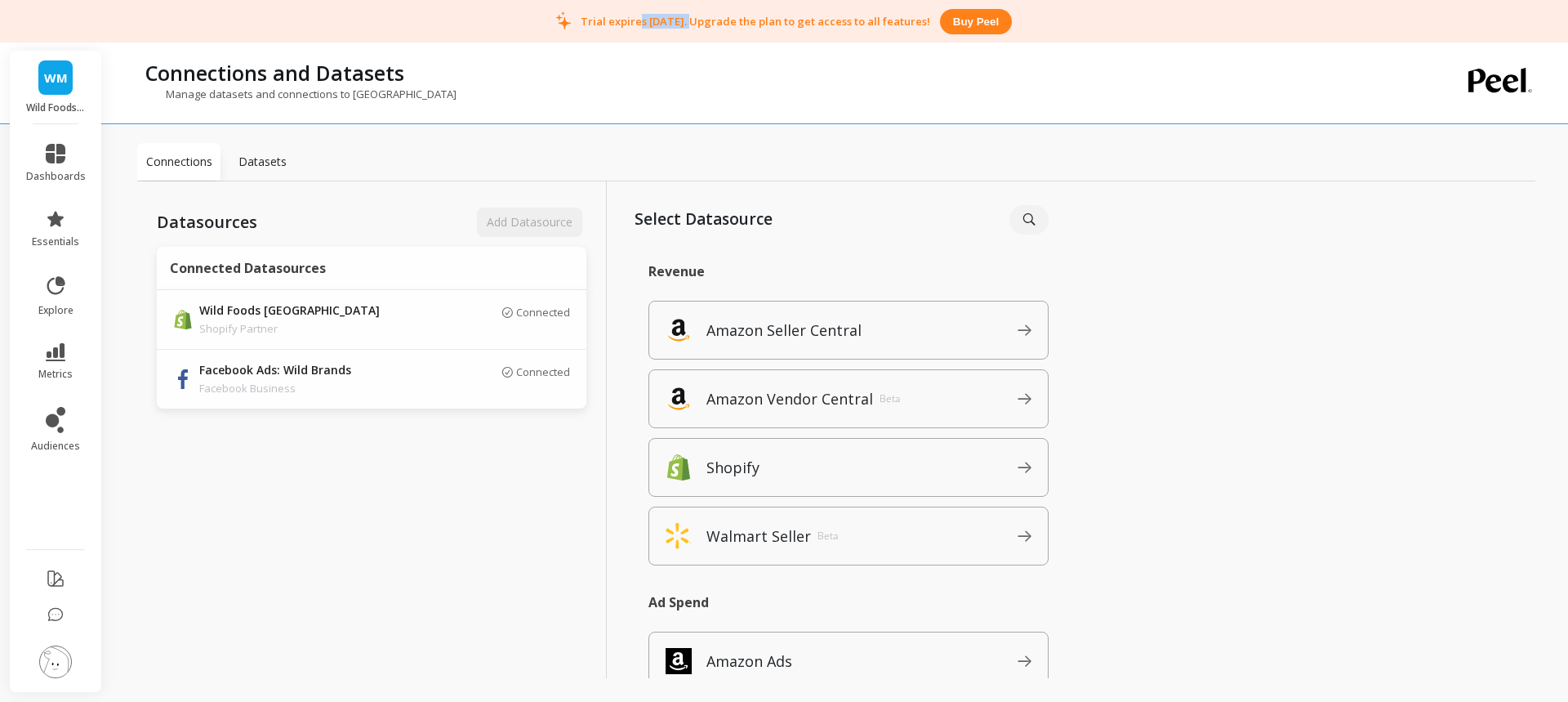
drag, startPoint x: 640, startPoint y: 21, endPoint x: 687, endPoint y: 24, distance: 47.1
click at [687, 24] on p "Trial expires in 1 days. Upgrade the plan to get access to all features!" at bounding box center [756, 20] width 350 height 15
click at [701, 22] on p "Trial expires in 1 days. Upgrade the plan to get access to all features!" at bounding box center [756, 20] width 350 height 15
click at [58, 614] on icon at bounding box center [55, 615] width 16 height 16
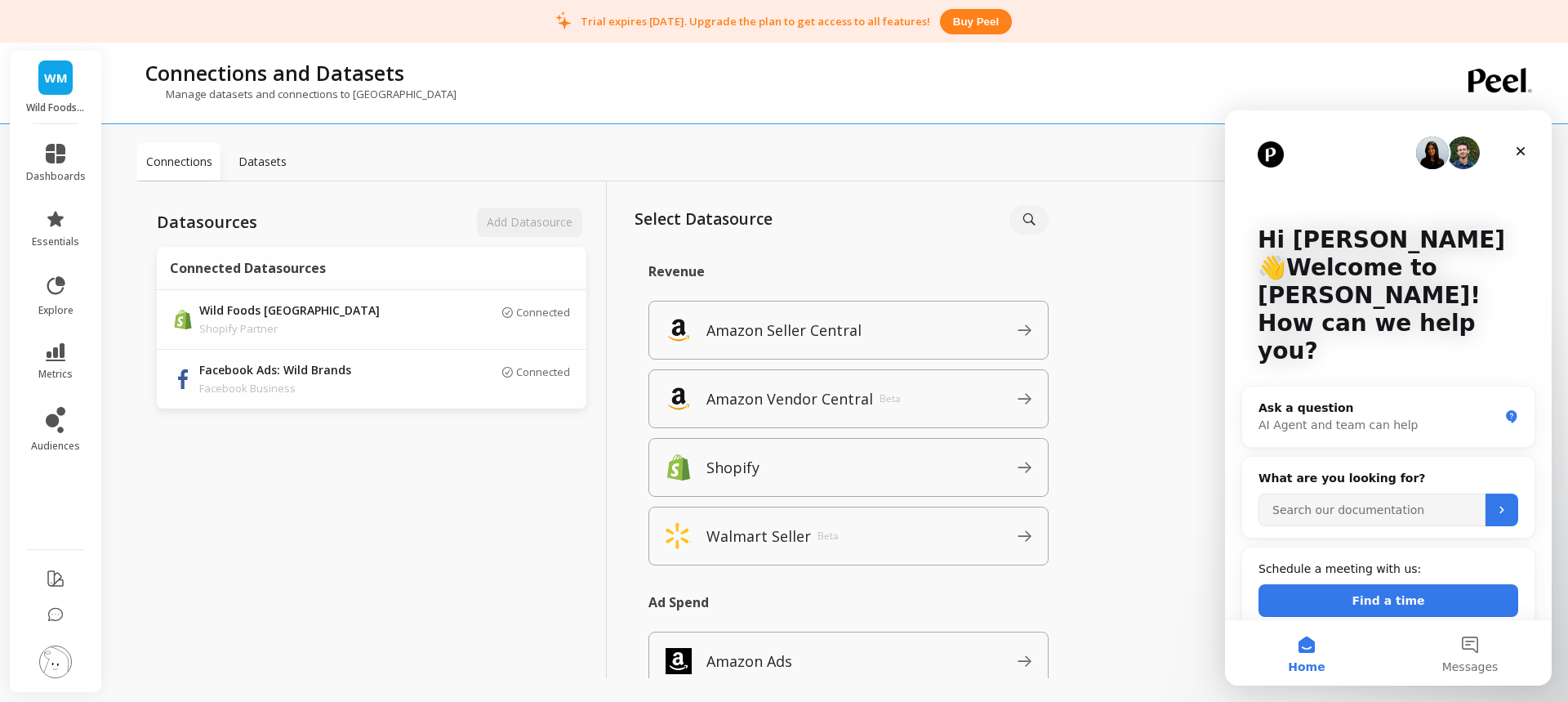
click at [1526, 152] on icon "Close" at bounding box center [1522, 152] width 14 height 14
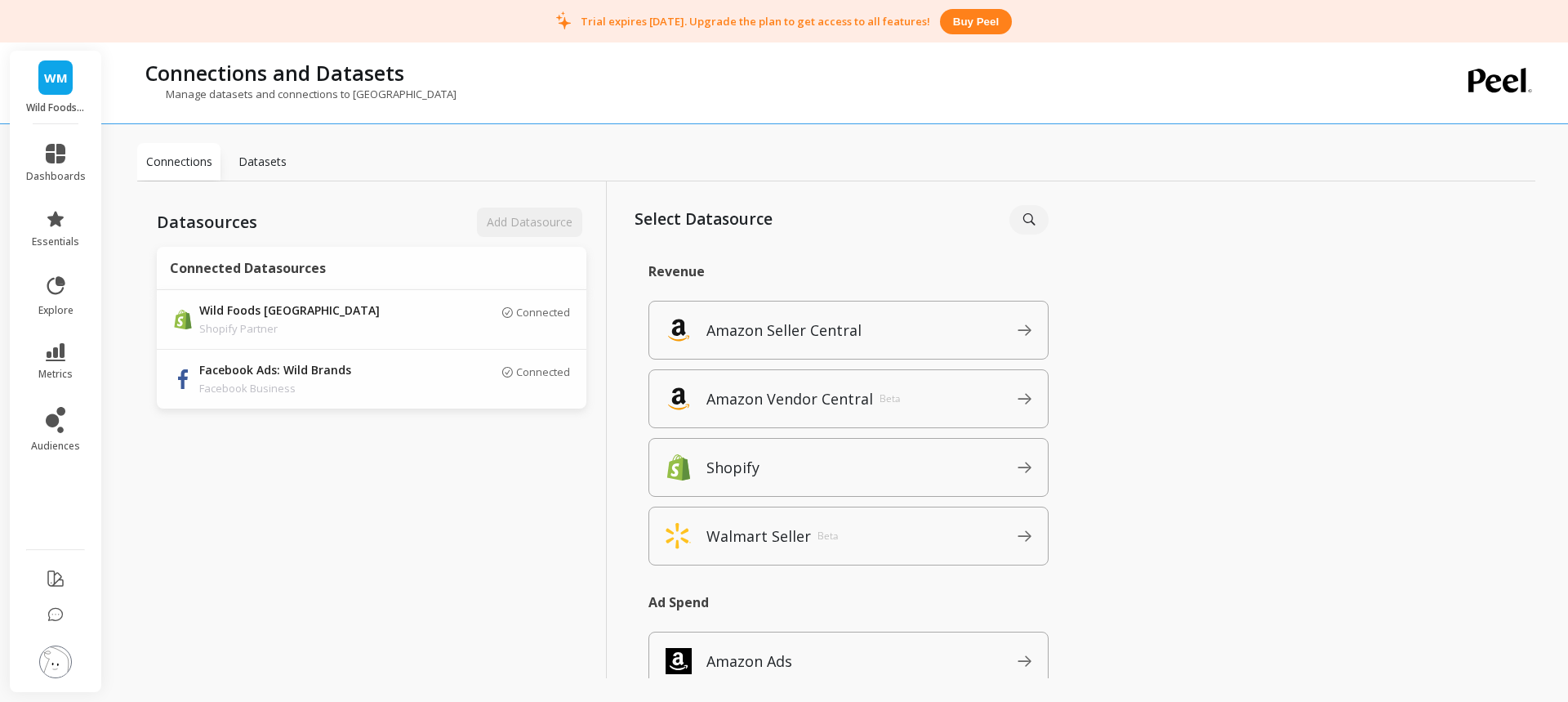
click at [629, 94] on div "Manage datasets and connections to [GEOGRAPHIC_DATA]" at bounding box center [769, 102] width 1264 height 31
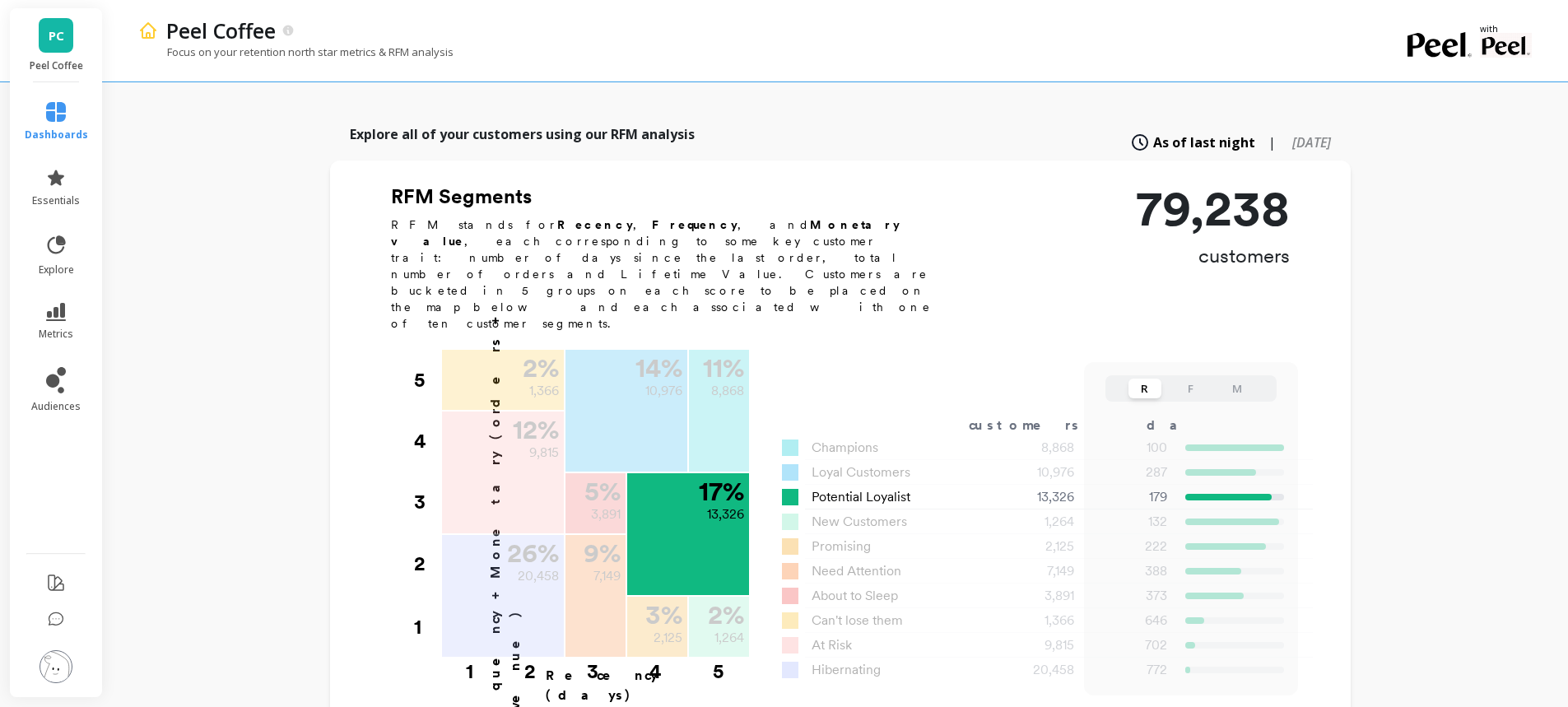
scroll to position [411, 0]
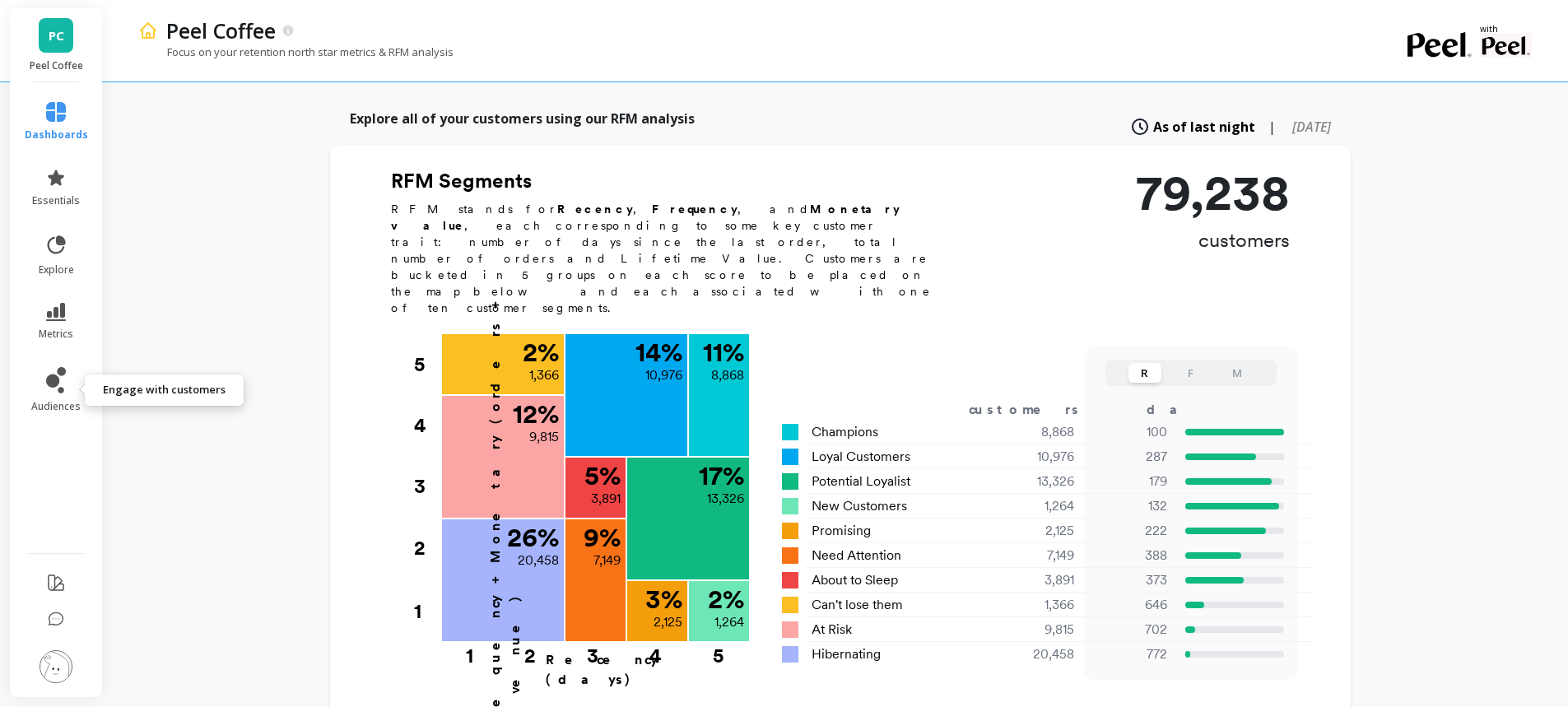
drag, startPoint x: 56, startPoint y: 386, endPoint x: 56, endPoint y: 376, distance: 10.0
click at [56, 385] on icon at bounding box center [53, 381] width 14 height 14
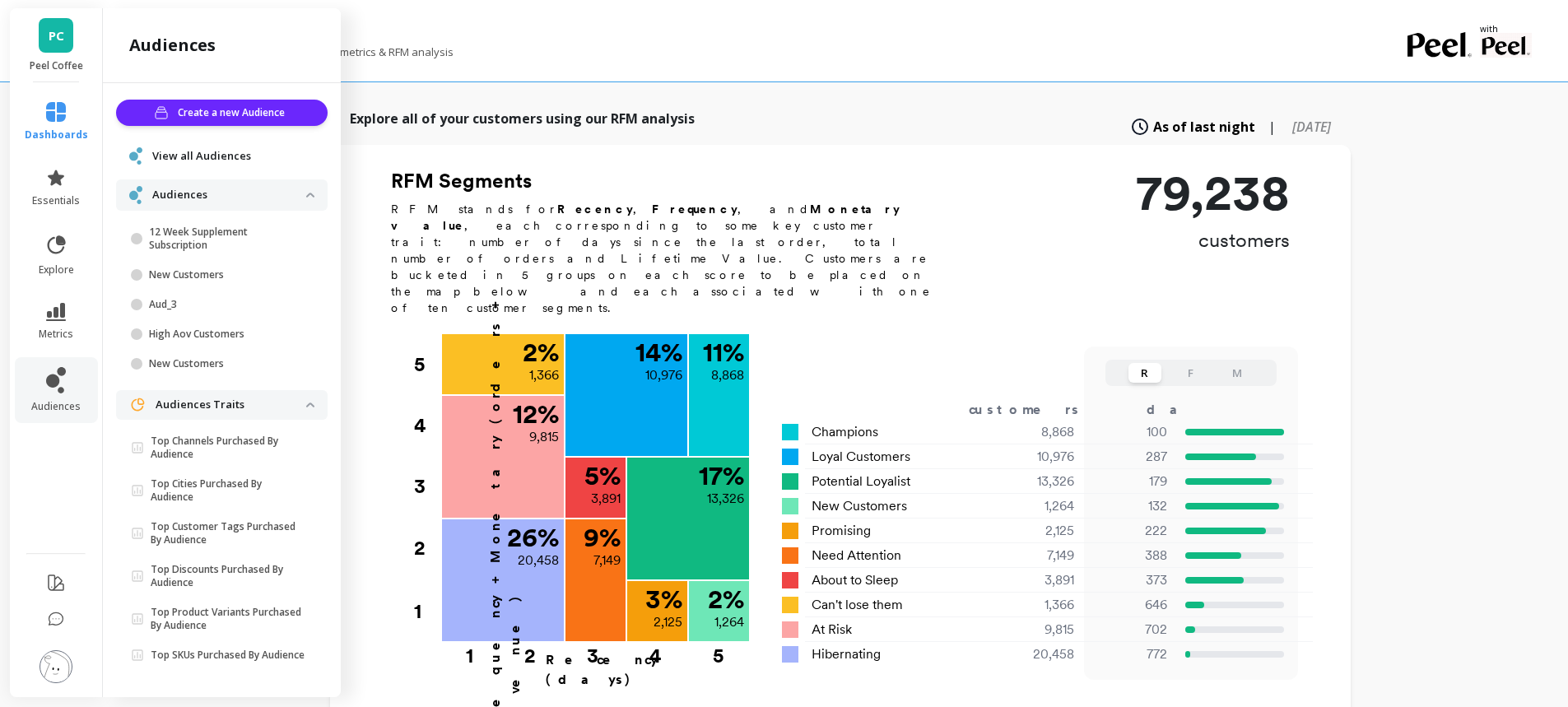
click at [215, 116] on span "Create a new Audience" at bounding box center [234, 112] width 112 height 17
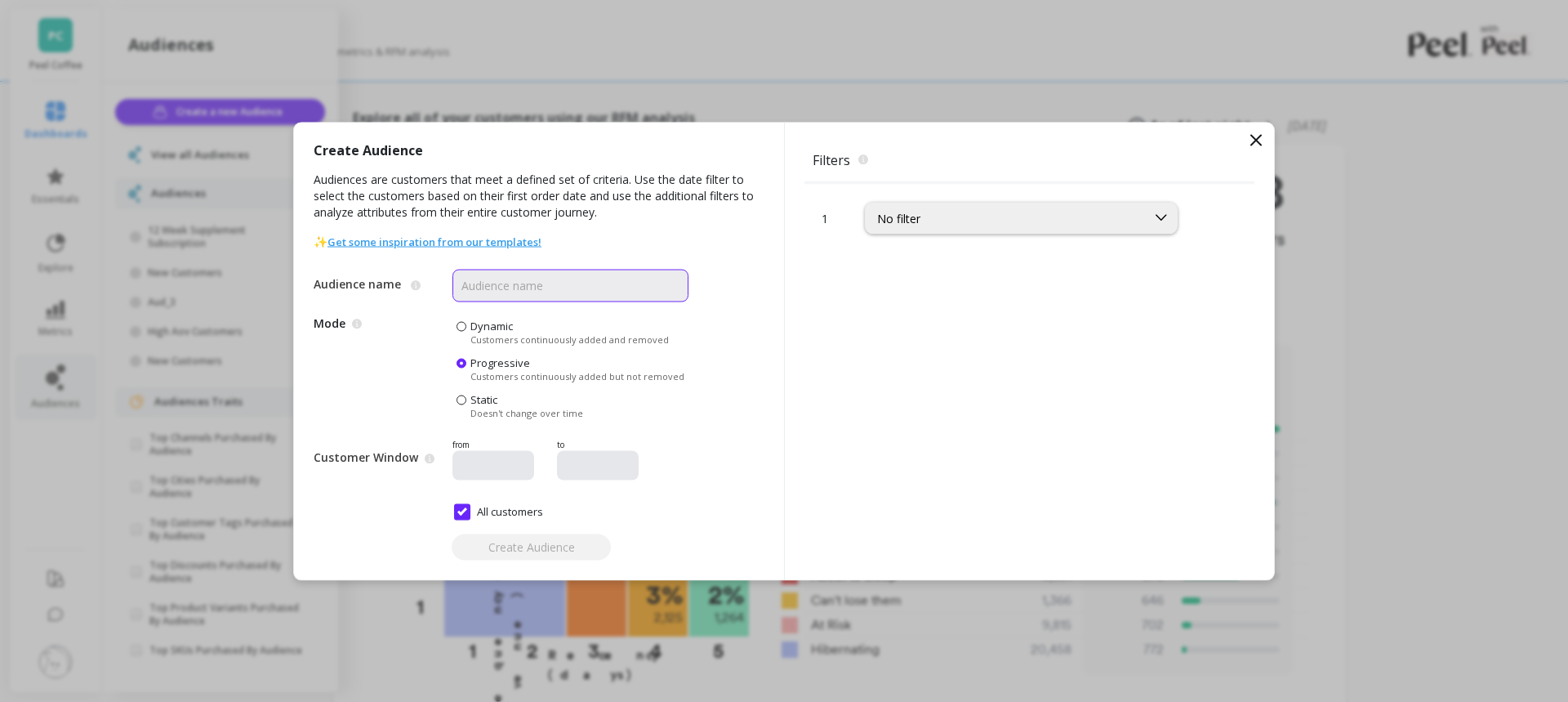
click at [533, 286] on input "Audience name" at bounding box center [570, 285] width 236 height 33
type input "Tag"
click at [947, 223] on div "No filter" at bounding box center [1006, 218] width 257 height 15
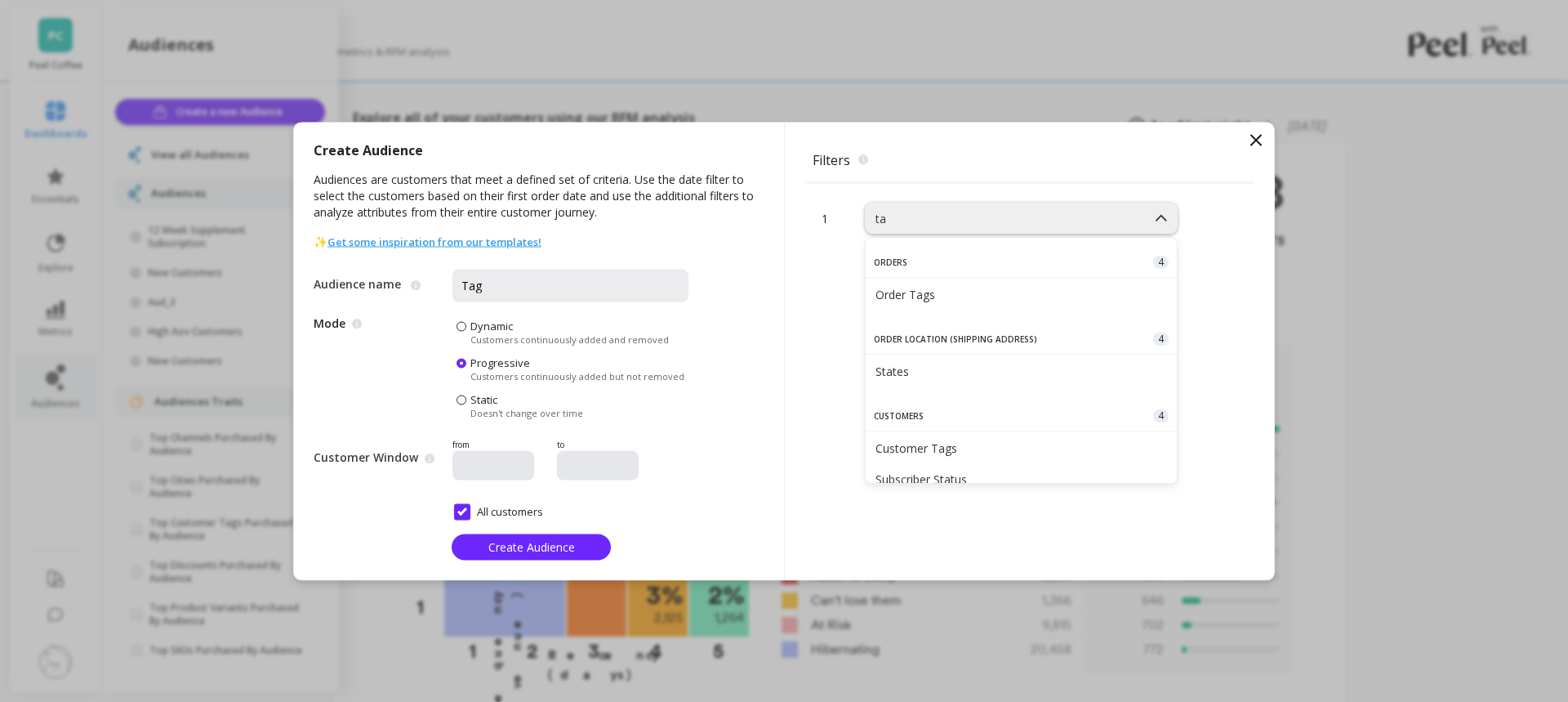
type input "tag"
click at [940, 366] on div "Customer Tags" at bounding box center [1022, 371] width 292 height 15
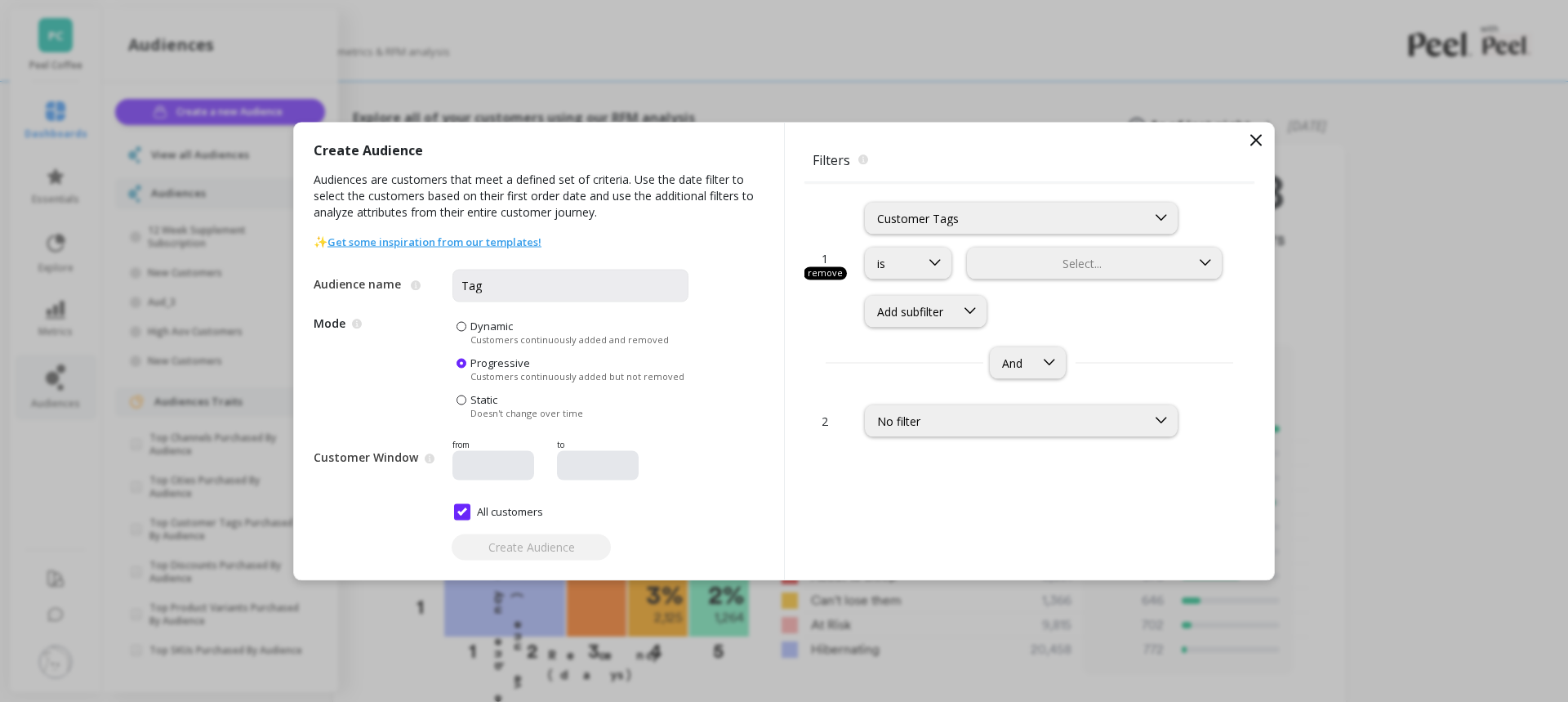
click at [1257, 139] on icon at bounding box center [1257, 139] width 10 height 10
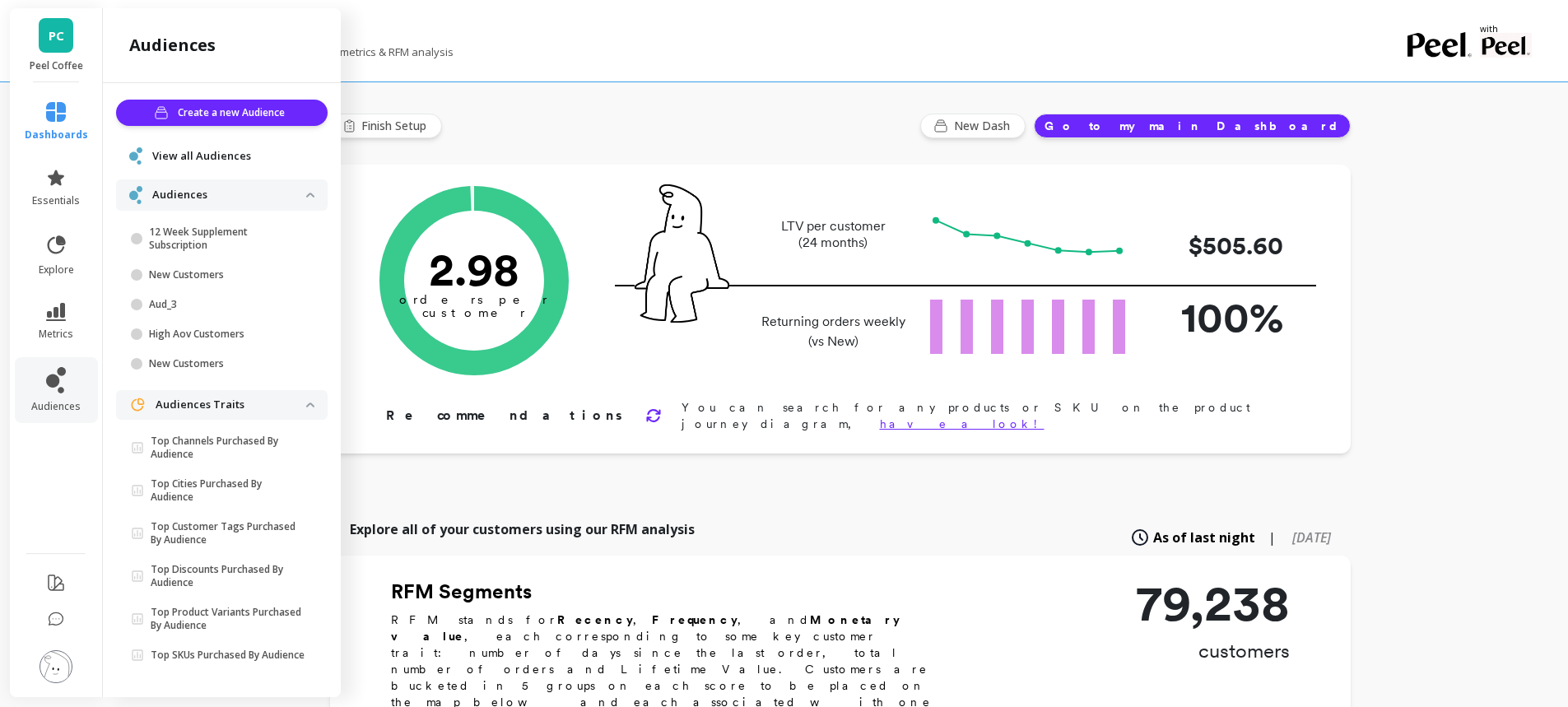
scroll to position [0, 0]
click at [63, 252] on icon at bounding box center [56, 245] width 23 height 23
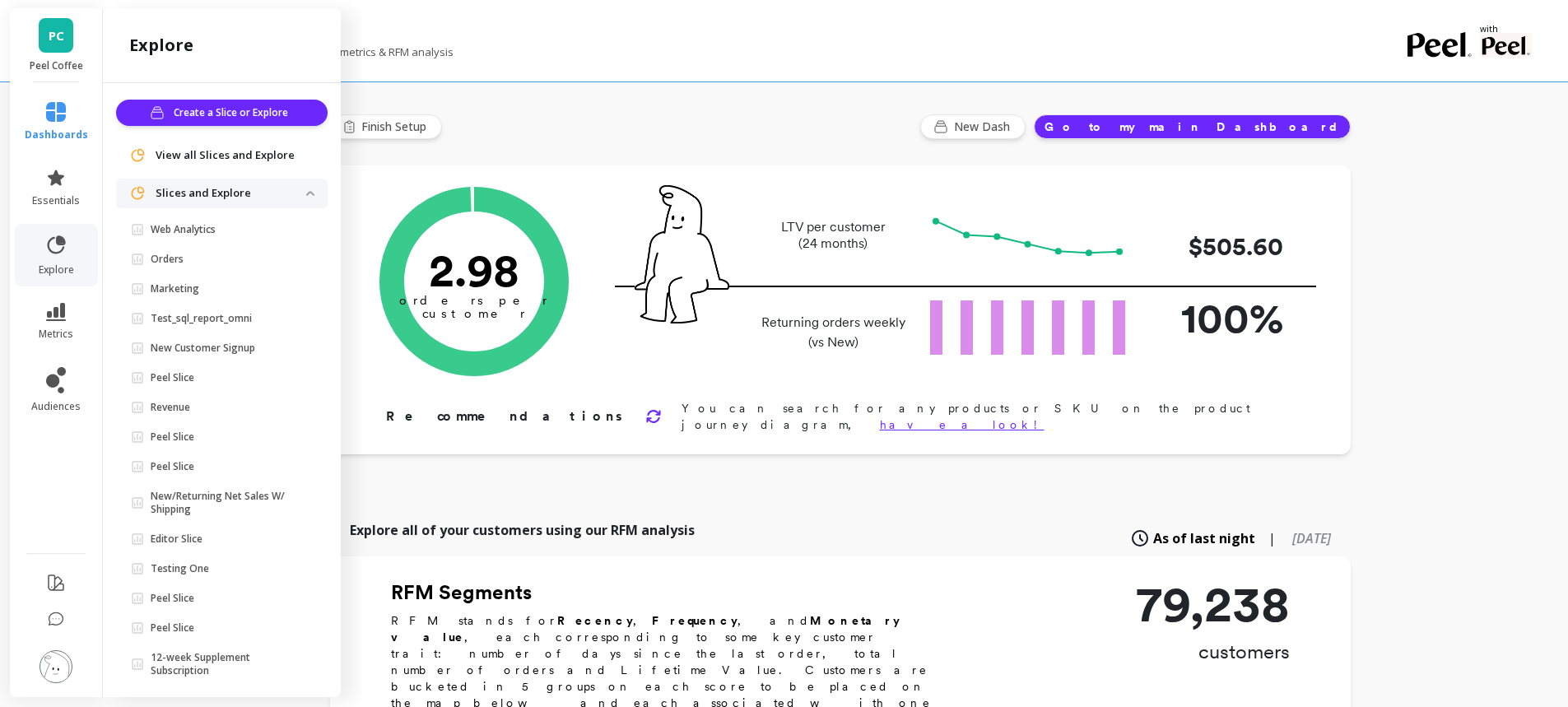
click at [186, 261] on span "Orders" at bounding box center [218, 259] width 175 height 14
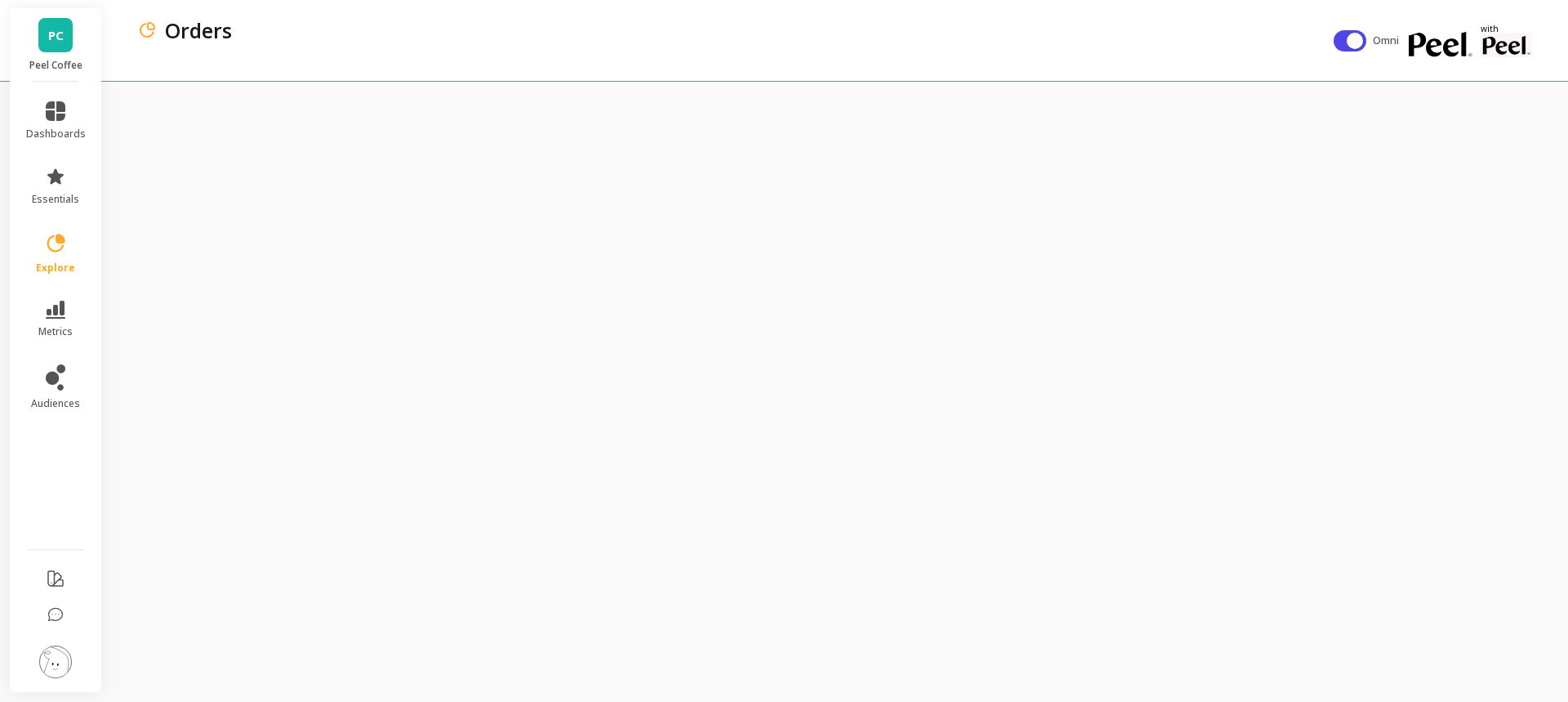
click at [1075, 52] on div "Orders" at bounding box center [736, 41] width 1197 height 81
click at [64, 660] on img at bounding box center [56, 662] width 33 height 33
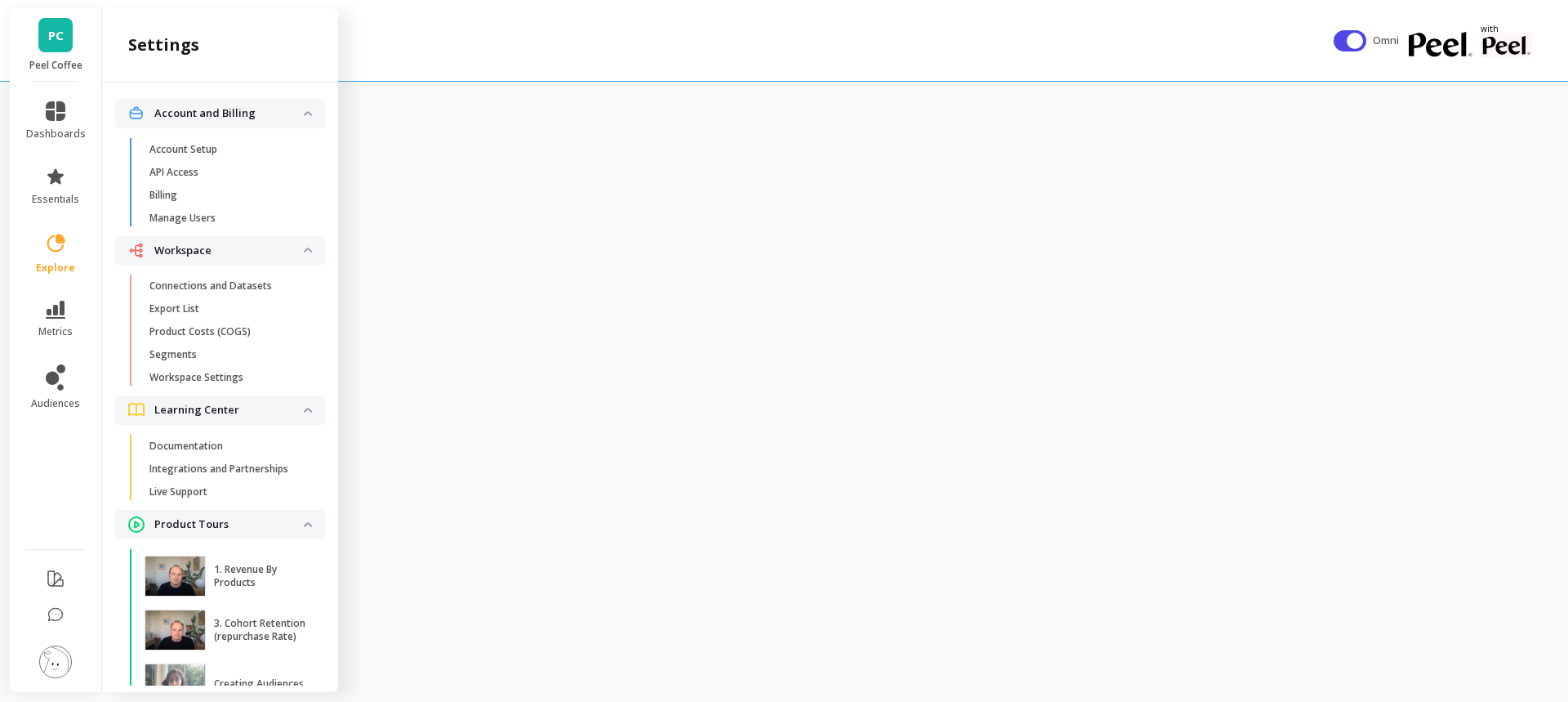
click at [226, 284] on p "Connections and Datasets" at bounding box center [211, 286] width 123 height 14
